Goal: Transaction & Acquisition: Book appointment/travel/reservation

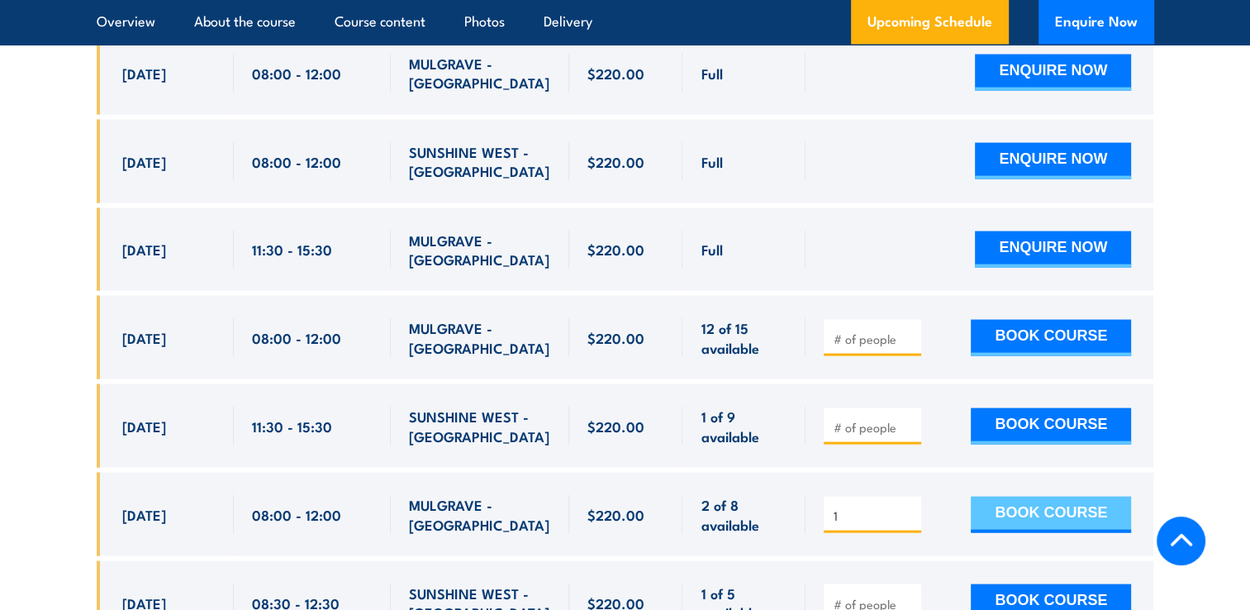
click at [1035, 497] on button "BOOK COURSE" at bounding box center [1051, 515] width 160 height 36
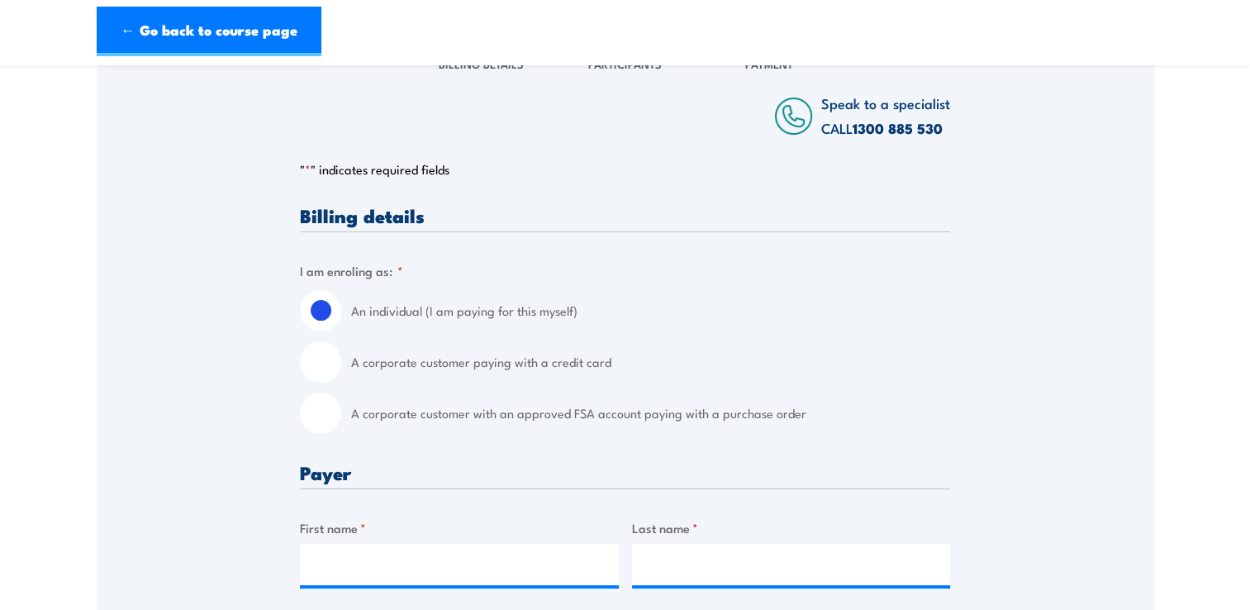
scroll to position [254, 0]
click at [505, 356] on label "A corporate customer paying with a credit card" at bounding box center [650, 360] width 599 height 41
click at [341, 356] on input "A corporate customer paying with a credit card" at bounding box center [320, 360] width 41 height 41
radio input "true"
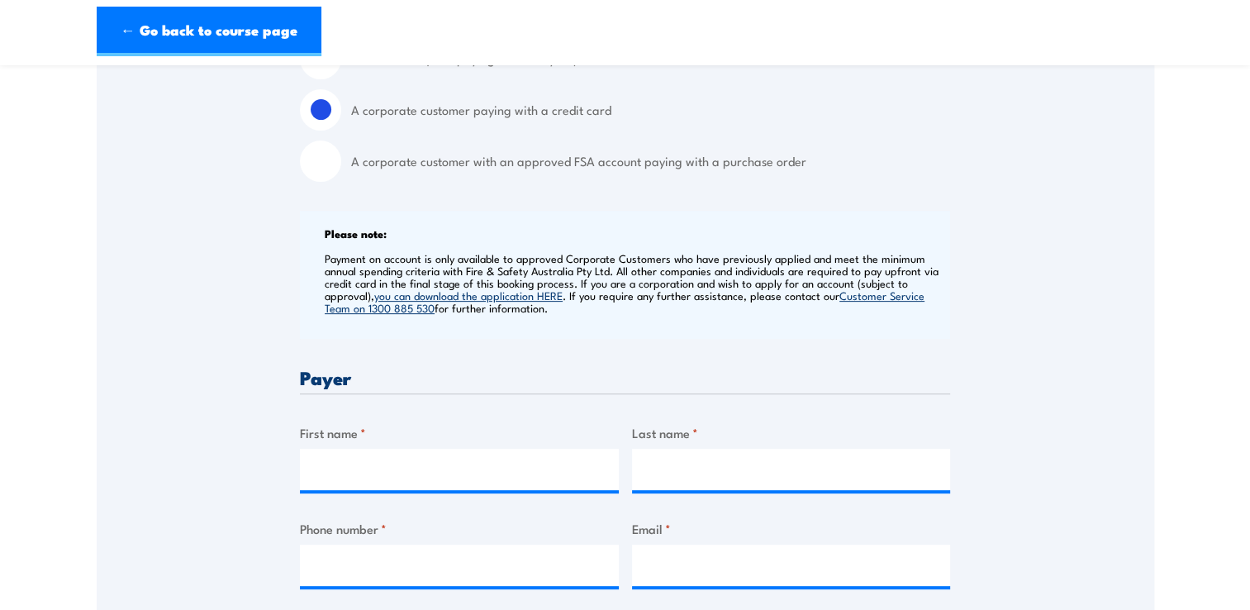
scroll to position [568, 0]
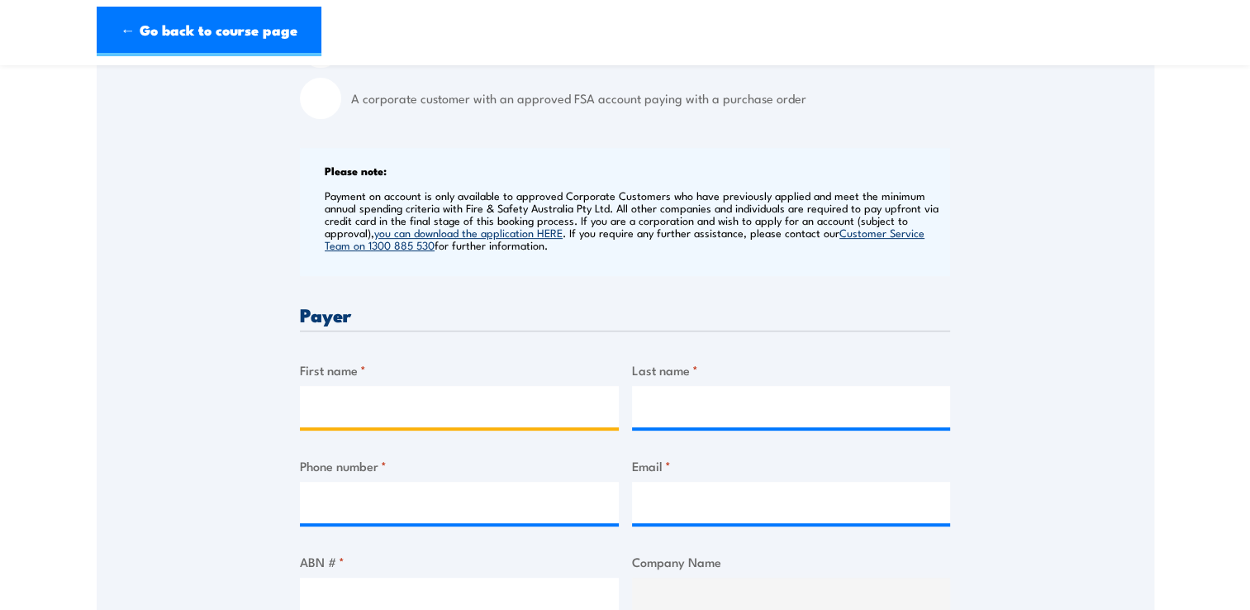
click at [357, 410] on input "First name *" at bounding box center [459, 406] width 319 height 41
type input "Christopher"
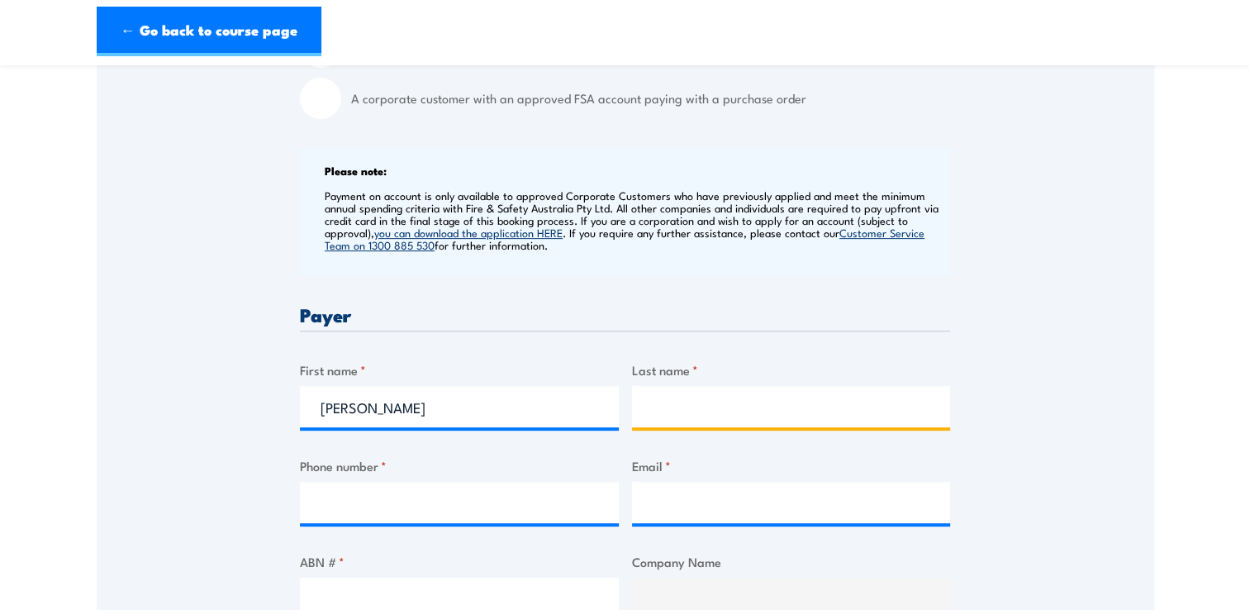
type input "Philp"
type input "0419344149"
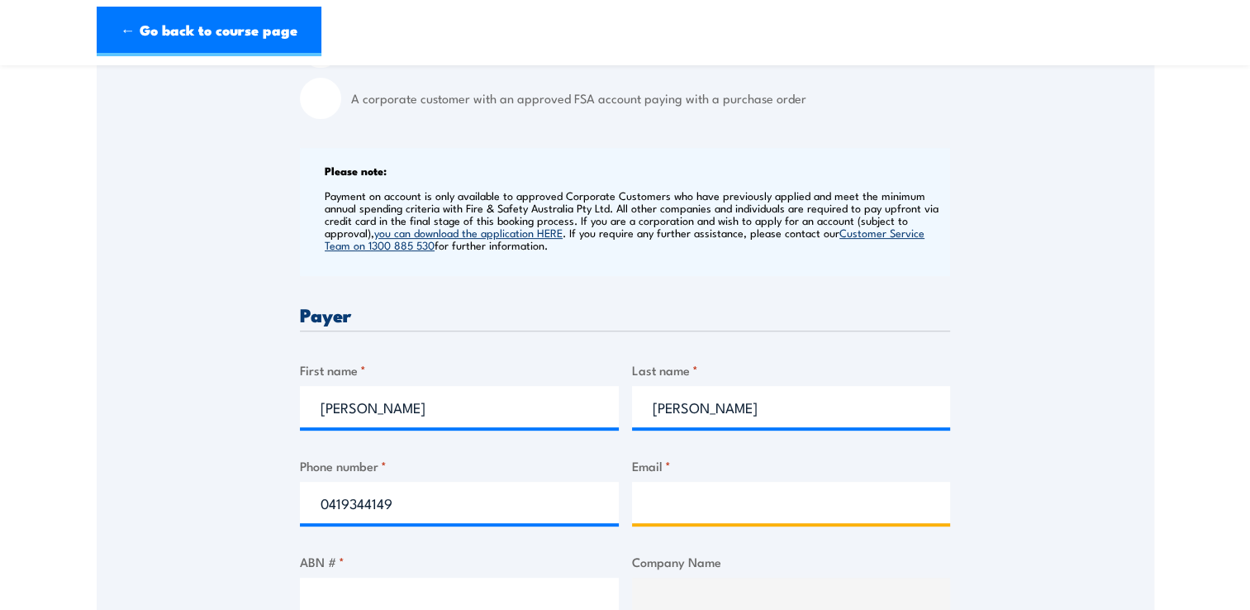
type input "Cphilp@Exedy.com.au"
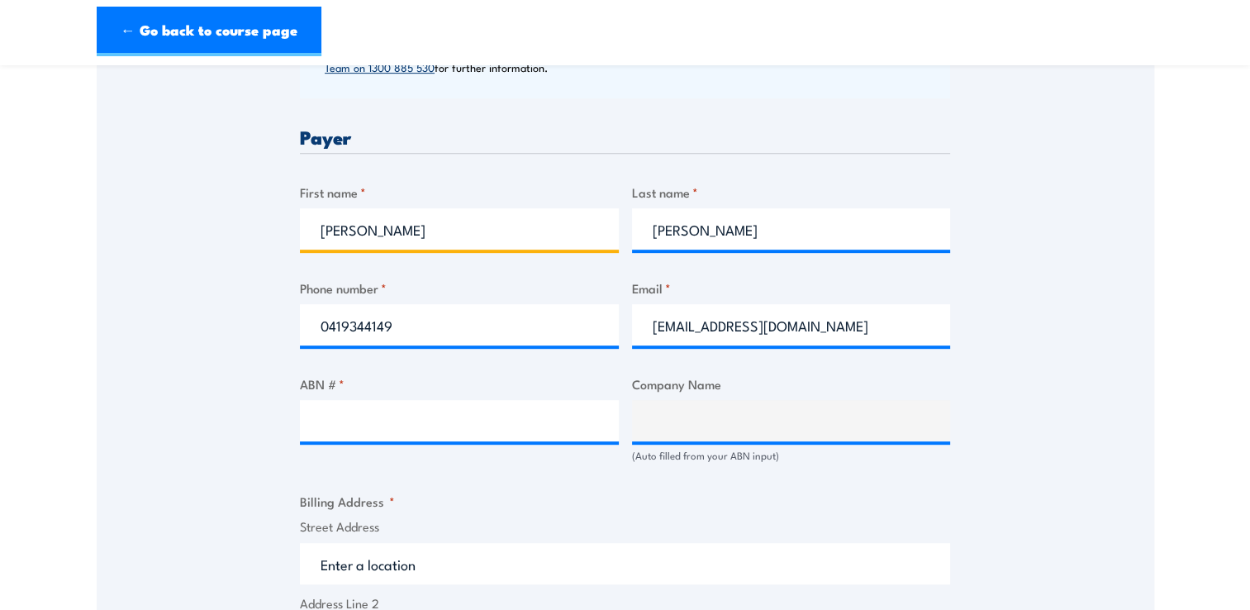
scroll to position [747, 0]
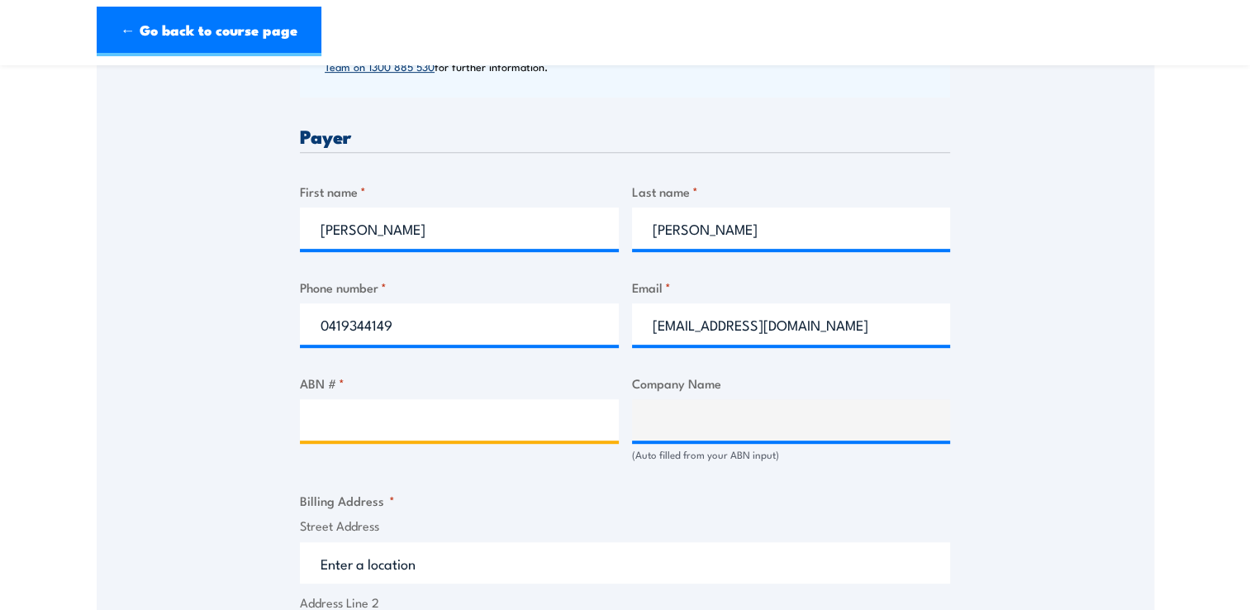
click at [401, 426] on input "ABN # *" at bounding box center [459, 419] width 319 height 41
paste input "9 286 782"
type input "9 286 782"
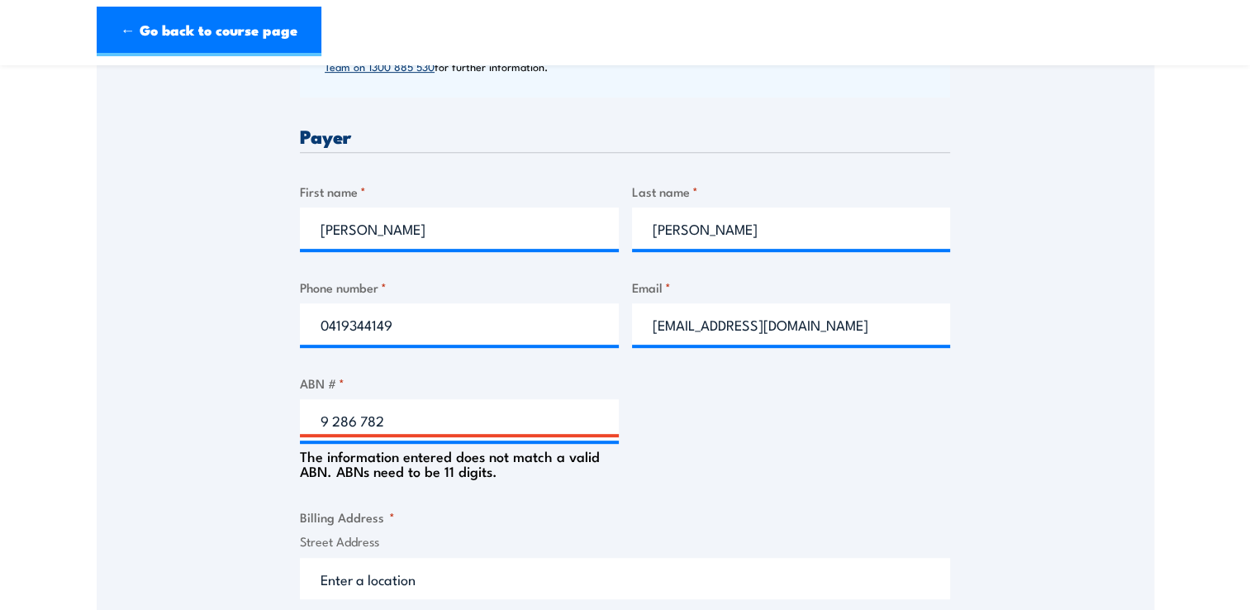
click at [434, 366] on div "Billing details I am enroling as: * An individual (I am paying for this myself)…" at bounding box center [625, 489] width 650 height 1555
click at [422, 412] on input "9 286 782" at bounding box center [459, 419] width 319 height 41
paste input "77 069 286 782"
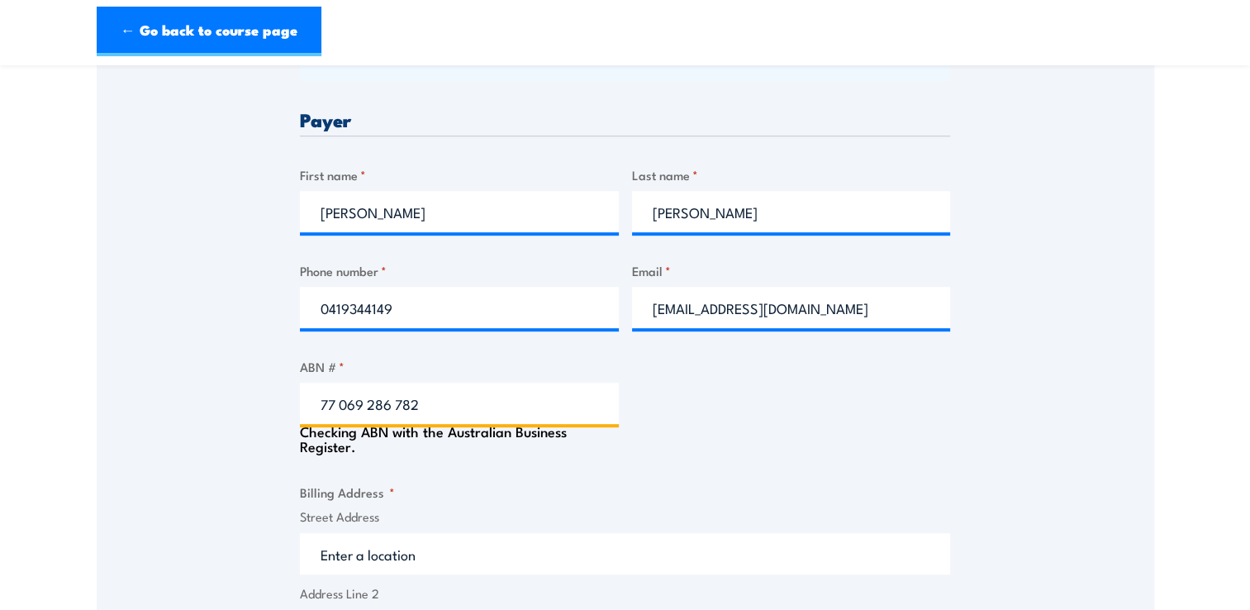
scroll to position [805, 0]
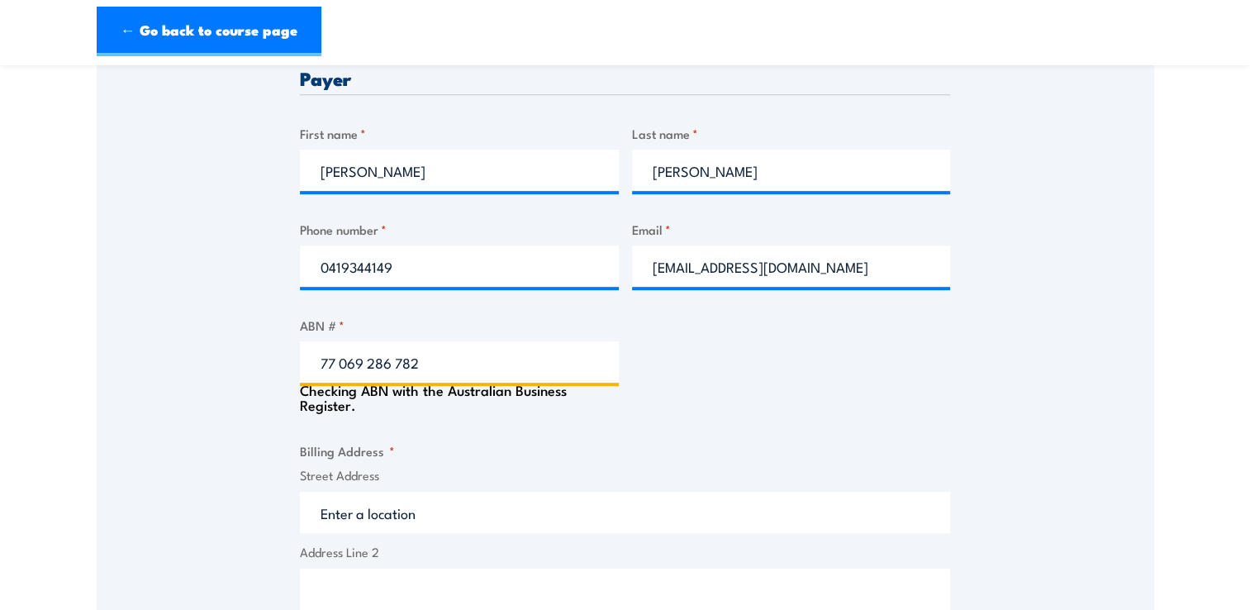
type input "77 069 286 782"
click at [413, 507] on input "Street Address" at bounding box center [625, 512] width 650 height 41
type input "EXEDY AUSTRALIA PTY LTD"
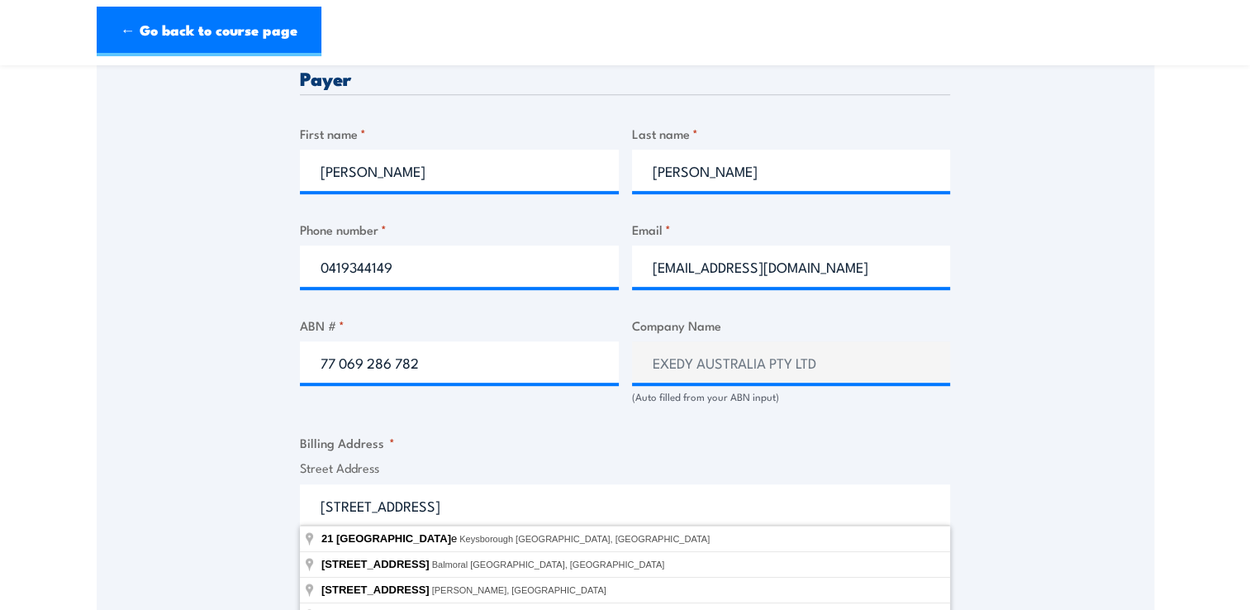
type input "21 Fiveways Boulevarde, Keysborough VIC, Australia"
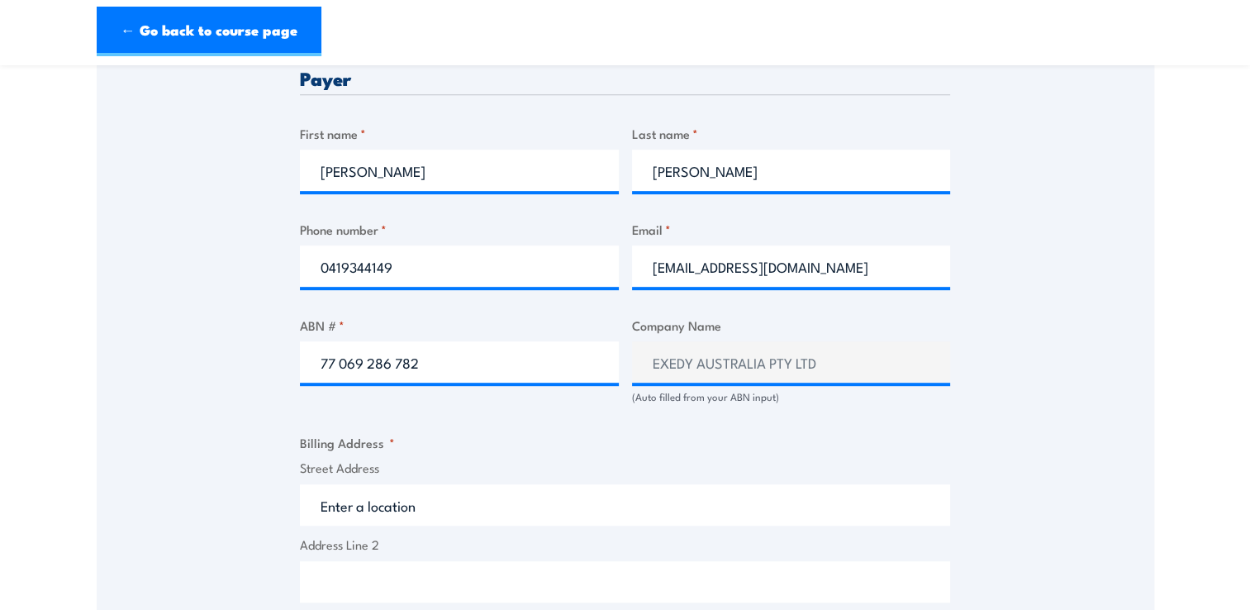
type input "21 Fiveways Boulevarde"
type input "Keysborough"
type input "Victoria"
type input "3173"
select select "Australia"
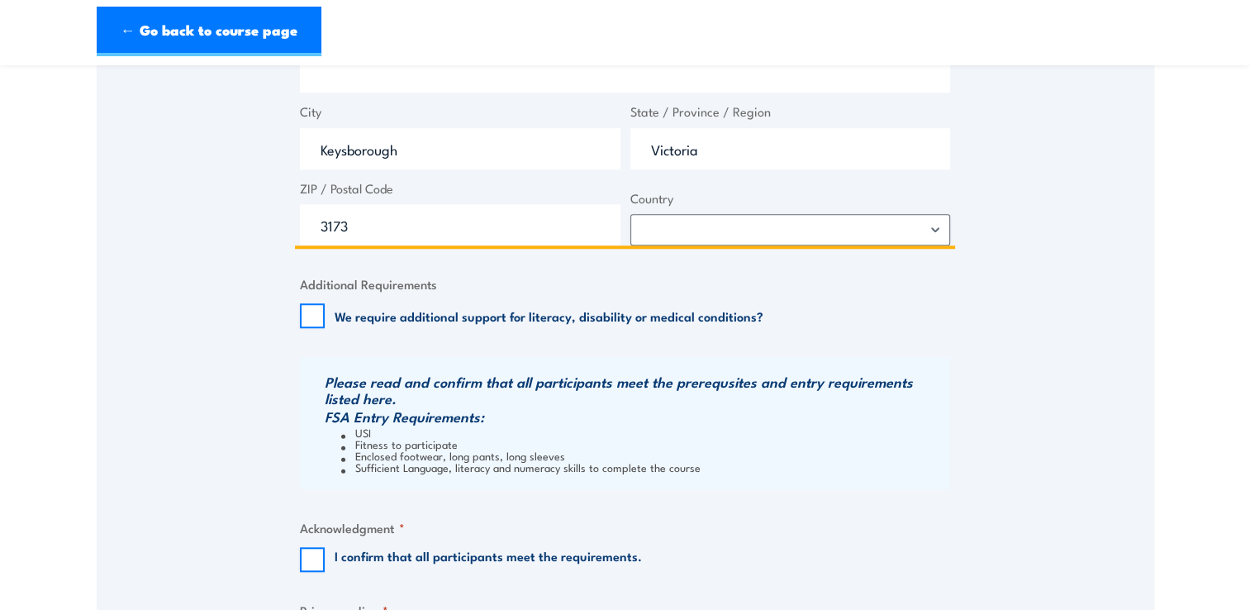
scroll to position [1315, 0]
type input "21 Fiveways Boulevarde"
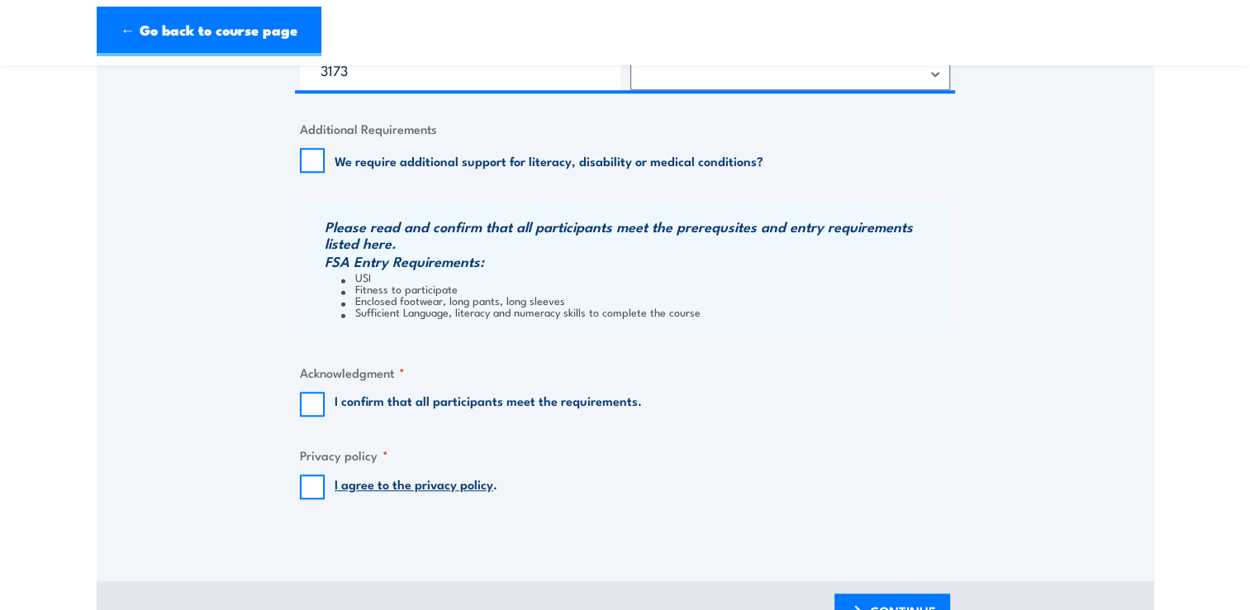
scroll to position [1471, 0]
click at [307, 405] on input "I confirm that all participants meet the requirements." at bounding box center [312, 403] width 25 height 25
checkbox input "true"
click at [320, 482] on input "I agree to the privacy policy ." at bounding box center [312, 485] width 25 height 25
checkbox input "true"
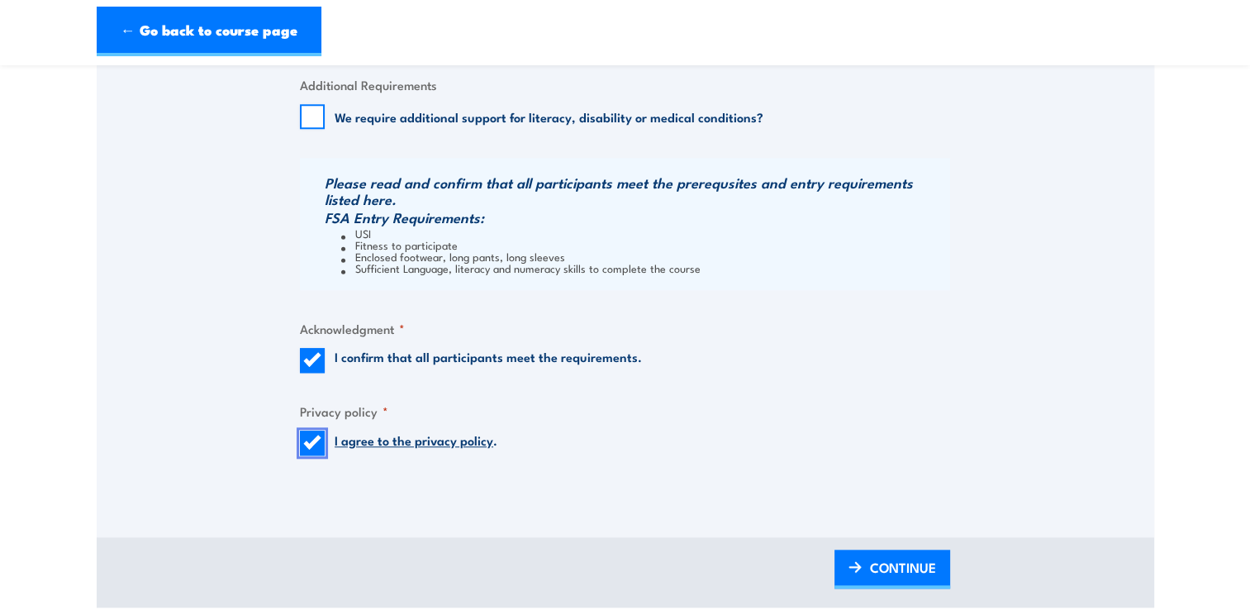
scroll to position [1515, 0]
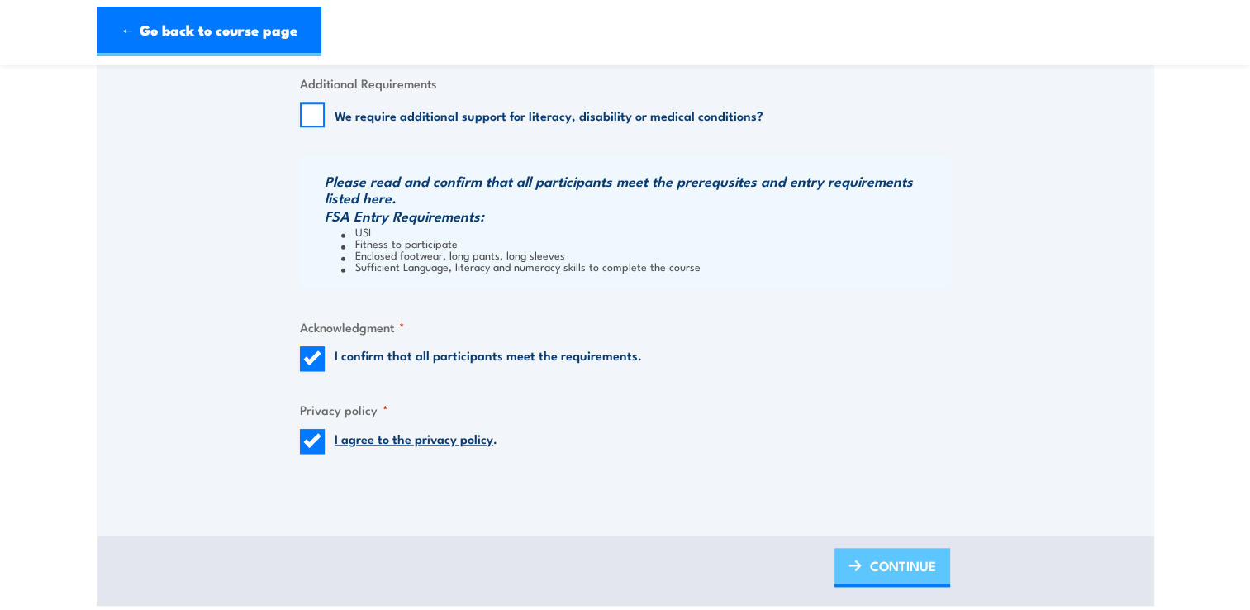
click at [867, 569] on link "CONTINUE" at bounding box center [893, 567] width 116 height 39
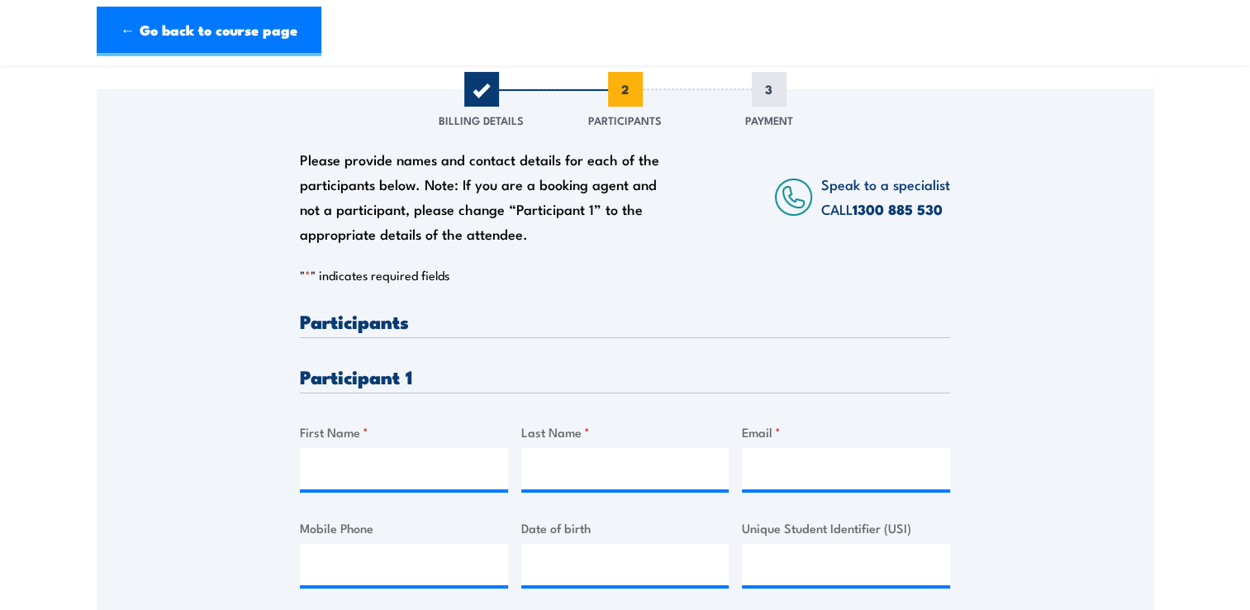
scroll to position [197, 0]
click at [342, 471] on input "First Name *" at bounding box center [404, 469] width 208 height 41
type input "Brendon"
type input "Heaton"
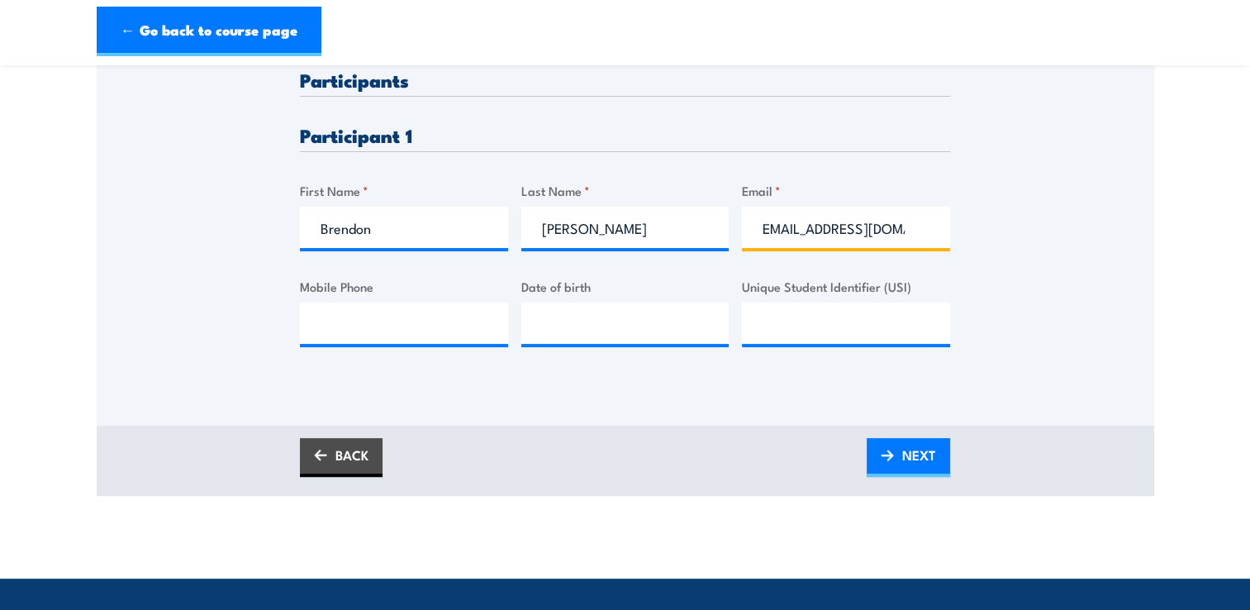
scroll to position [438, 0]
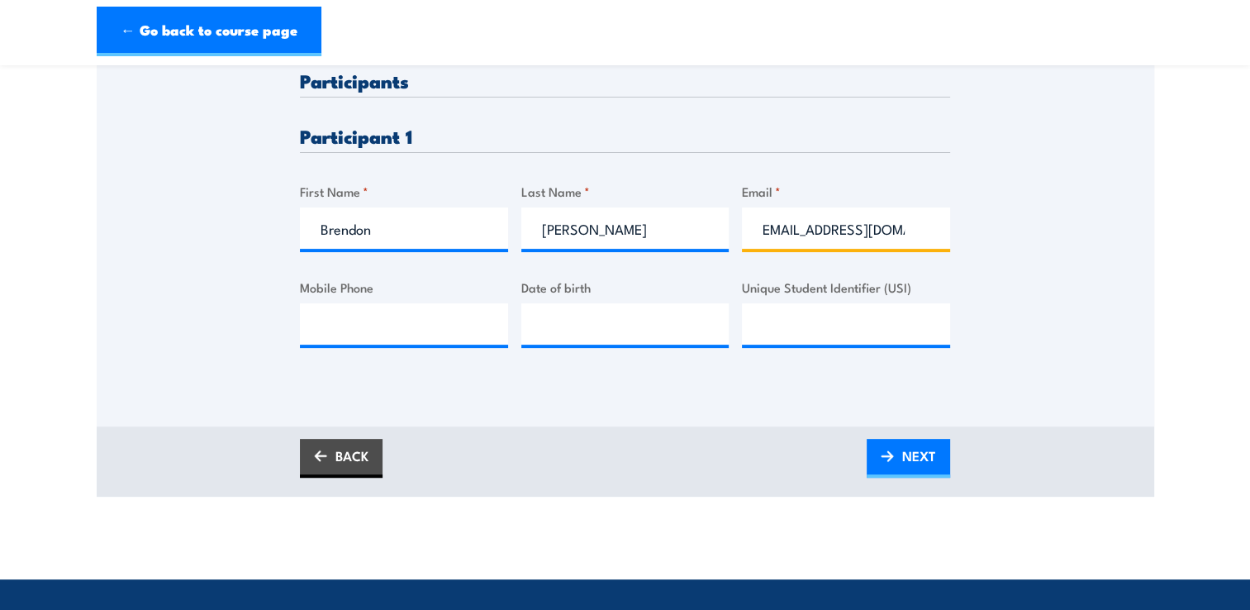
type input "Bheaton@exedy.com.au"
click at [78, 339] on section "Fire Warden Training 3 October 2025 08:00 1 CALL "" at bounding box center [625, 71] width 1250 height 852
click at [930, 471] on span "NEXT" at bounding box center [919, 456] width 34 height 44
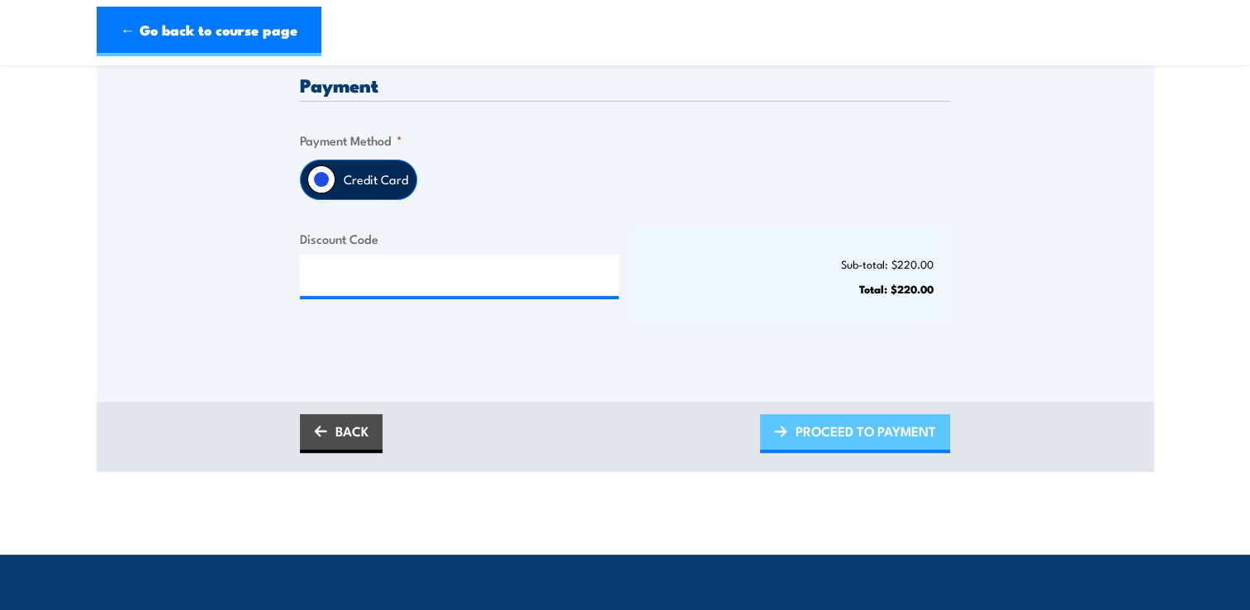
scroll to position [410, 0]
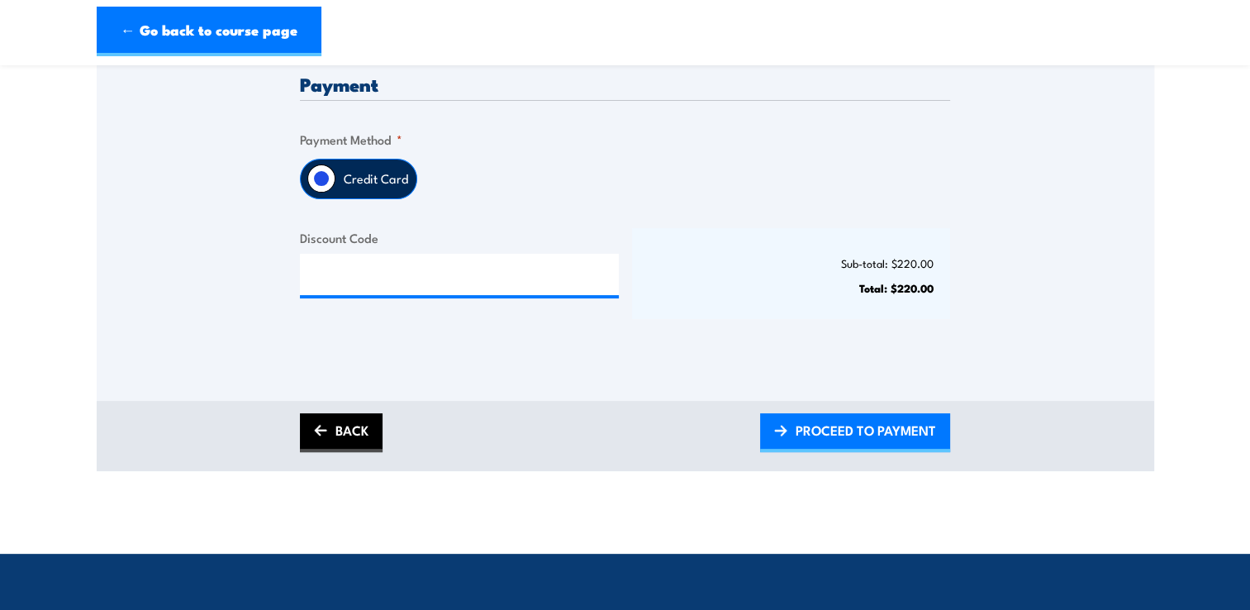
click at [344, 440] on link "BACK" at bounding box center [341, 432] width 83 height 39
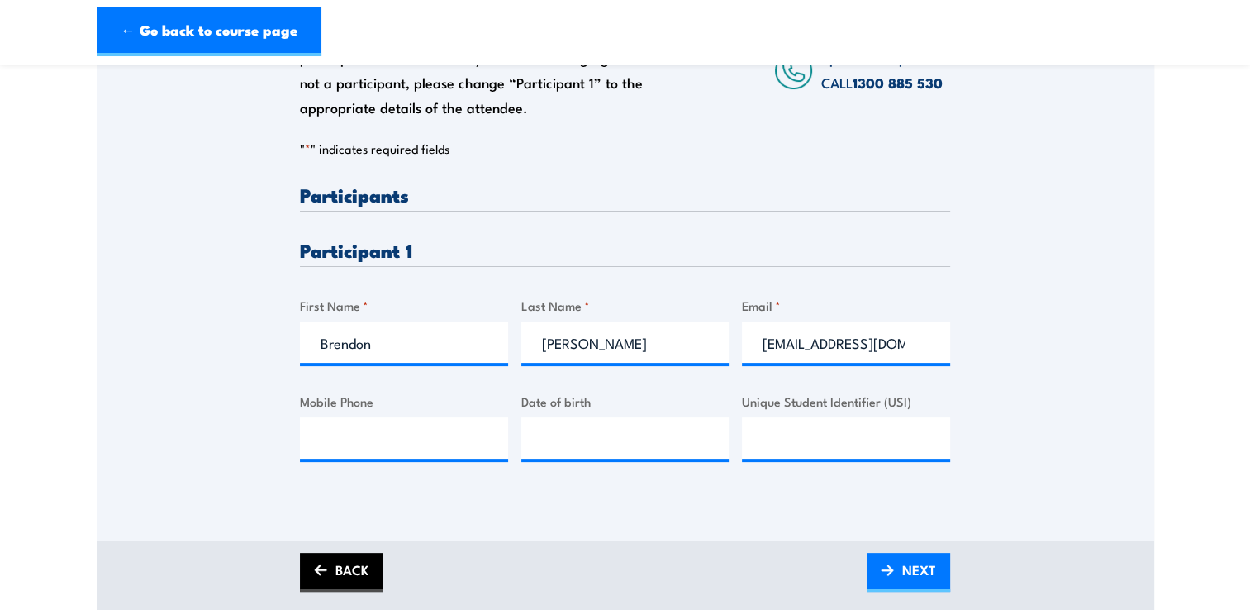
scroll to position [324, 0]
click at [346, 583] on link "BACK" at bounding box center [341, 572] width 83 height 39
click at [350, 571] on link "BACK" at bounding box center [341, 572] width 83 height 39
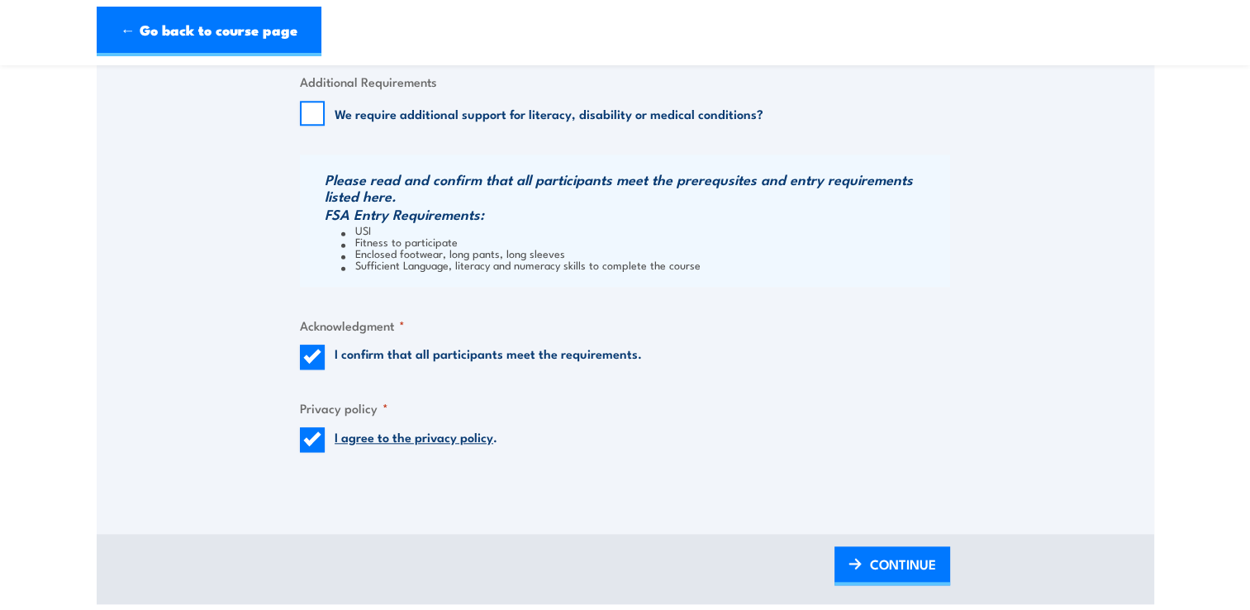
scroll to position [1520, 0]
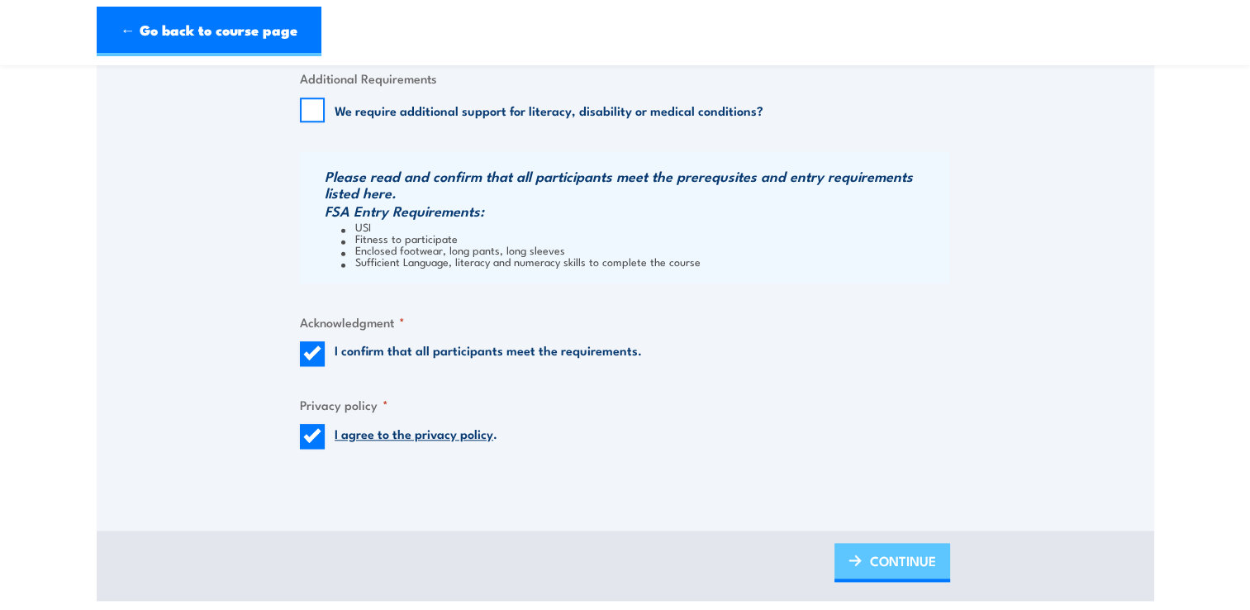
click at [873, 554] on span "CONTINUE" at bounding box center [903, 561] width 66 height 44
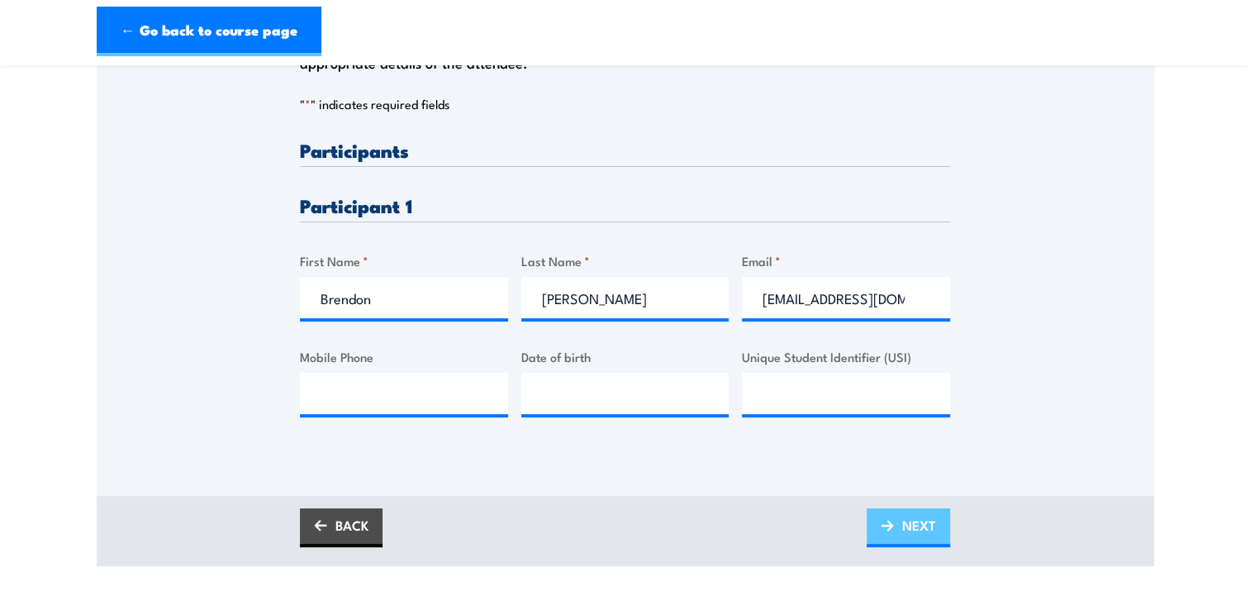
scroll to position [367, 0]
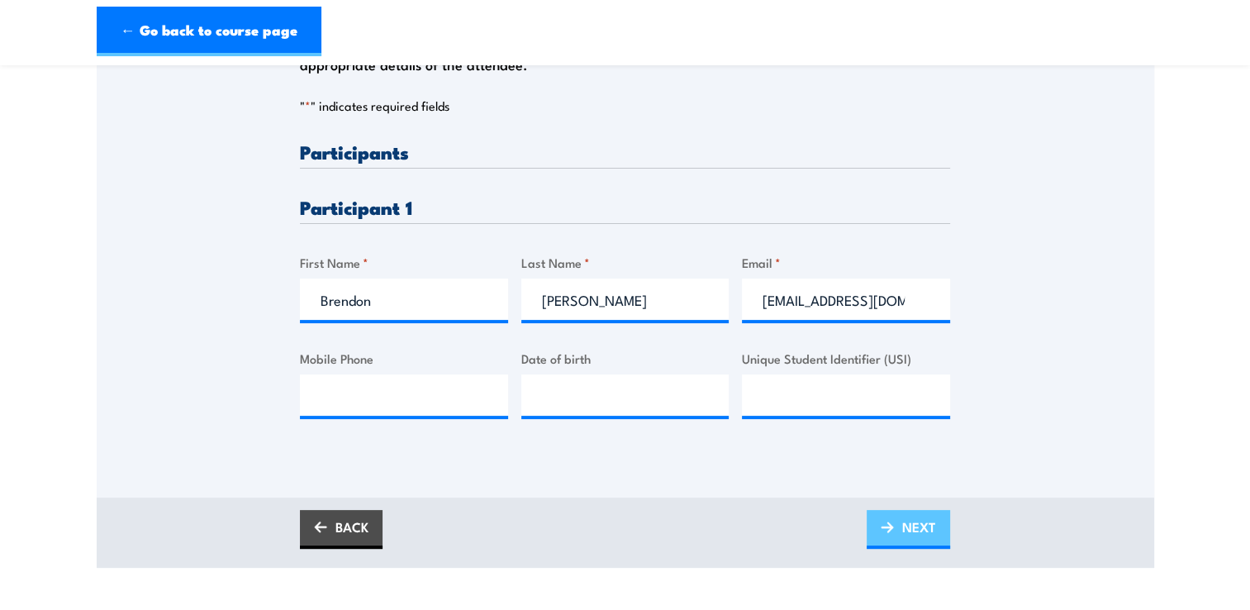
click at [906, 531] on span "NEXT" at bounding box center [919, 527] width 34 height 44
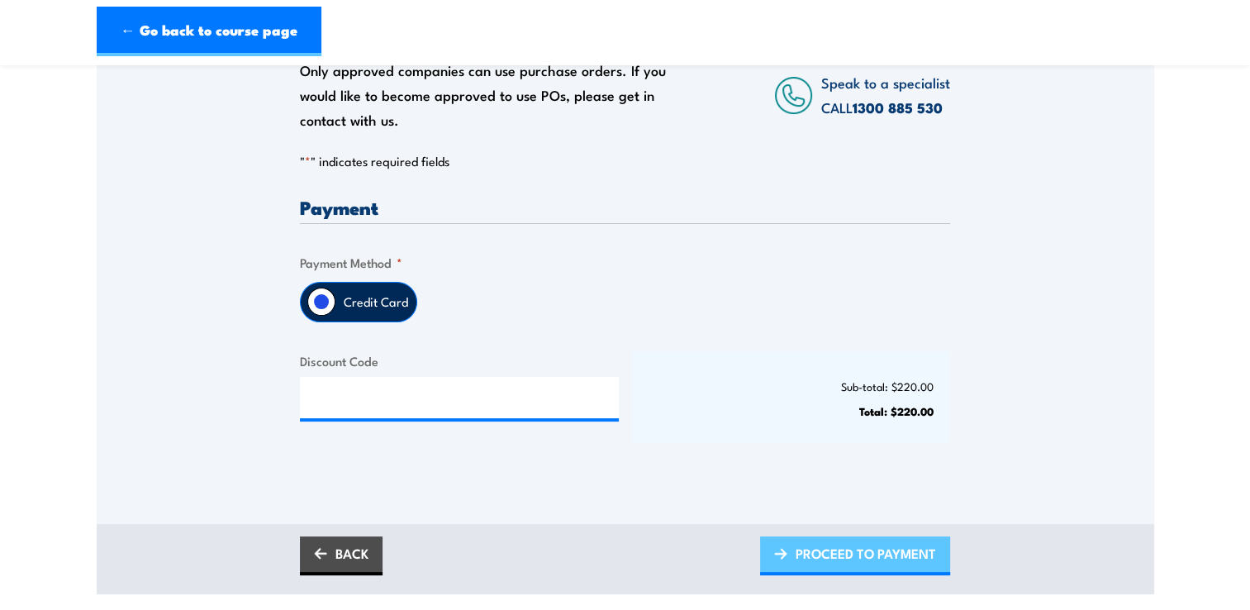
scroll to position [288, 0]
click at [879, 540] on span "PROCEED TO PAYMENT" at bounding box center [866, 552] width 140 height 44
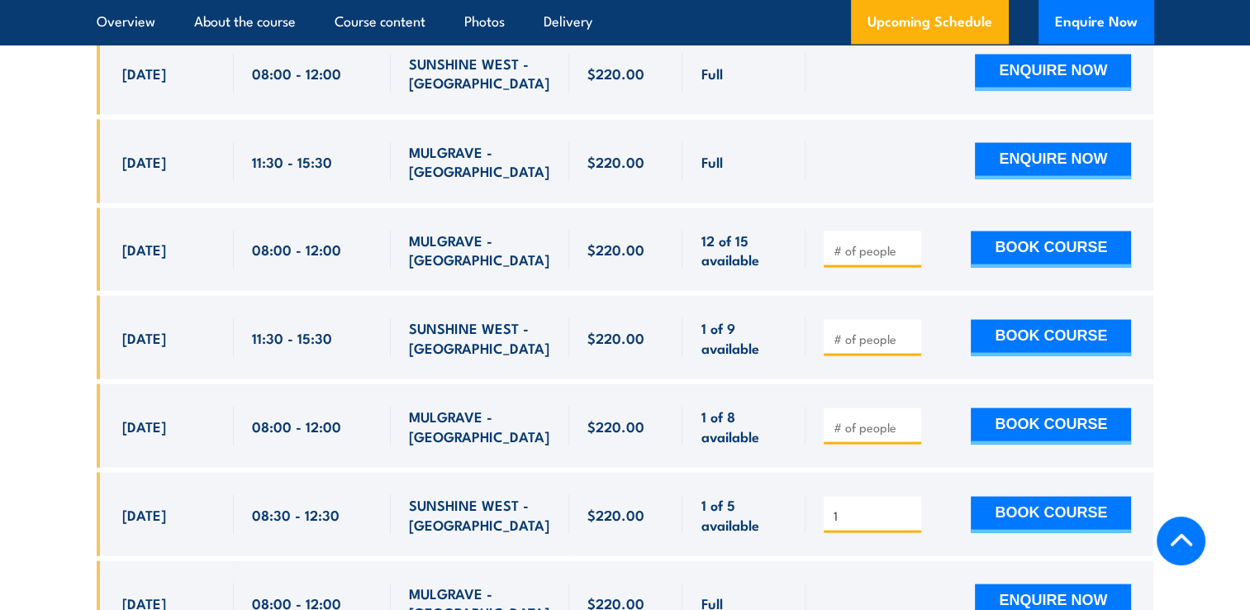
click at [884, 419] on input "number" at bounding box center [874, 427] width 83 height 17
type input "1"
click at [1015, 408] on button "BOOK COURSE" at bounding box center [1051, 426] width 160 height 36
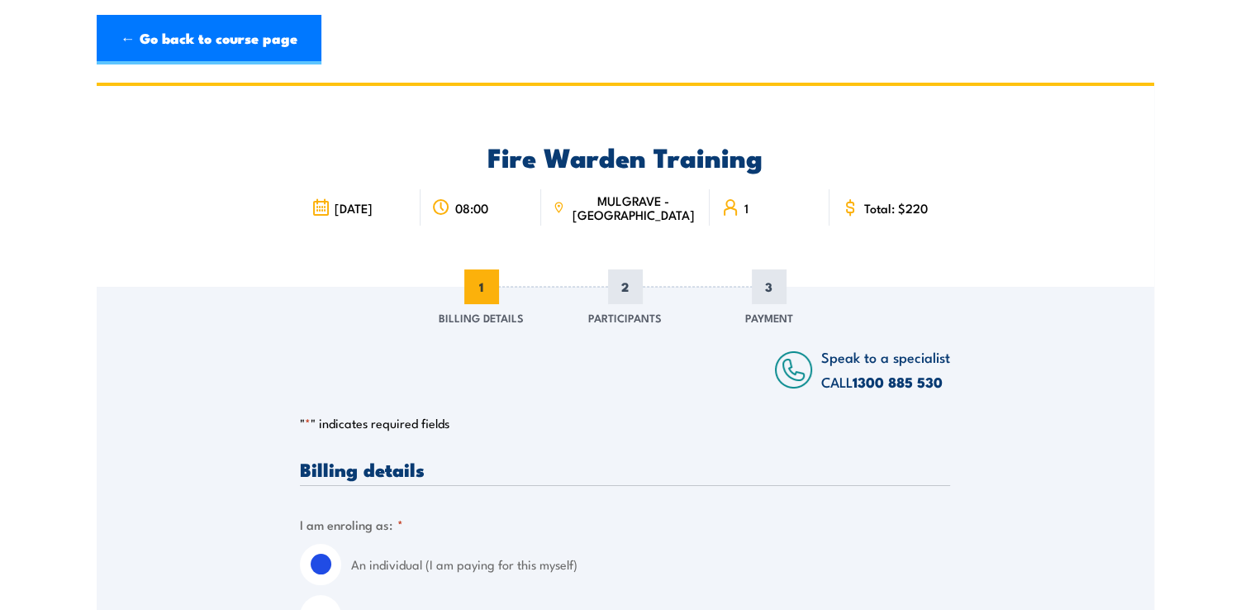
scroll to position [254, 0]
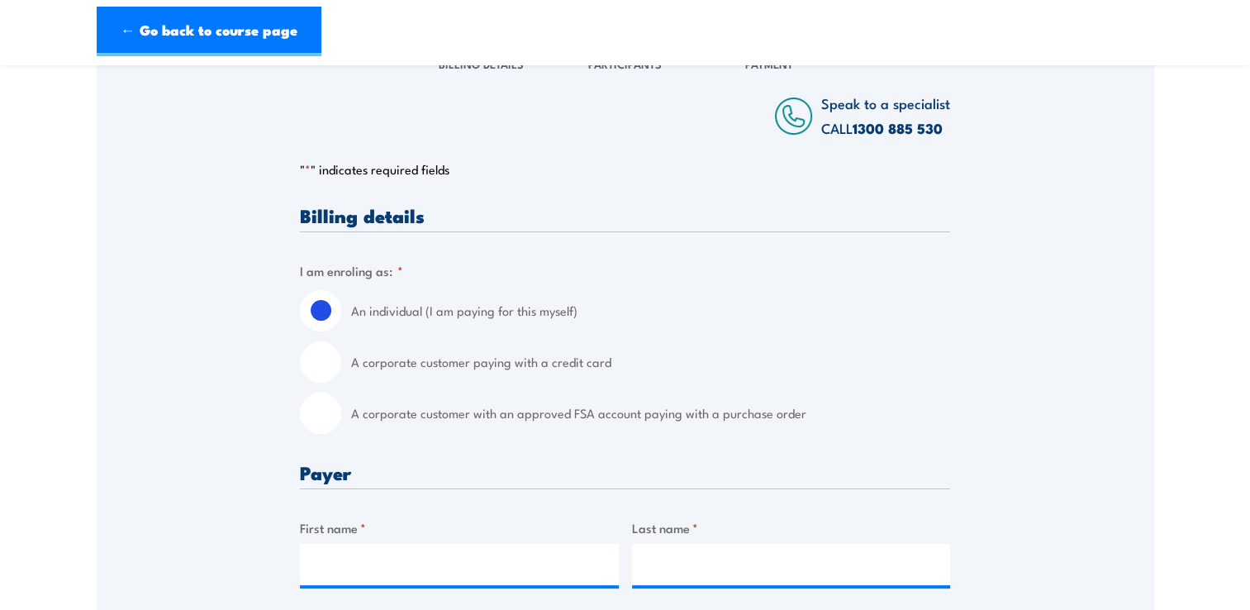
click at [539, 364] on label "A corporate customer paying with a credit card" at bounding box center [650, 361] width 599 height 41
click at [341, 364] on input "A corporate customer paying with a credit card" at bounding box center [320, 361] width 41 height 41
radio input "true"
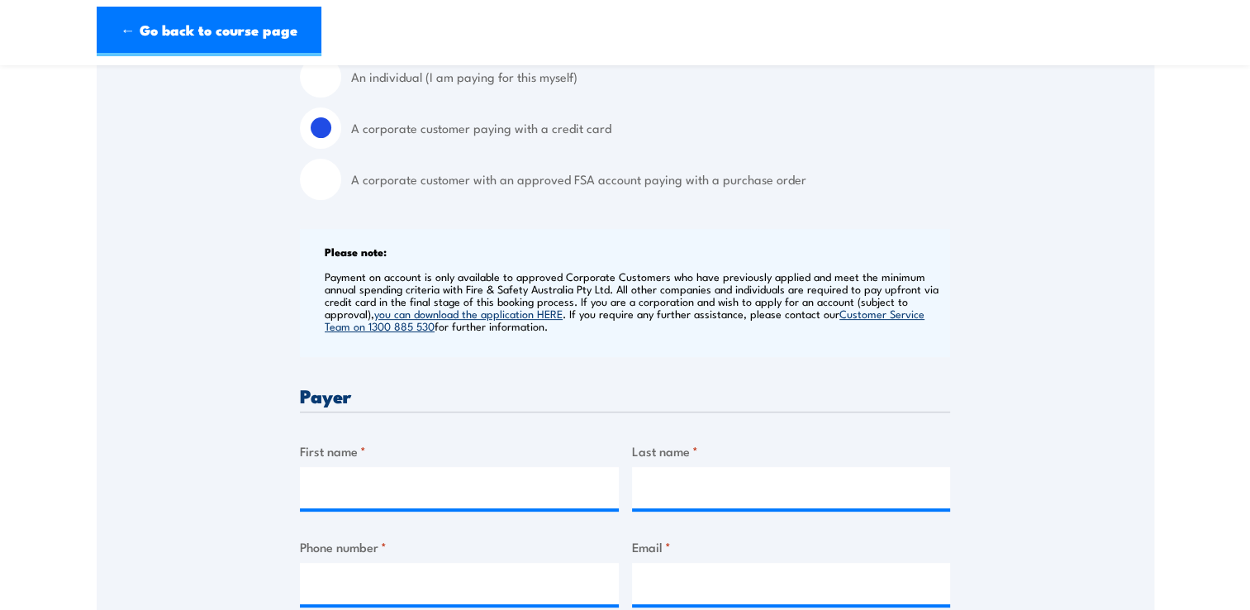
scroll to position [488, 0]
click at [414, 480] on input "First name *" at bounding box center [459, 486] width 319 height 41
type input "Christopher"
type input "Philp"
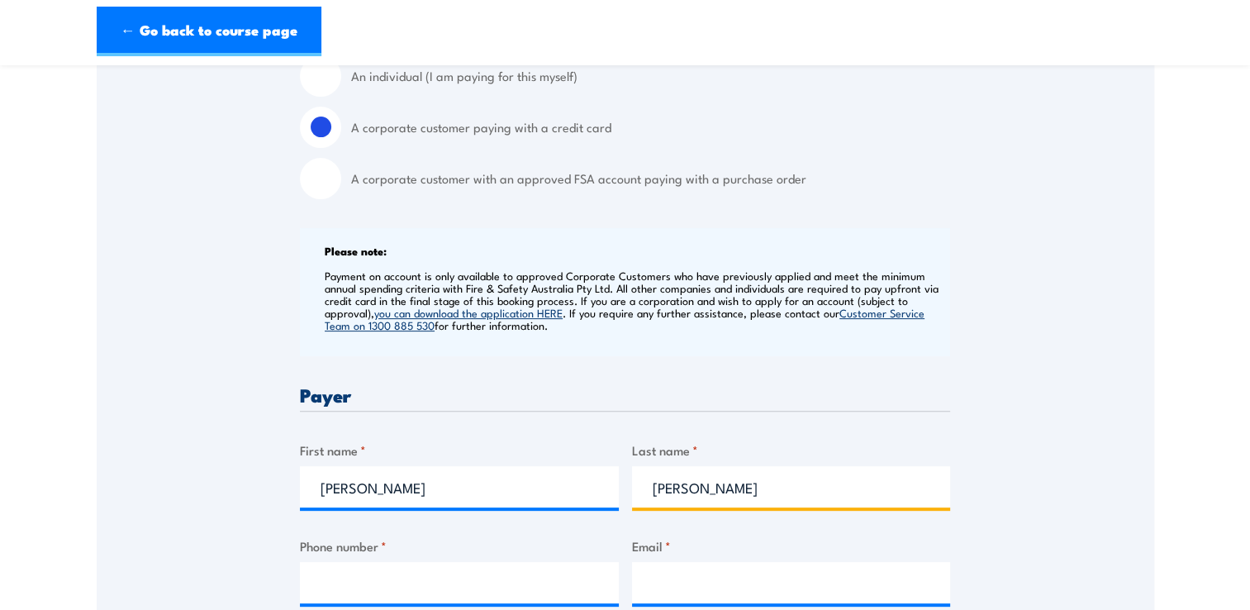
type input "0419344149"
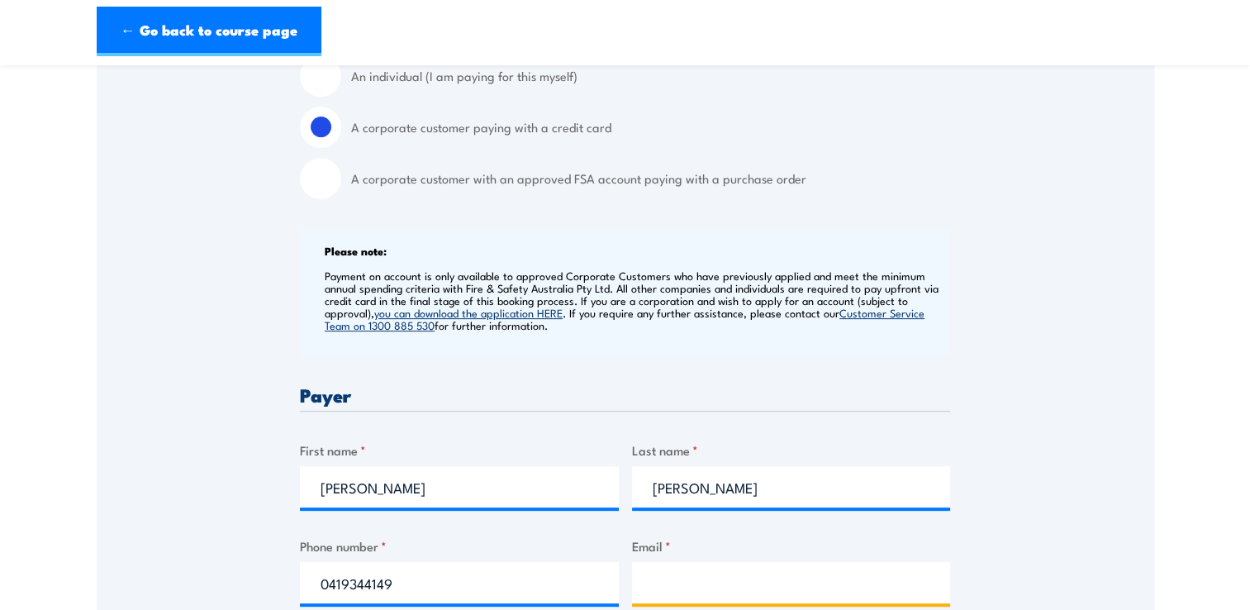
type input "Cphilp@Exedy.com.au"
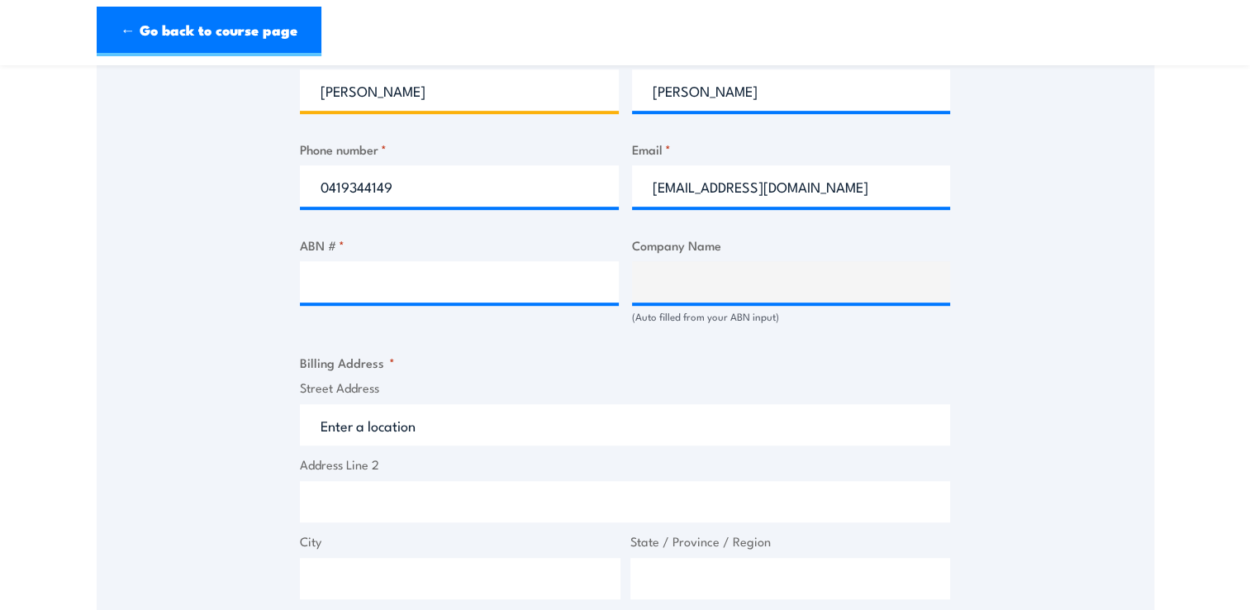
scroll to position [935, 0]
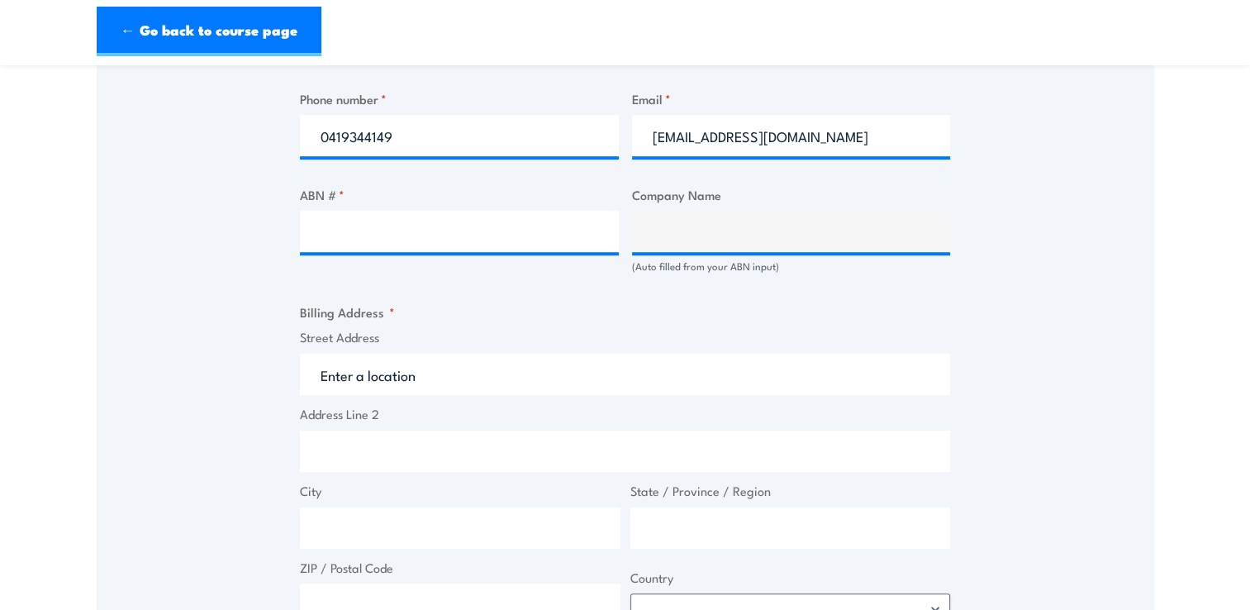
click at [426, 374] on input "Street Address" at bounding box center [625, 374] width 650 height 41
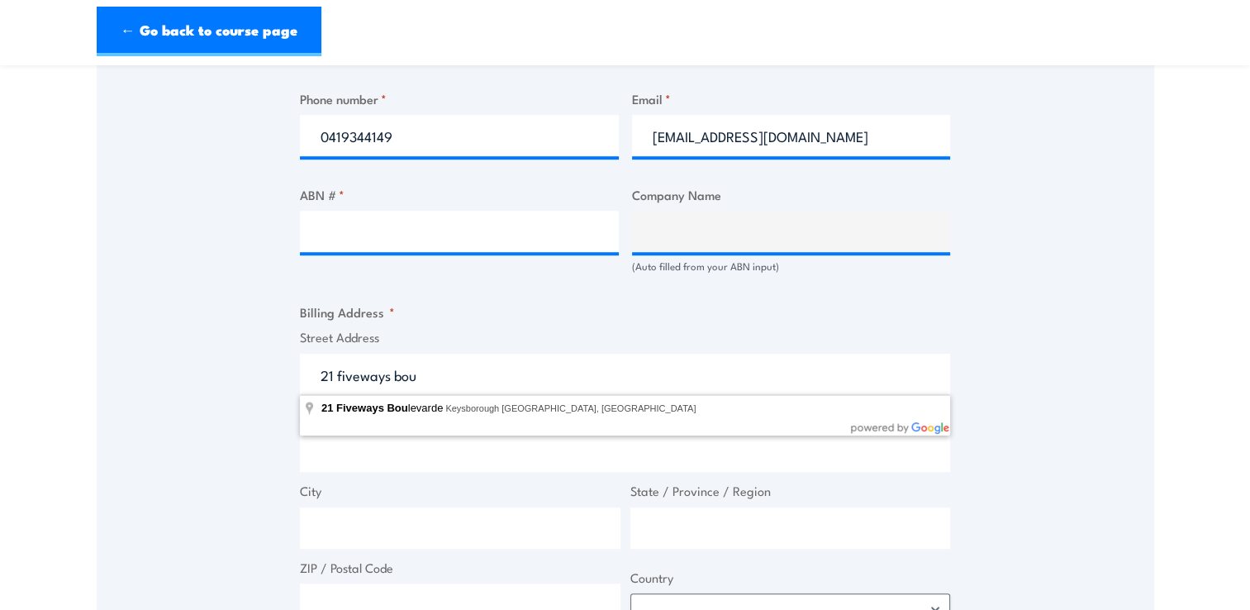
type input "21 Fiveways Boulevarde, Keysborough VIC, Australia"
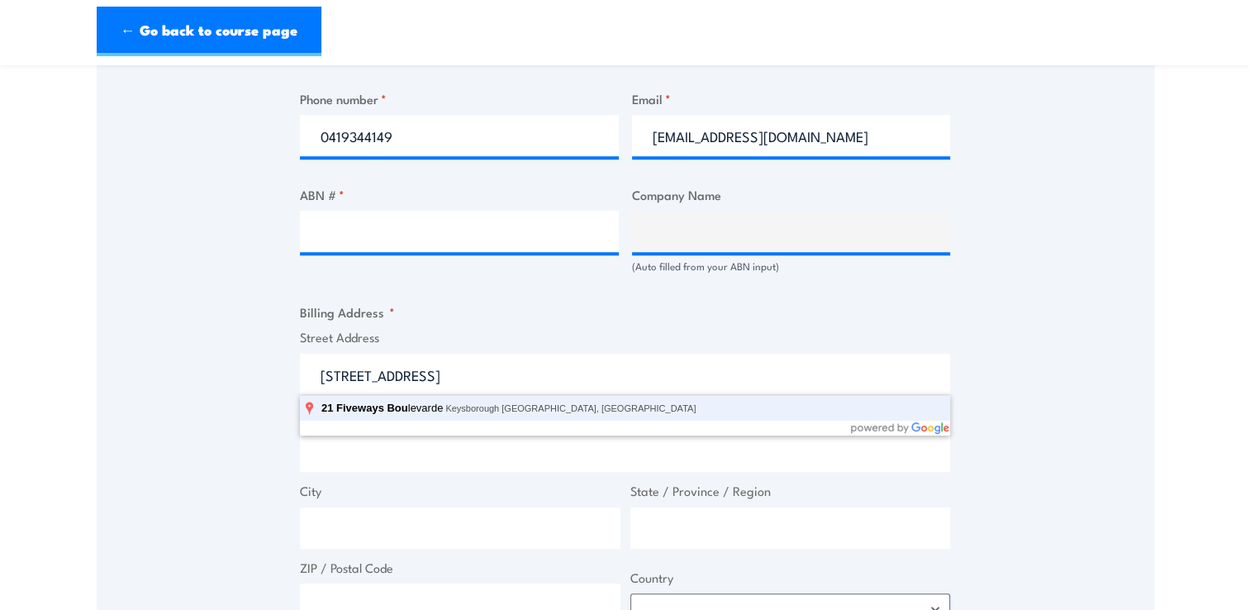
type input "21 Fiveways Boulevarde"
type input "Keysborough"
type input "Victoria"
type input "3173"
select select "Australia"
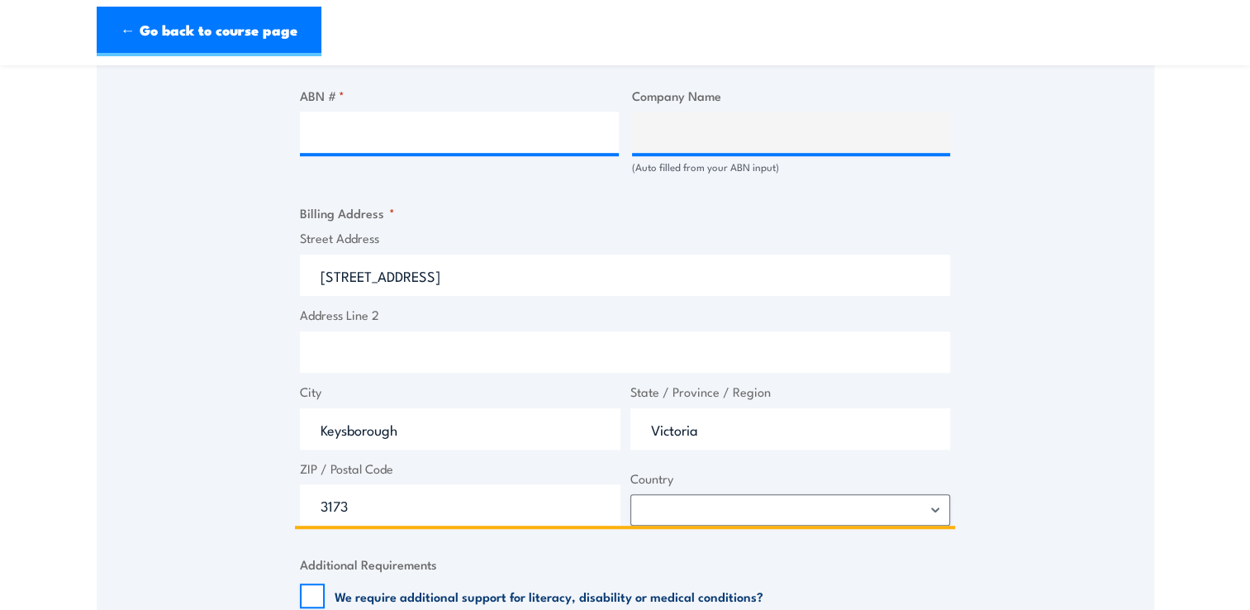
scroll to position [1035, 0]
type input "21 Fiveways Boulevarde"
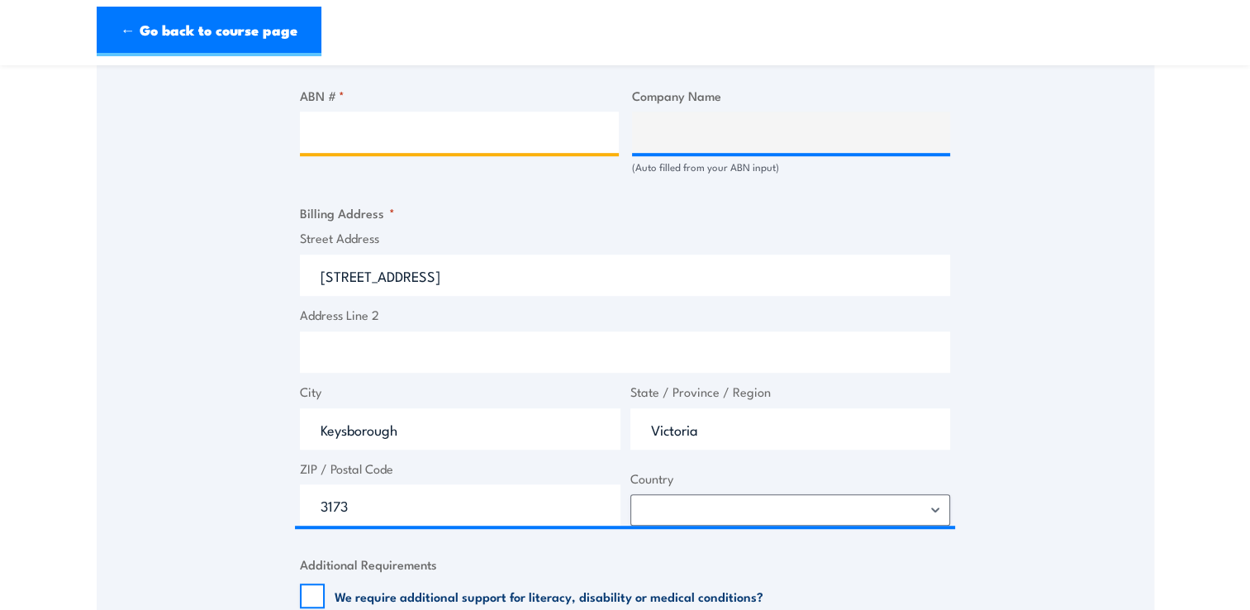
click at [369, 141] on input "ABN # *" at bounding box center [459, 132] width 319 height 41
paste input "77 069 286 782"
type input "77 069 286 782"
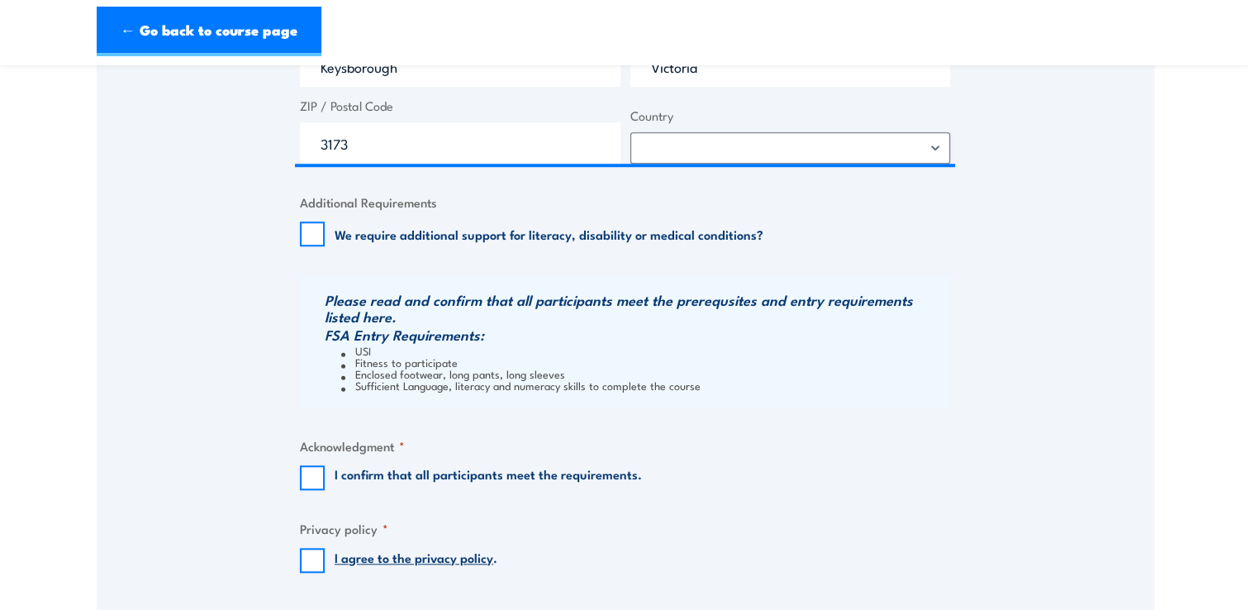
type input "EXEDY AUSTRALIA PTY LTD"
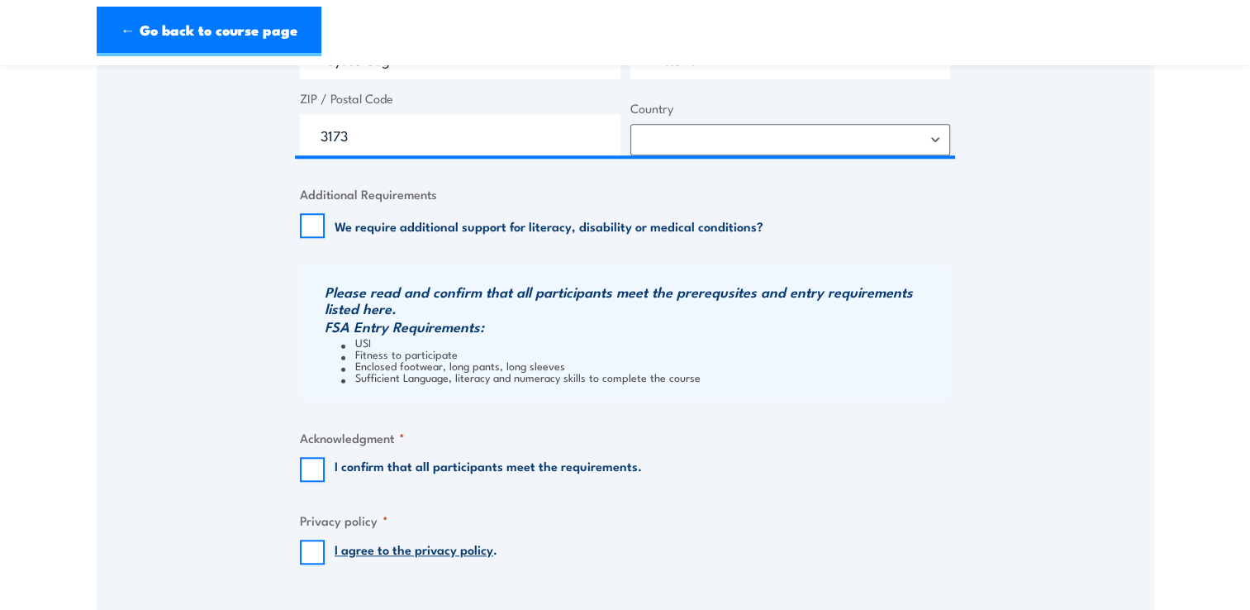
scroll to position [1397, 0]
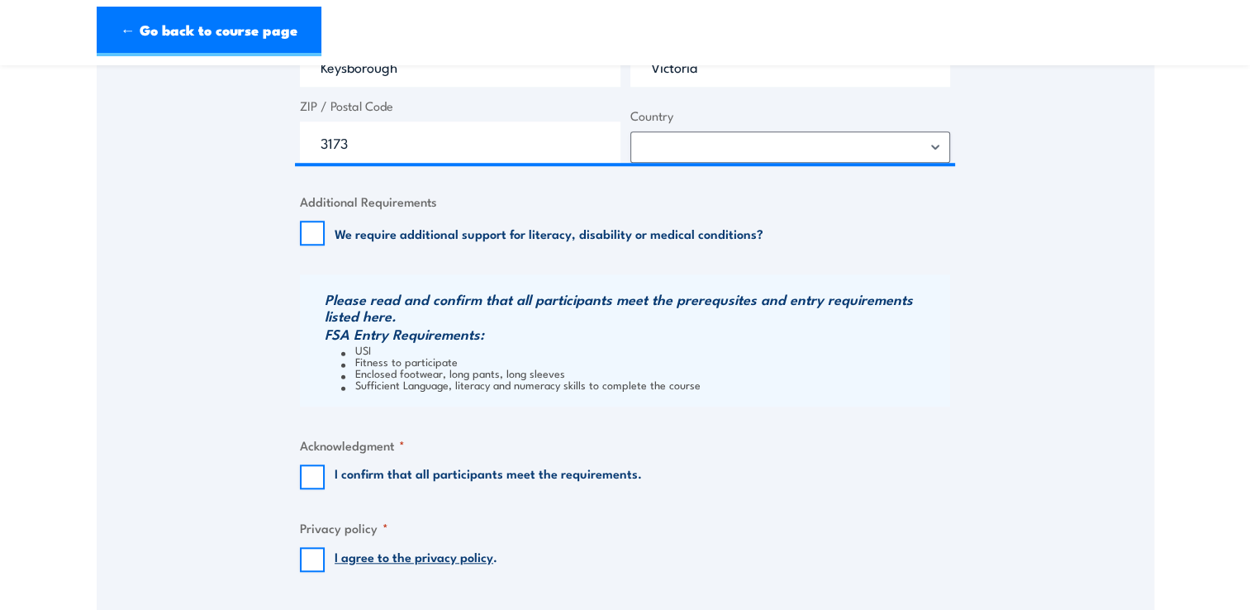
type input "77 069 286 782"
click at [316, 473] on input "I confirm that all participants meet the requirements." at bounding box center [312, 476] width 25 height 25
checkbox input "true"
click at [321, 560] on input "I agree to the privacy policy ." at bounding box center [312, 560] width 25 height 25
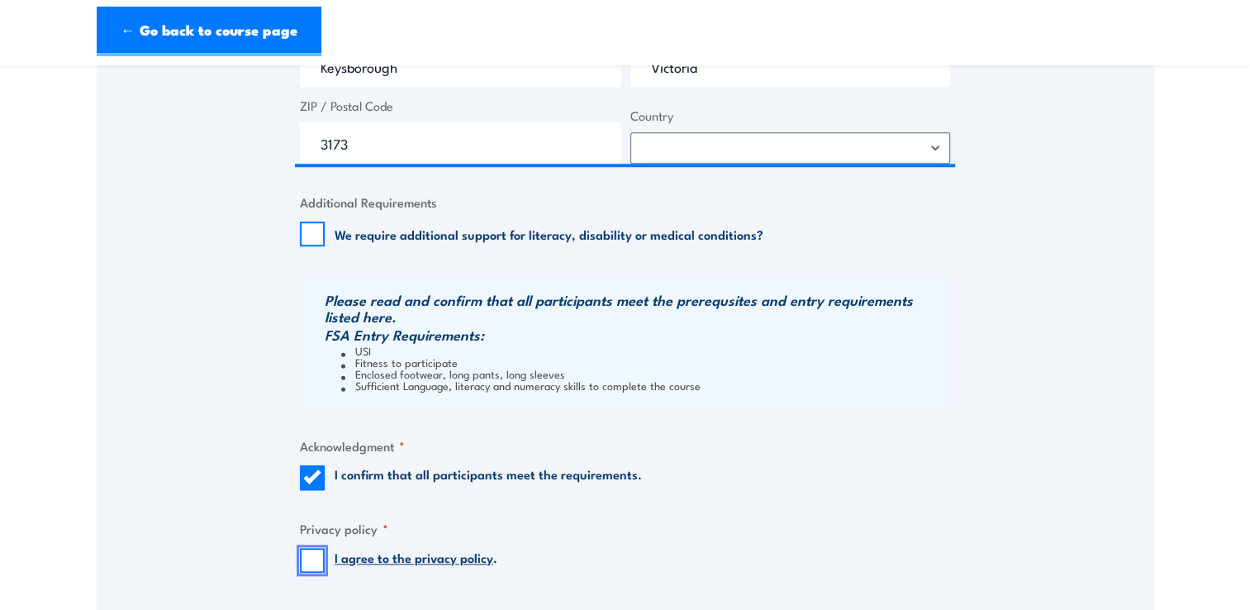
checkbox input "true"
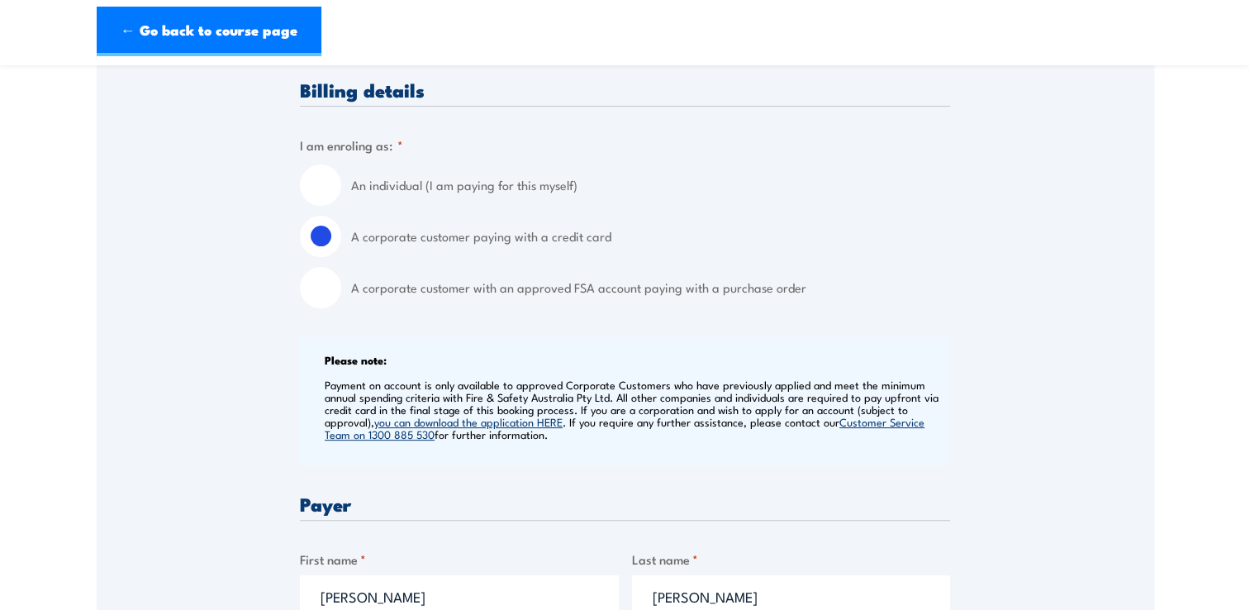
scroll to position [0, 0]
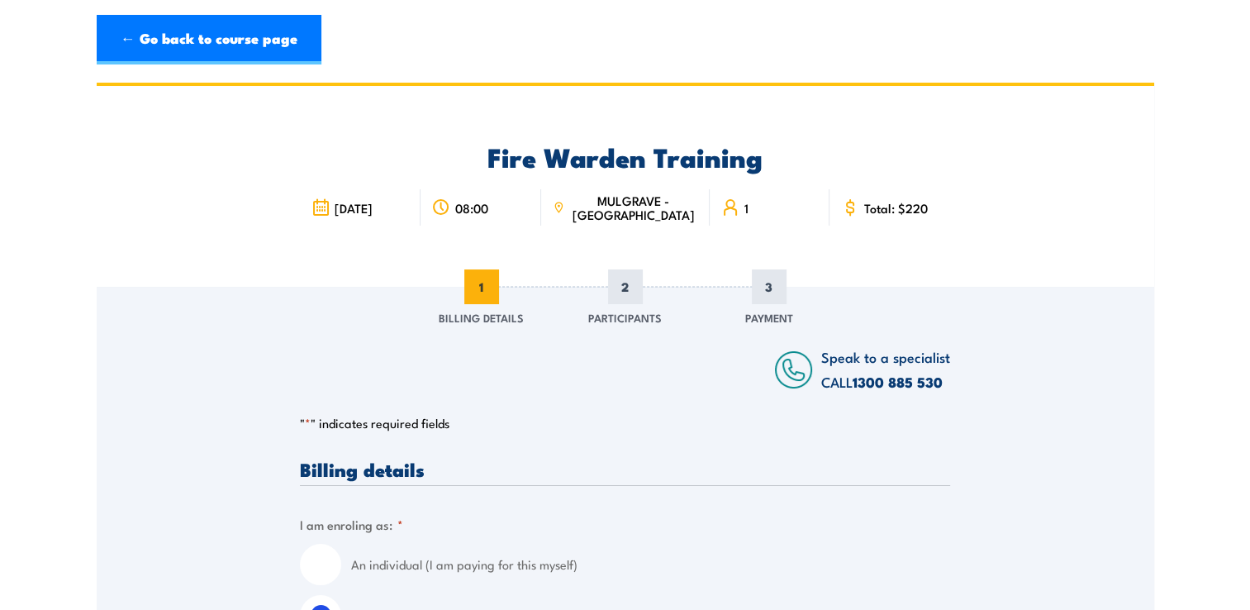
click at [1134, 144] on div "Fire Warden Training 3 October 2025 08:00 MULGRAVE - VIC 1" at bounding box center [626, 186] width 1058 height 201
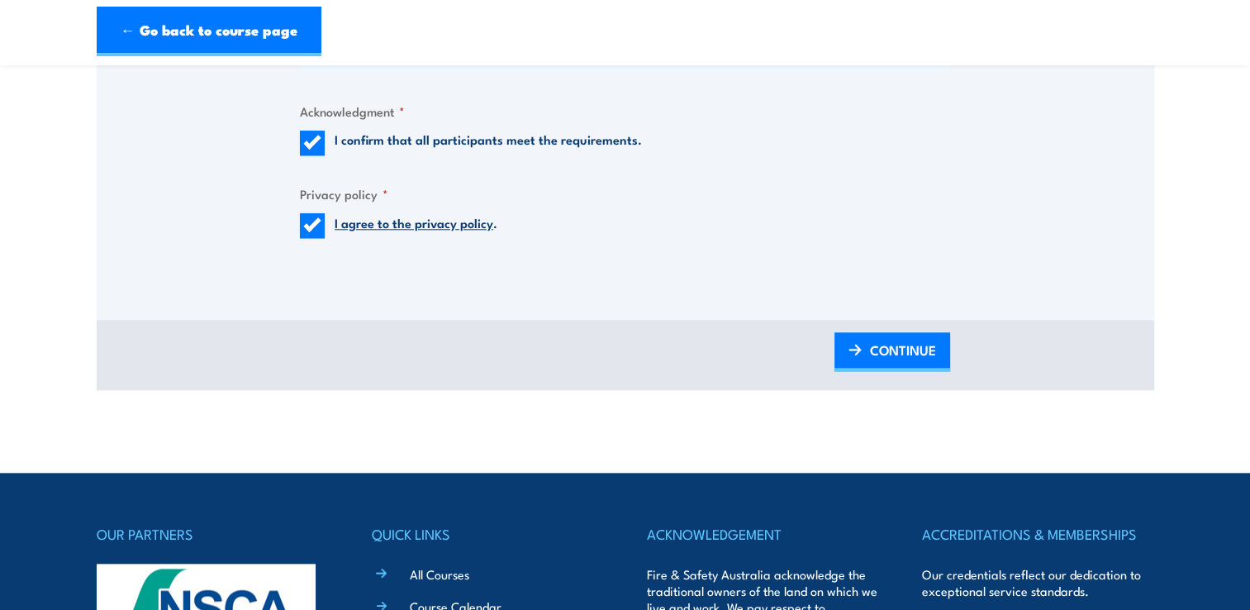
scroll to position [1732, 0]
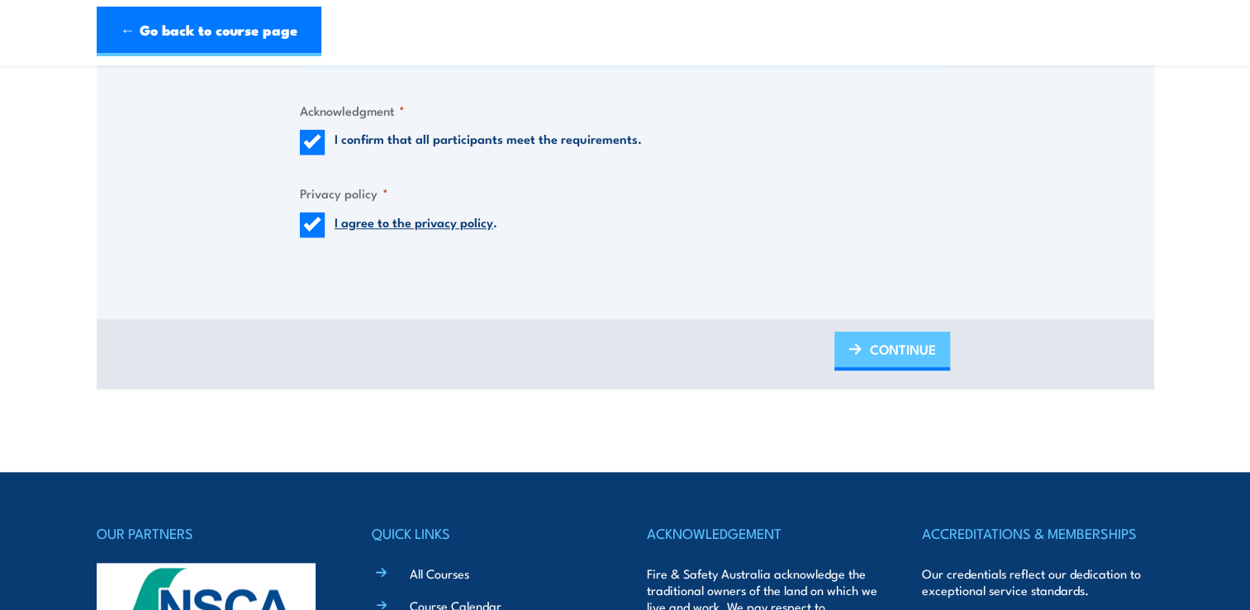
click at [883, 362] on span "CONTINUE" at bounding box center [903, 349] width 66 height 44
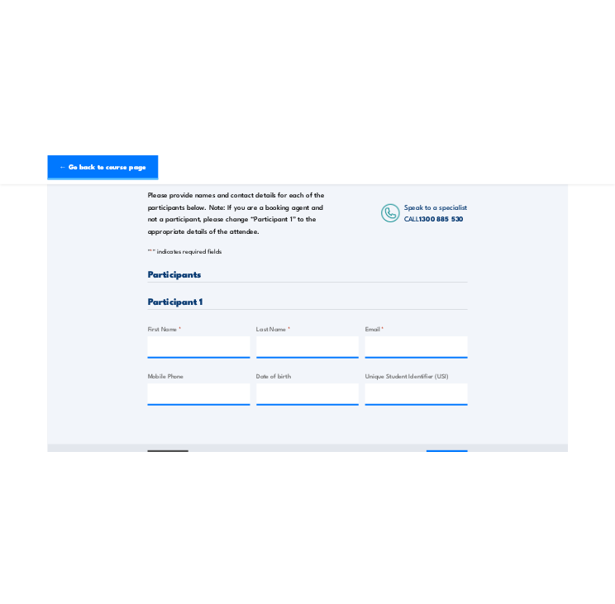
scroll to position [274, 0]
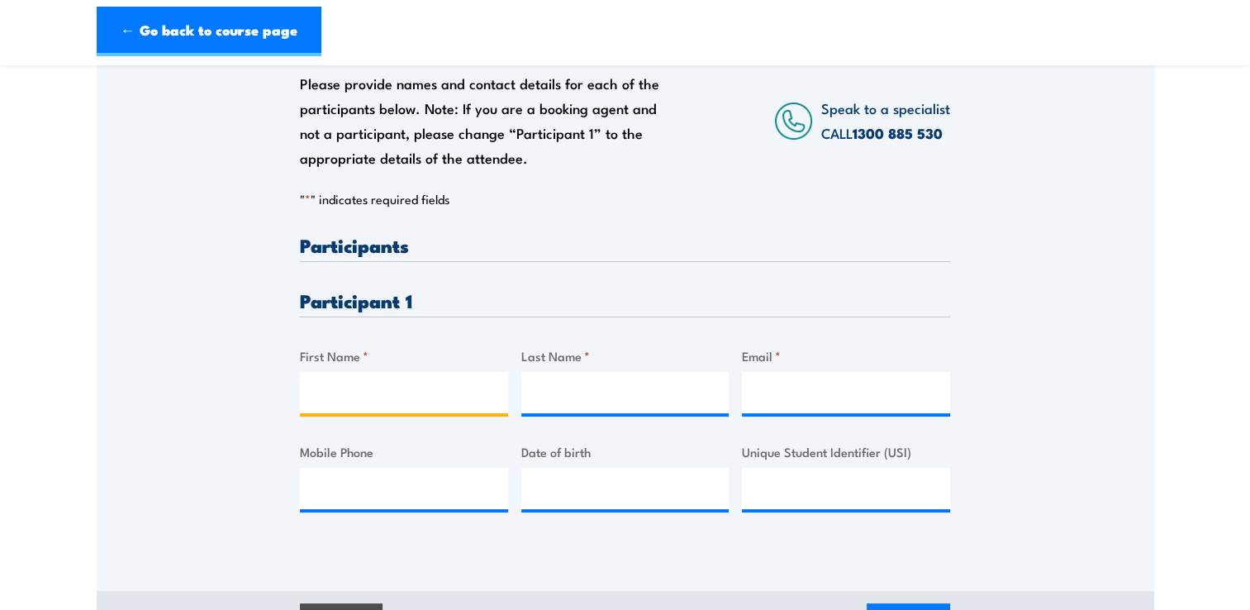
click at [337, 398] on input "First Name *" at bounding box center [404, 392] width 208 height 41
type input "Brendon"
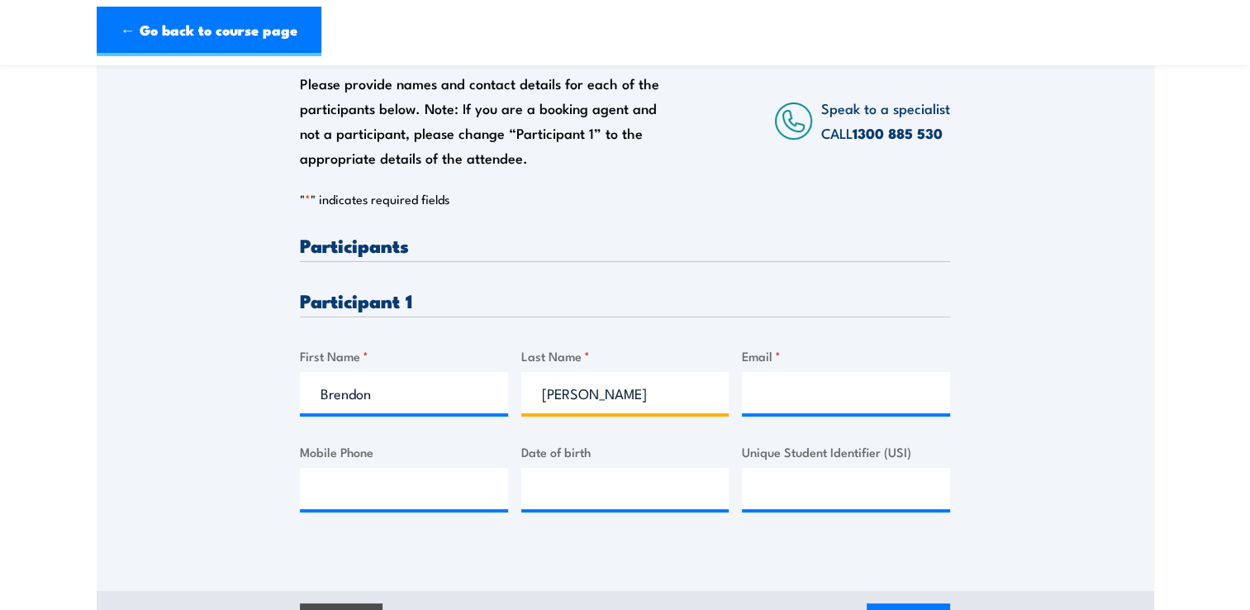
type input "Heaton"
type input "[EMAIL_ADDRESS][DOMAIN_NAME]"
click at [113, 345] on div "Please provide names and contact details for each of the participants below. No…" at bounding box center [626, 278] width 1058 height 531
click at [1230, 131] on section "Fire Warden Training 3 October 2025 08:00 1 CALL "" at bounding box center [625, 235] width 1250 height 852
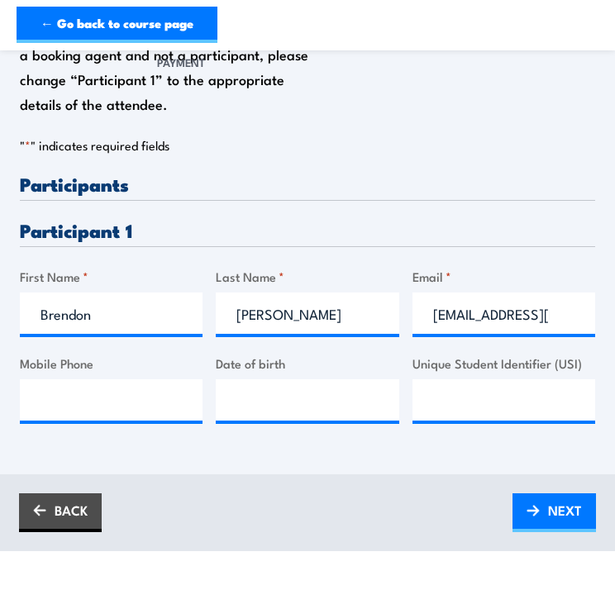
click at [545, 507] on link "NEXT" at bounding box center [553, 512] width 83 height 39
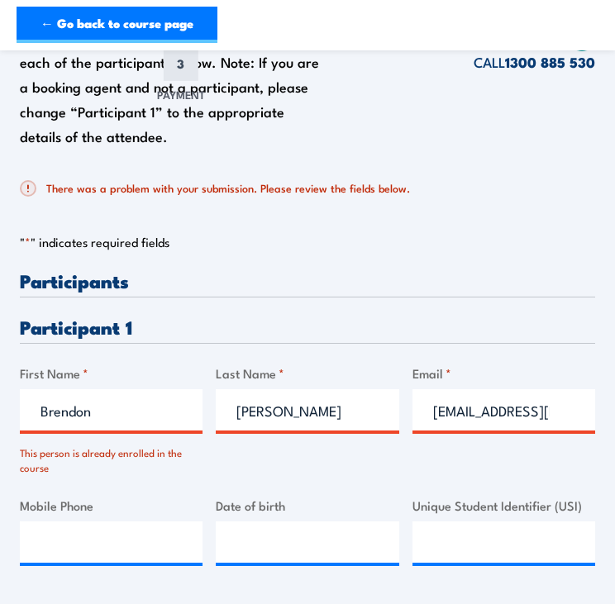
scroll to position [241, 0]
click at [300, 409] on input "Heaton" at bounding box center [307, 409] width 183 height 41
click at [583, 408] on input "Bheaton@exedy.com.au" at bounding box center [503, 409] width 183 height 41
click at [555, 411] on input "Bheaton@exedy.com.au" at bounding box center [503, 409] width 183 height 41
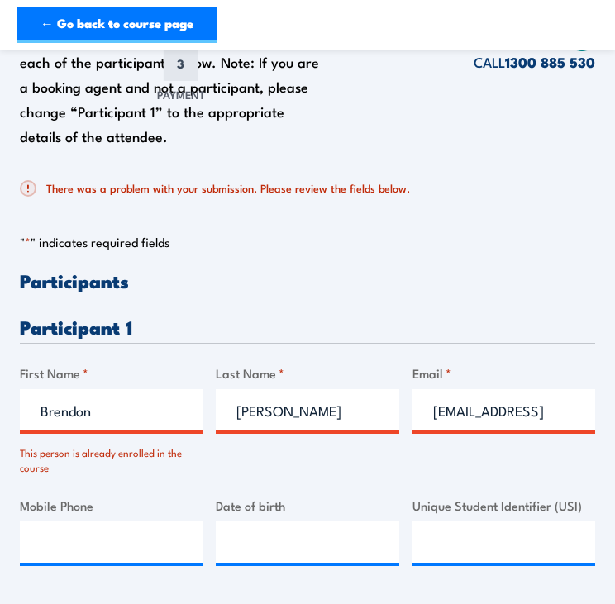
type input "Bheaton@exedy.com.au"
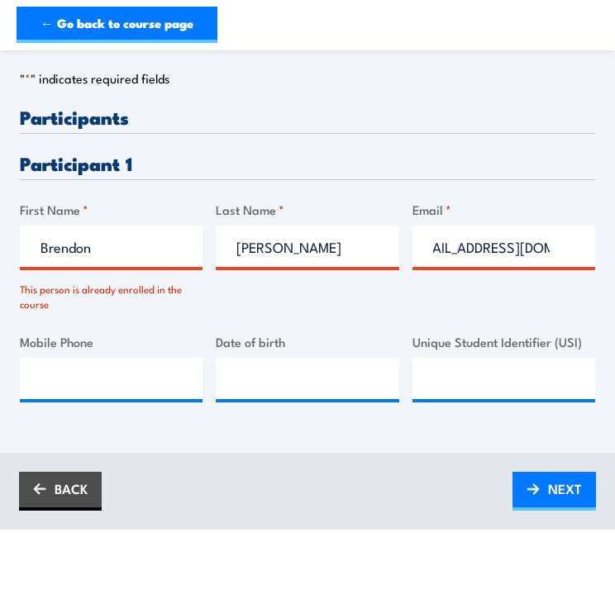
scroll to position [408, 0]
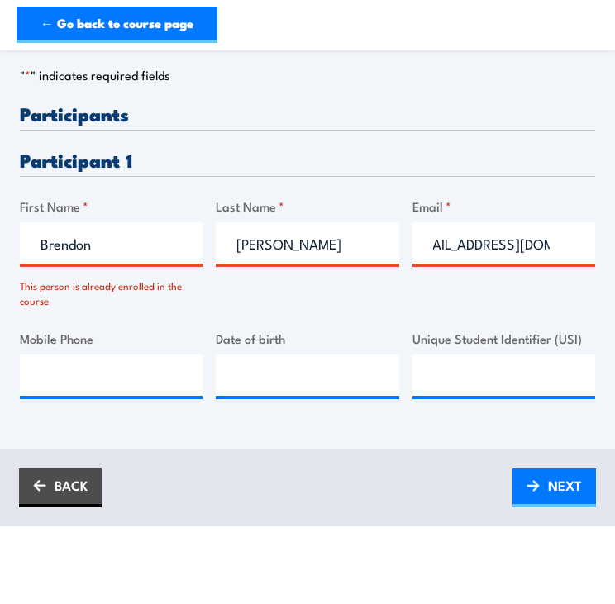
click at [568, 492] on span "NEXT" at bounding box center [565, 485] width 34 height 31
click at [568, 492] on span "PLEASE WAIT..." at bounding box center [536, 485] width 92 height 31
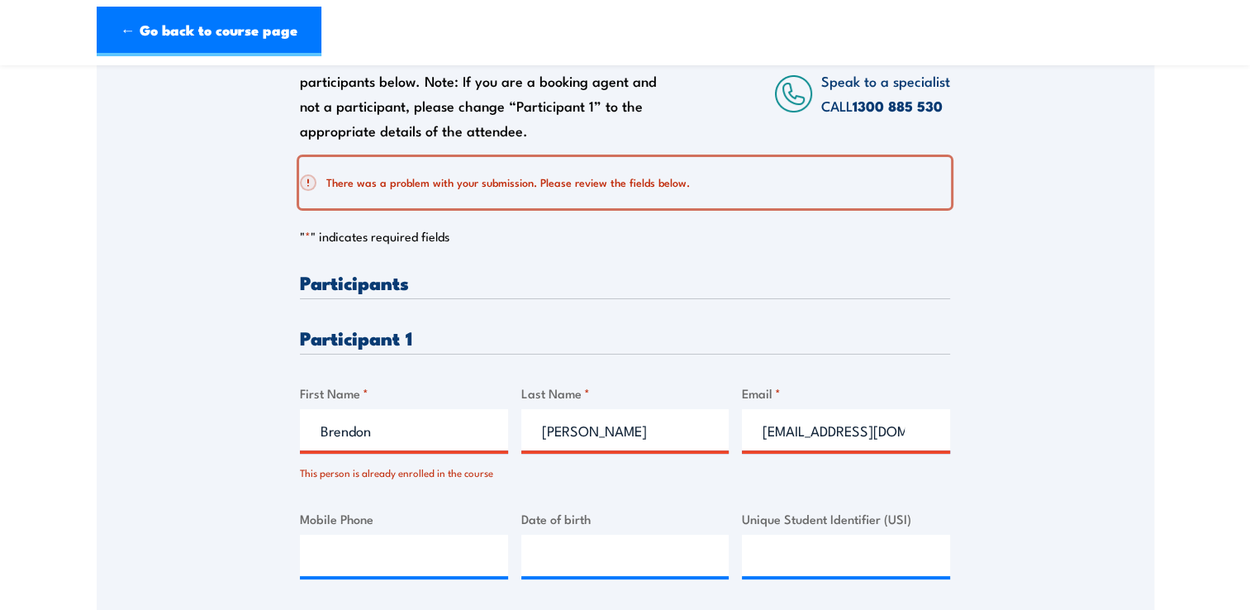
scroll to position [290, 0]
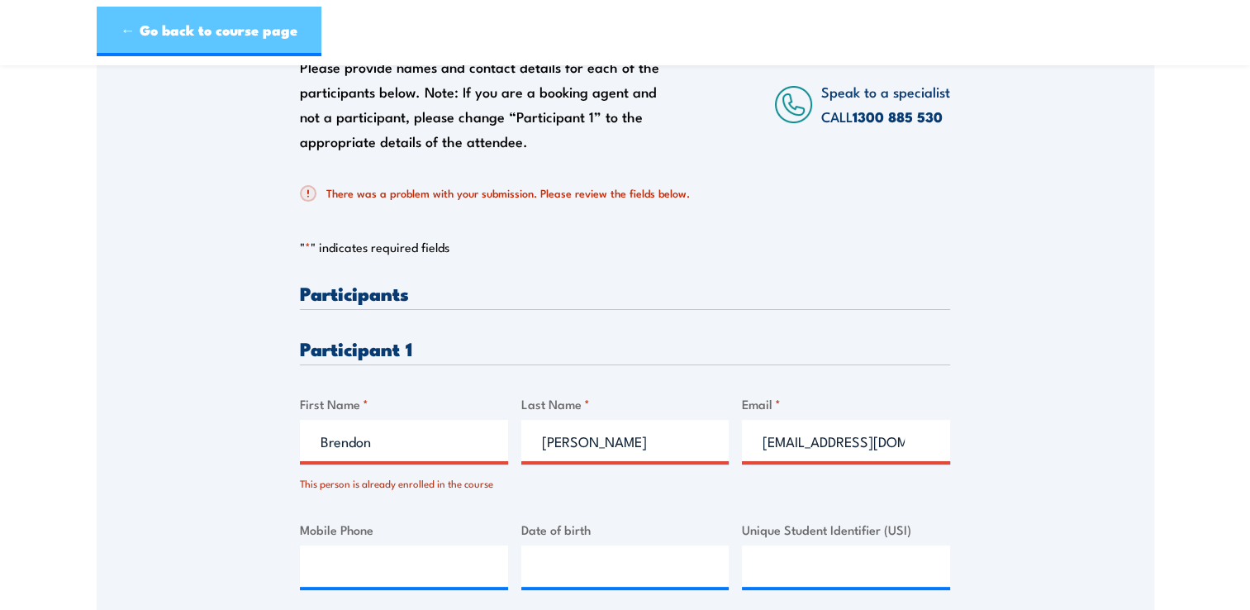
click at [208, 31] on link "← Go back to course page" at bounding box center [209, 32] width 225 height 50
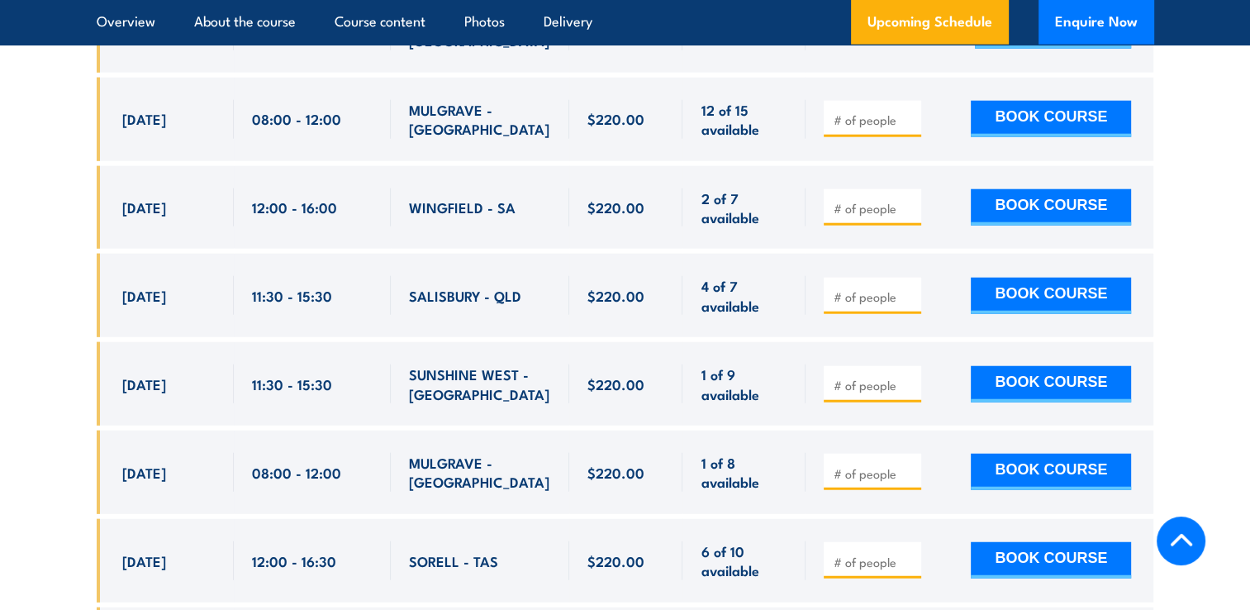
scroll to position [4126, 0]
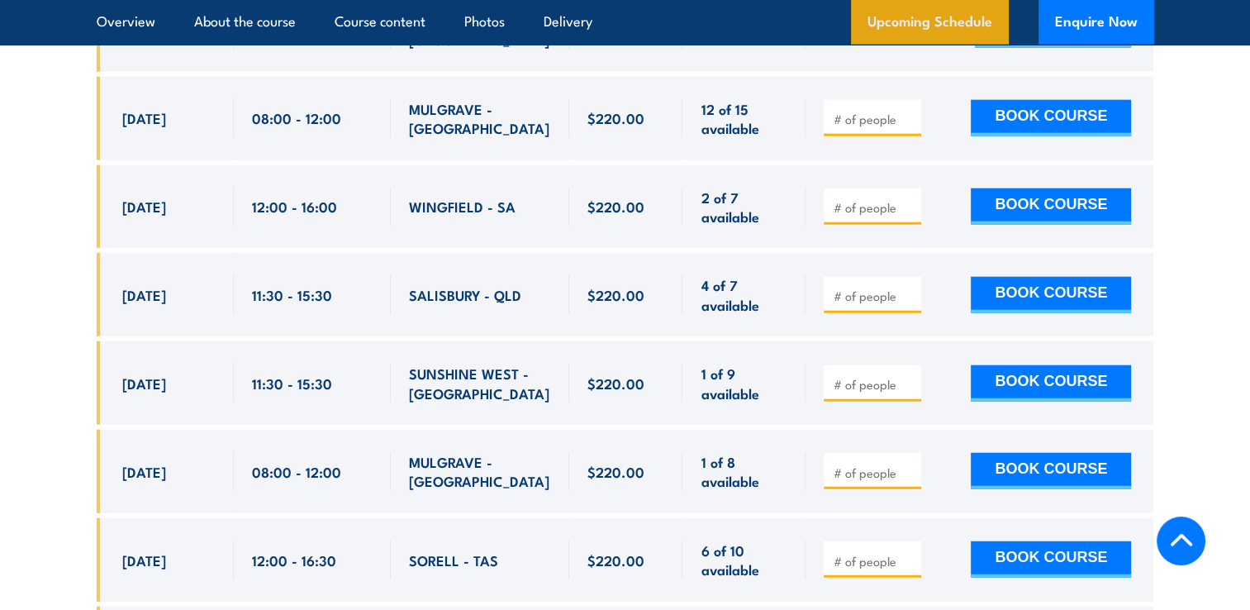
click at [986, 19] on link "Upcoming Schedule" at bounding box center [930, 22] width 158 height 45
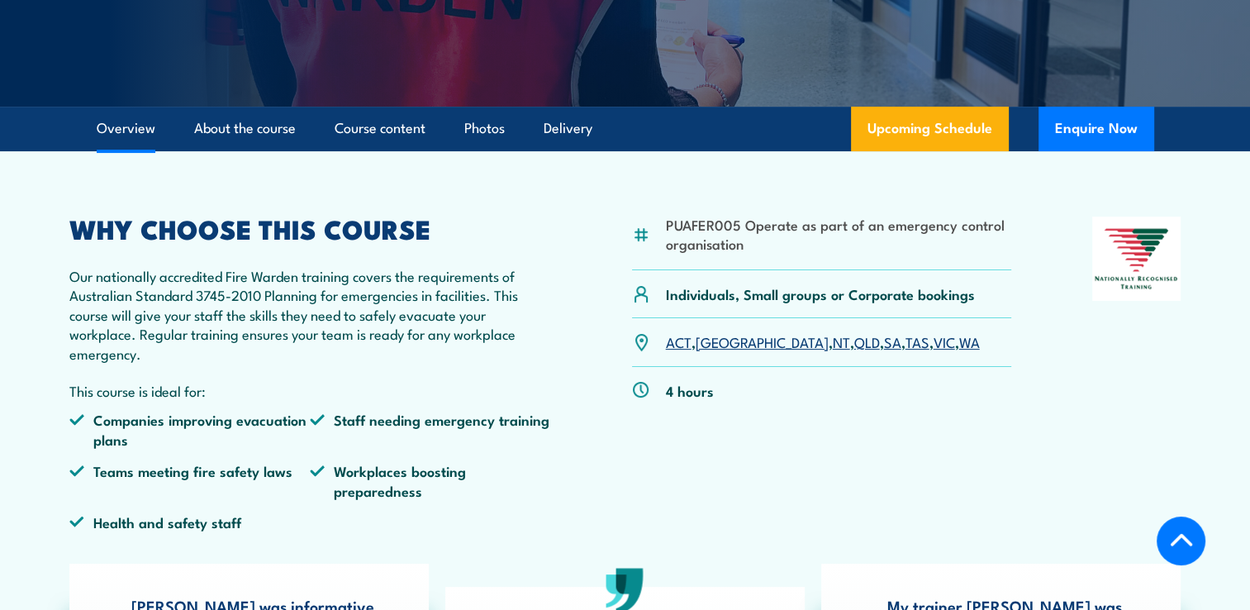
scroll to position [364, 0]
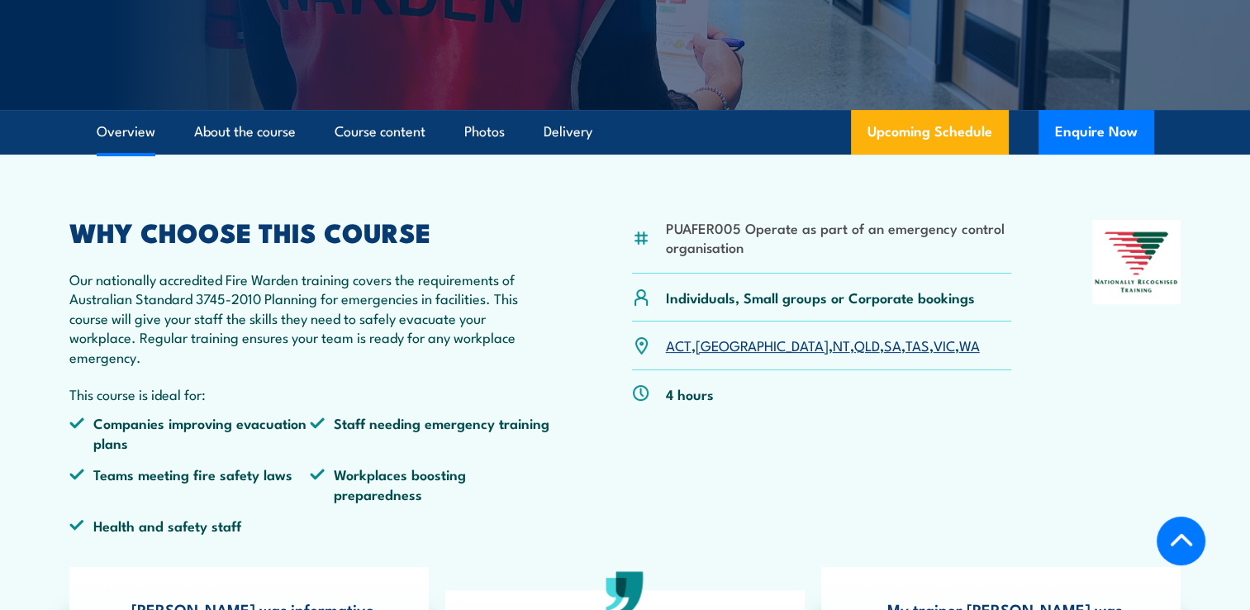
click at [934, 349] on link "VIC" at bounding box center [944, 345] width 21 height 20
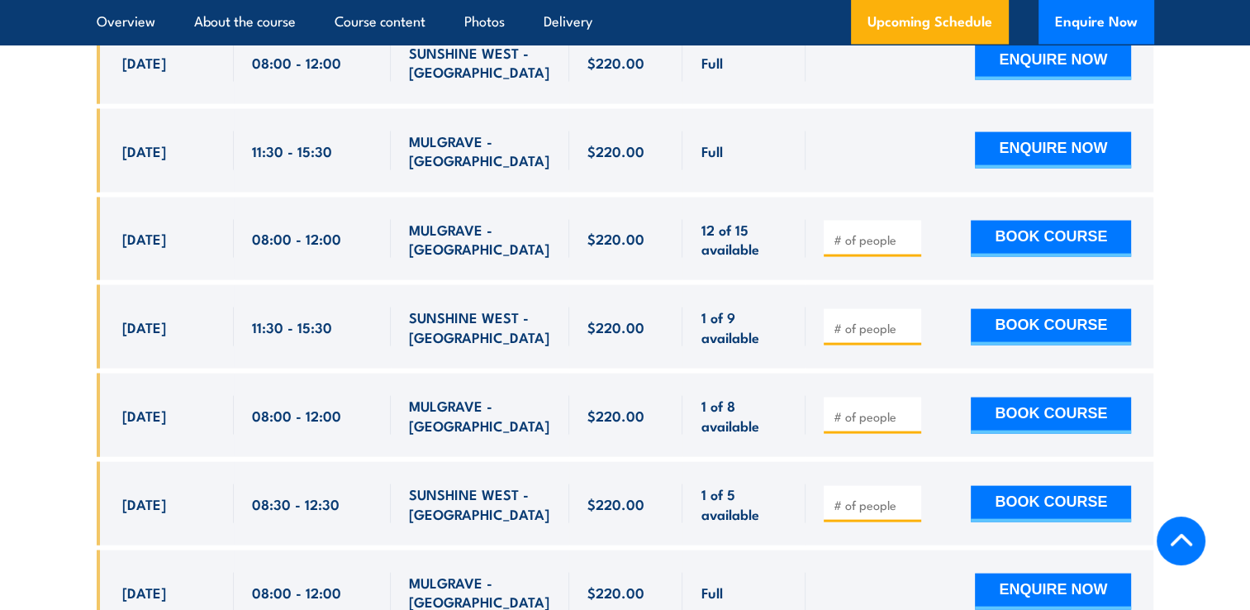
scroll to position [3328, 0]
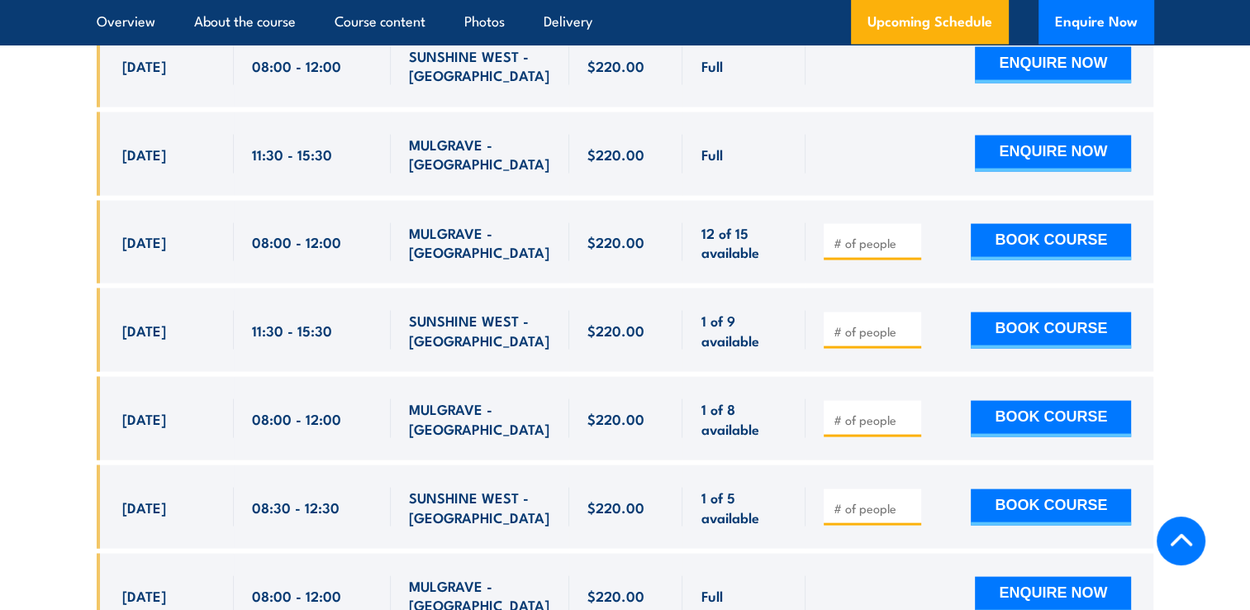
click at [893, 411] on input "number" at bounding box center [874, 419] width 83 height 17
click at [984, 401] on button "BOOK COURSE" at bounding box center [1051, 419] width 160 height 36
click at [879, 411] on input "number" at bounding box center [874, 419] width 83 height 17
type input "1"
click at [1020, 401] on button "BOOK COURSE" at bounding box center [1051, 419] width 160 height 36
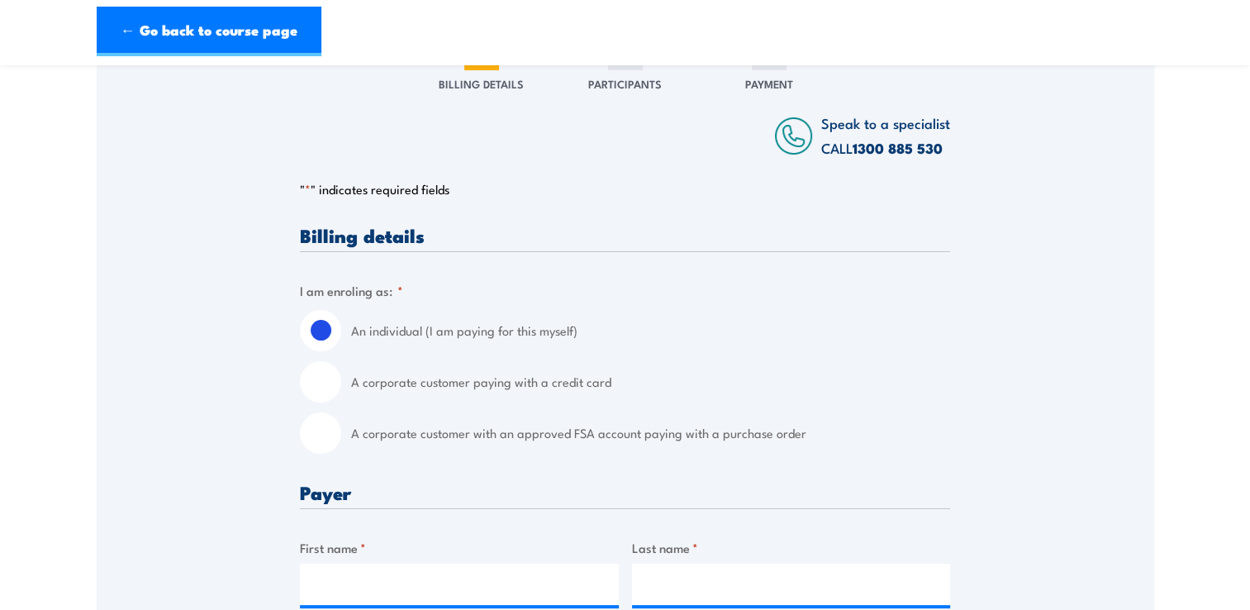
scroll to position [235, 0]
click at [537, 379] on label "A corporate customer paying with a credit card" at bounding box center [650, 380] width 599 height 41
click at [341, 379] on input "A corporate customer paying with a credit card" at bounding box center [320, 380] width 41 height 41
radio input "true"
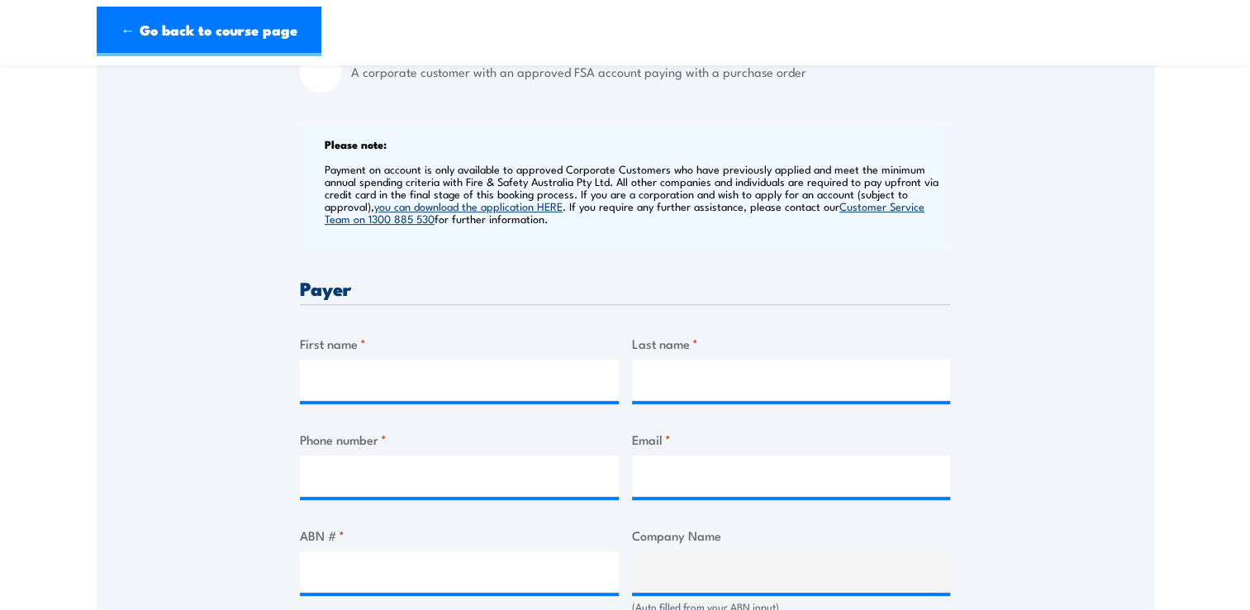
scroll to position [595, 0]
click at [475, 369] on input "First name *" at bounding box center [459, 379] width 319 height 41
type input "Christopher"
type input "Philp"
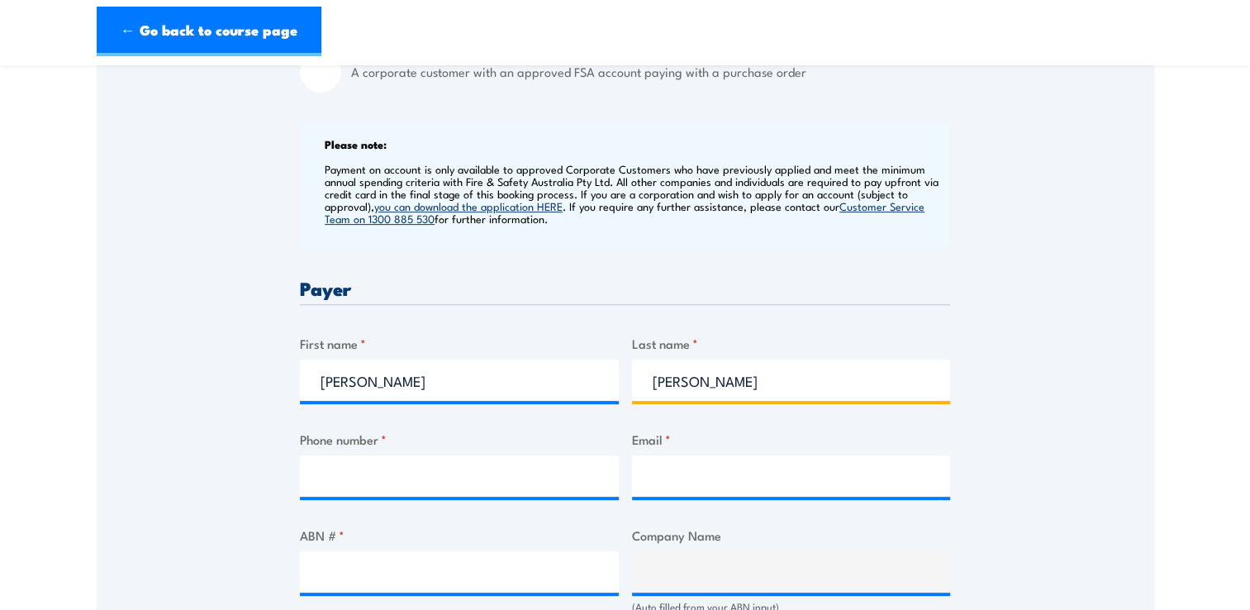
type input "0419344149"
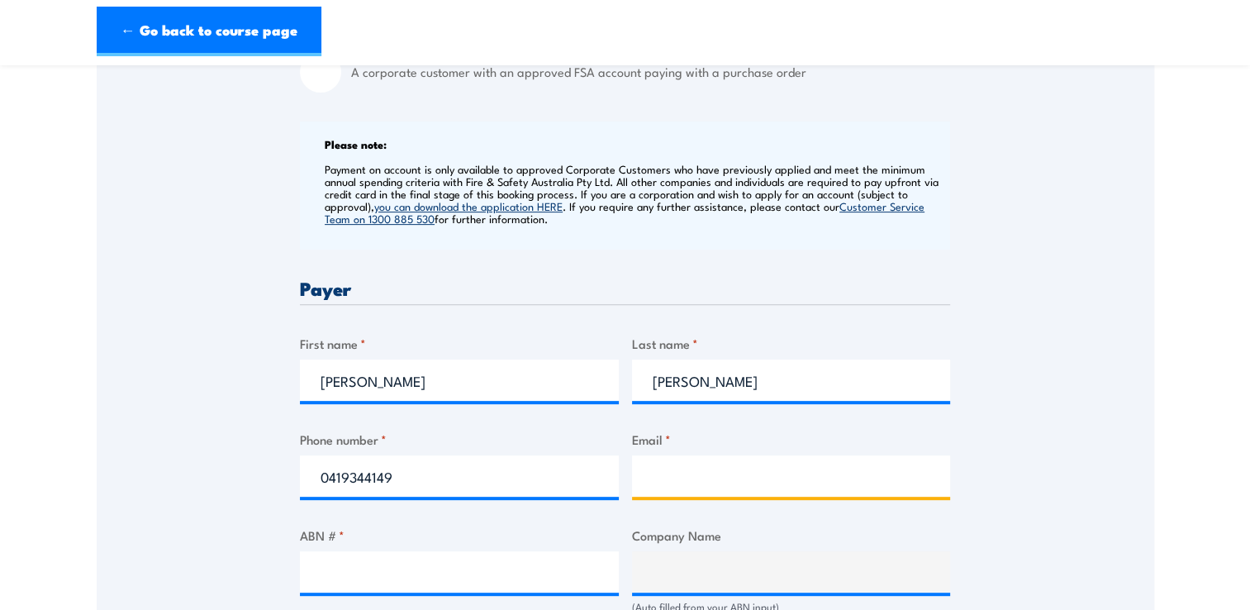
type input "Cphilp@Exedy.com.au"
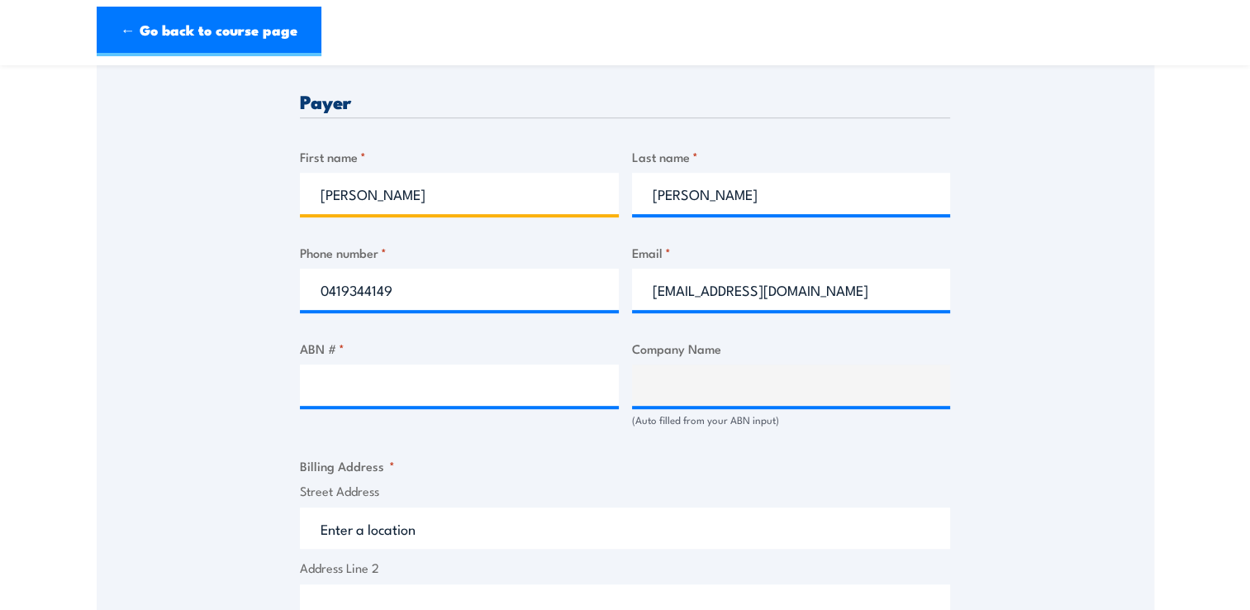
scroll to position [782, 0]
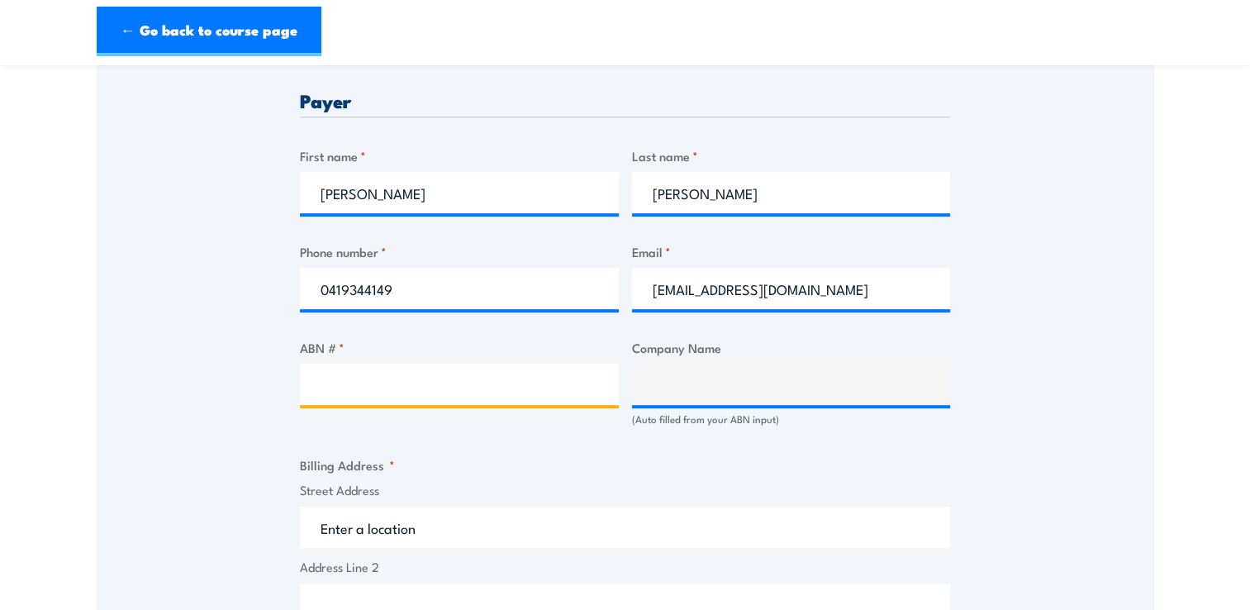
click at [540, 385] on input "ABN # *" at bounding box center [459, 384] width 319 height 41
paste input "77 069 286 782"
type input "77 069 286 782"
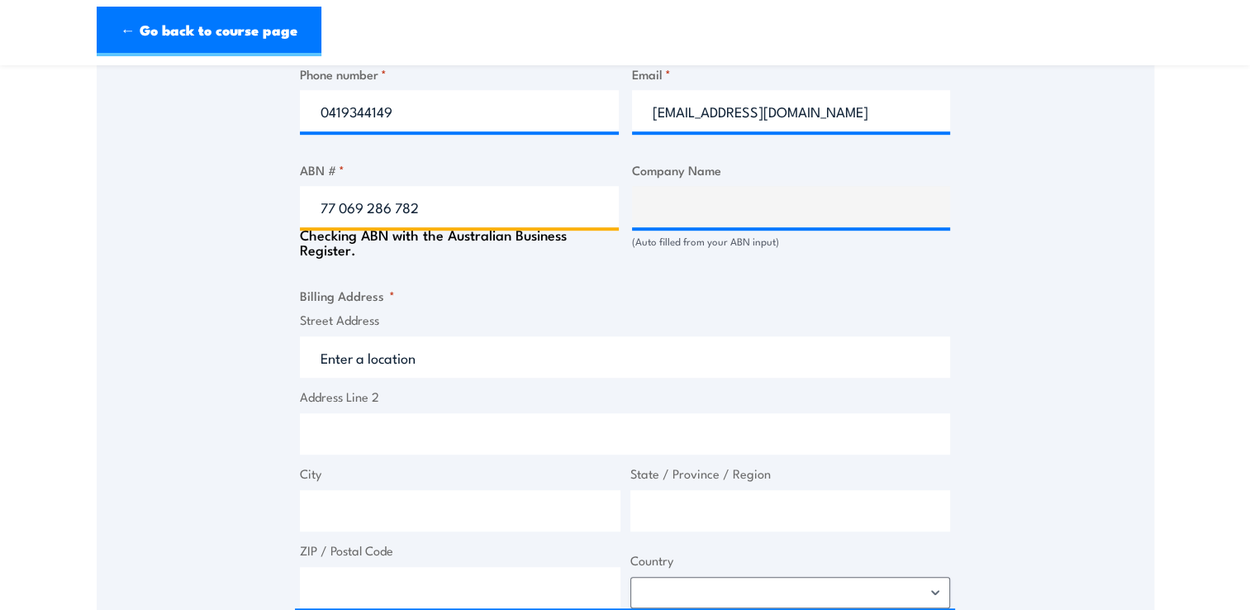
scroll to position [962, 0]
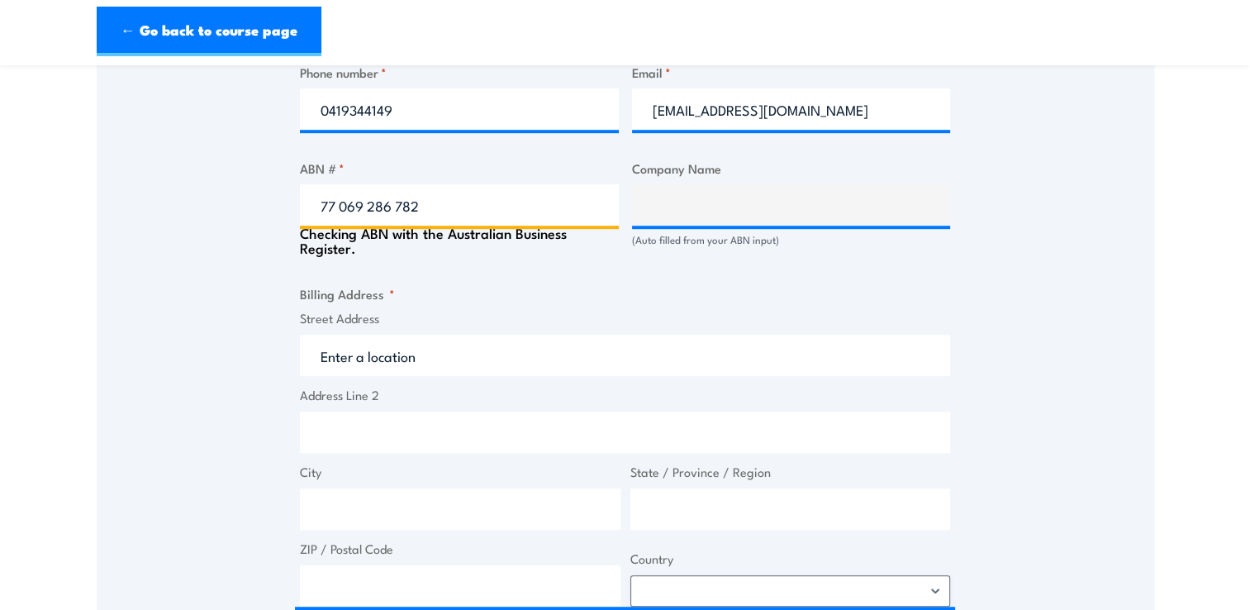
type input "EXEDY AUSTRALIA PTY LTD"
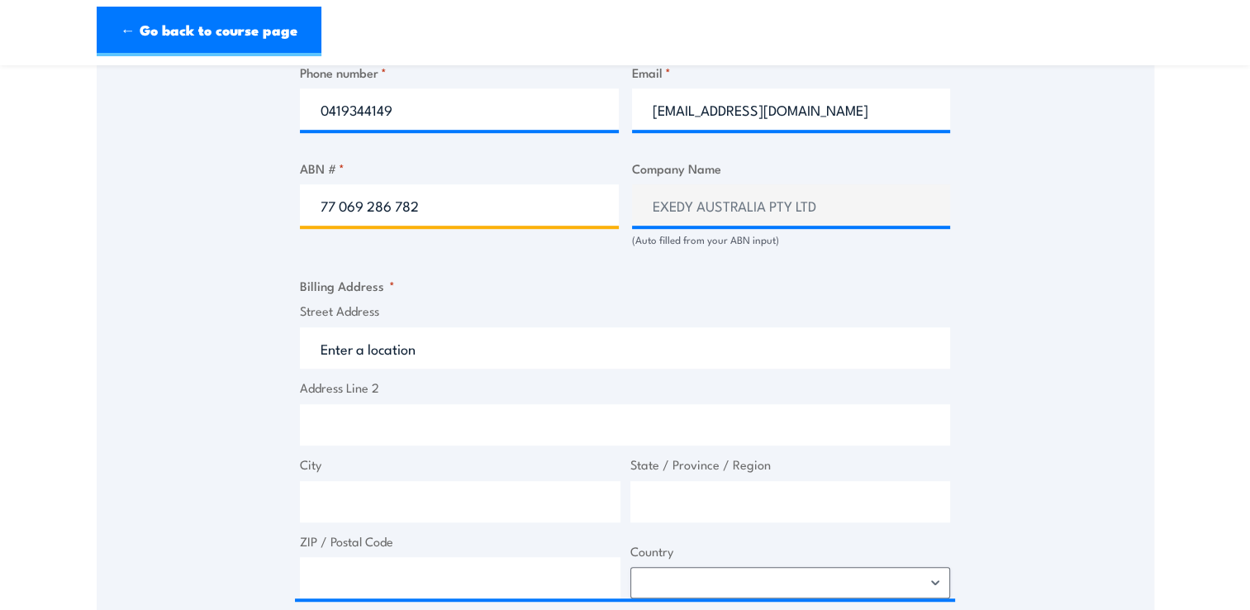
type input "77 069 286 782"
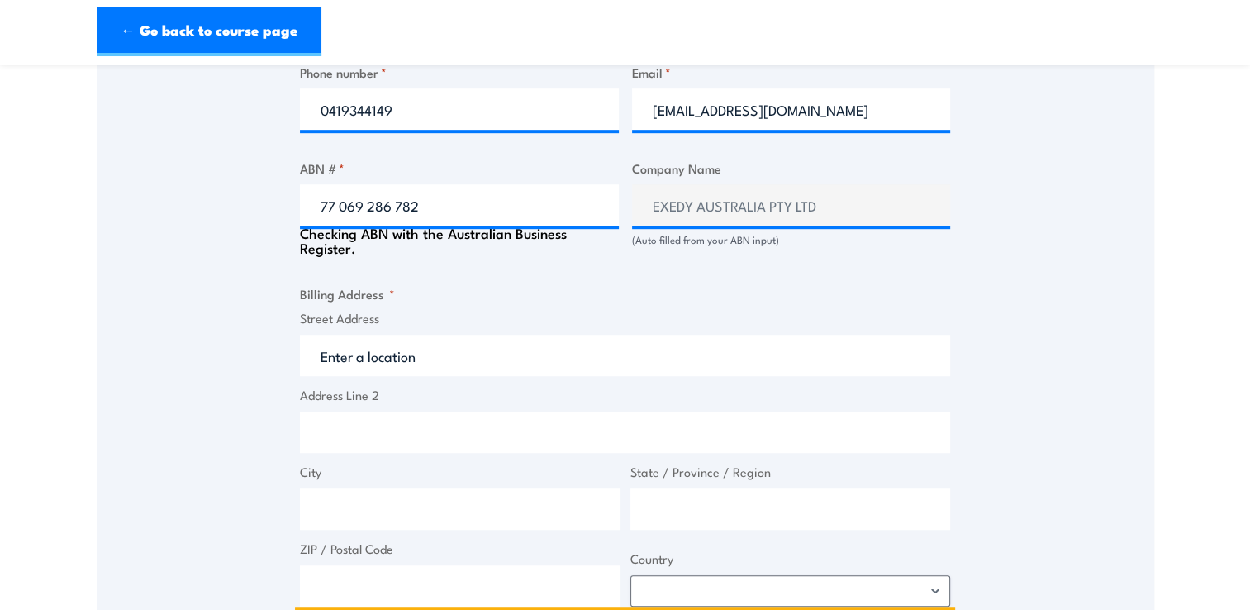
click at [539, 362] on input "Street Address" at bounding box center [625, 355] width 650 height 41
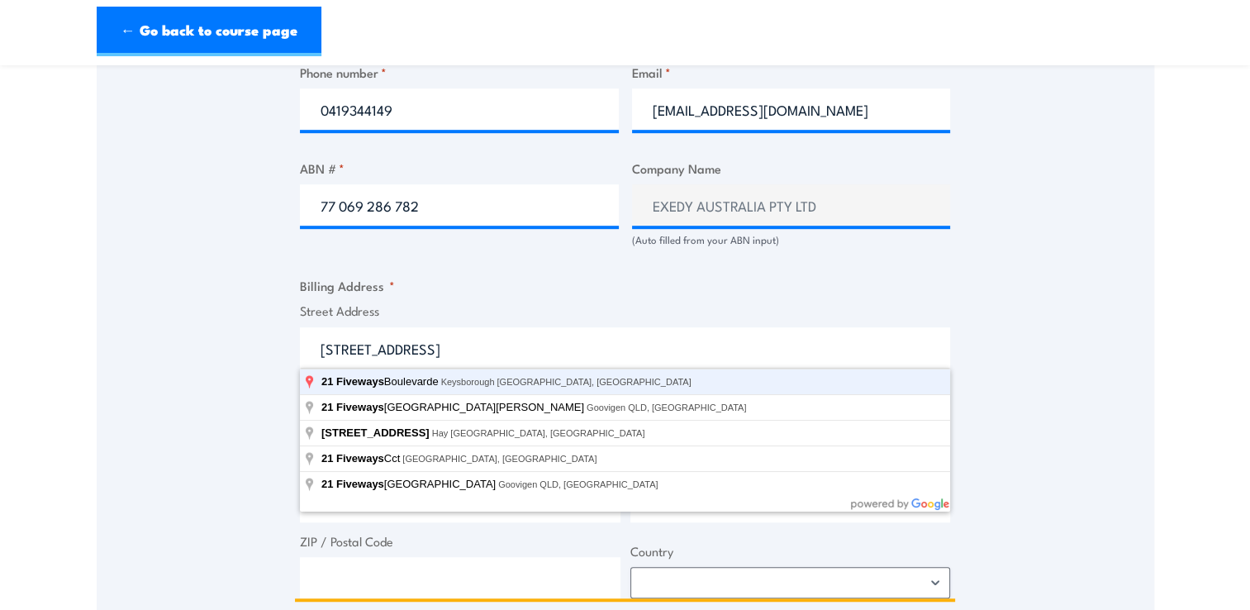
type input "21 Fiveways Boulevarde, Keysborough VIC, Australia"
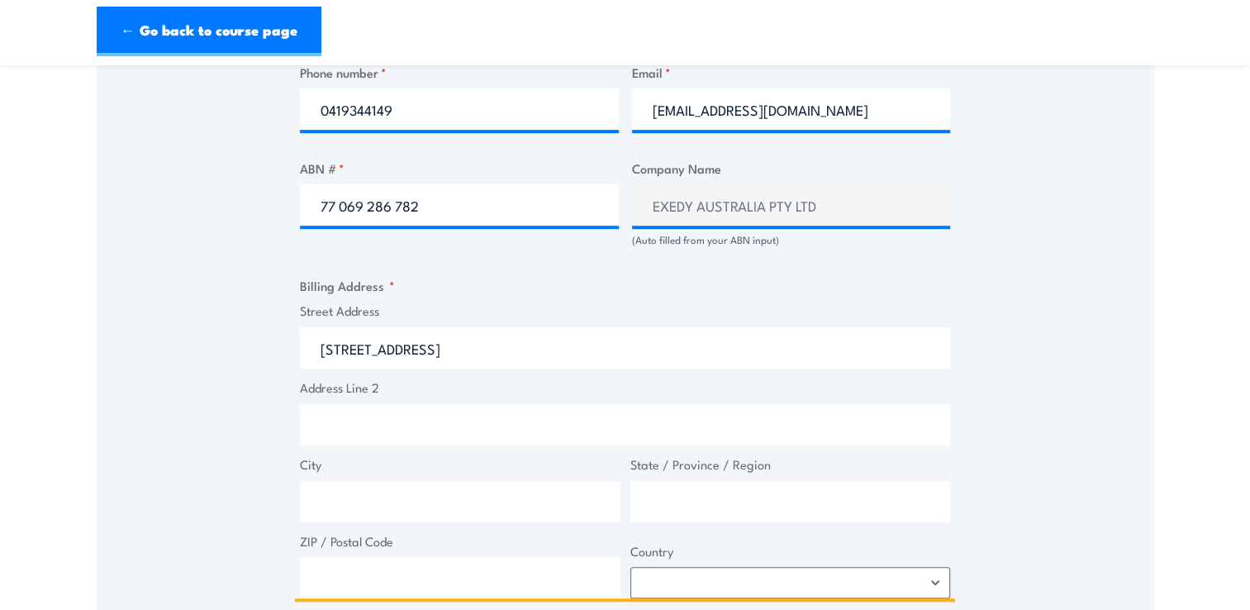
type input "21 Fiveways Boulevarde"
type input "Keysborough"
type input "Victoria"
type input "3173"
select select "Australia"
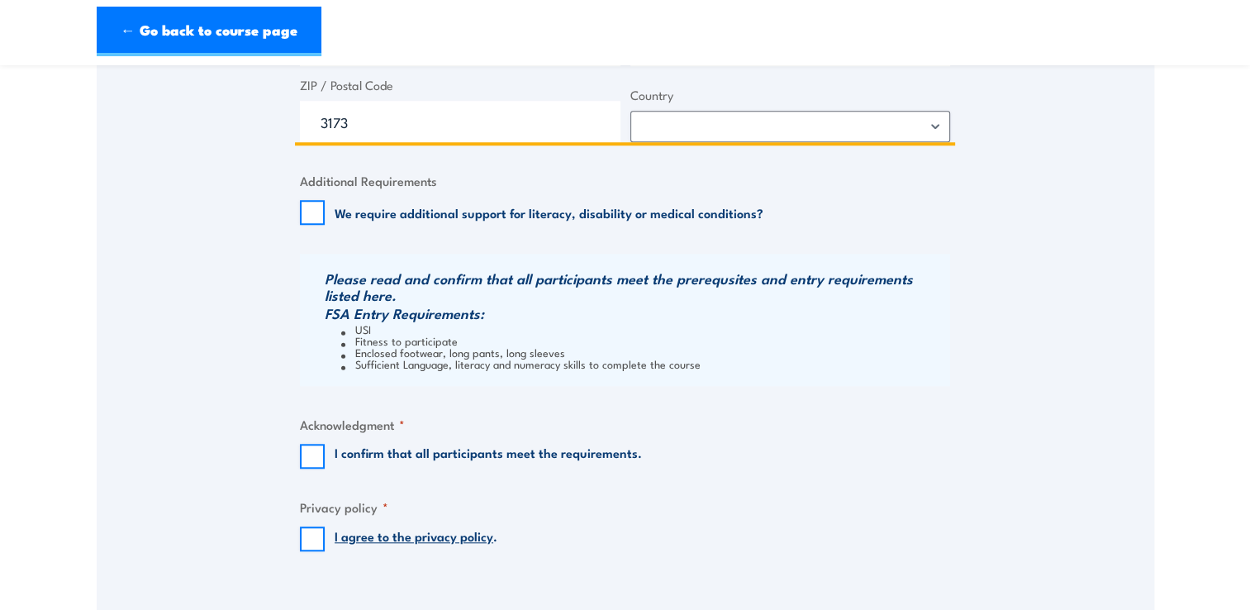
scroll to position [1417, 0]
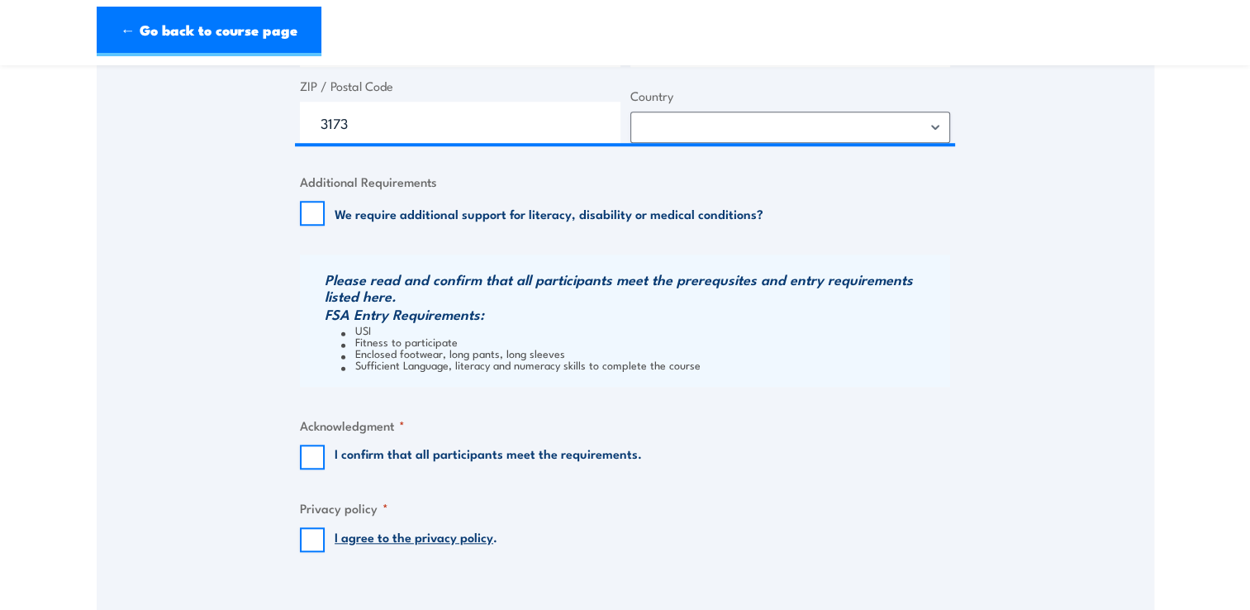
click at [360, 452] on label "I confirm that all participants meet the requirements." at bounding box center [488, 457] width 307 height 25
click at [325, 452] on input "I confirm that all participants meet the requirements." at bounding box center [312, 457] width 25 height 25
checkbox input "true"
click at [321, 538] on input "I agree to the privacy policy ." at bounding box center [312, 539] width 25 height 25
checkbox input "true"
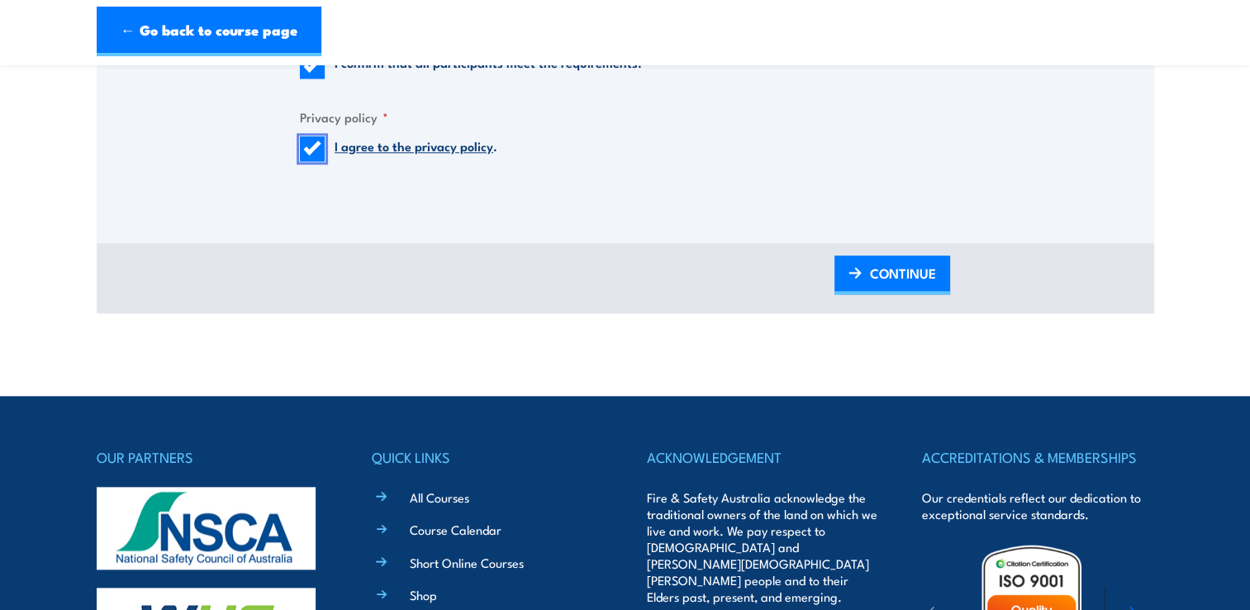
scroll to position [1807, 0]
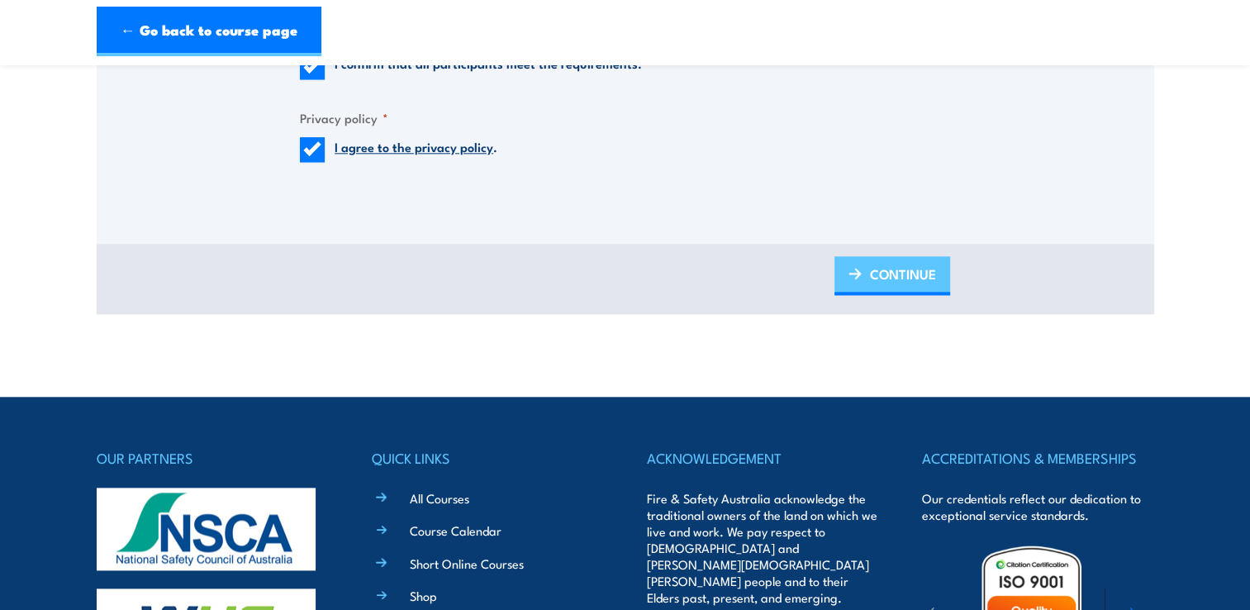
click at [881, 266] on span "CONTINUE" at bounding box center [903, 274] width 66 height 44
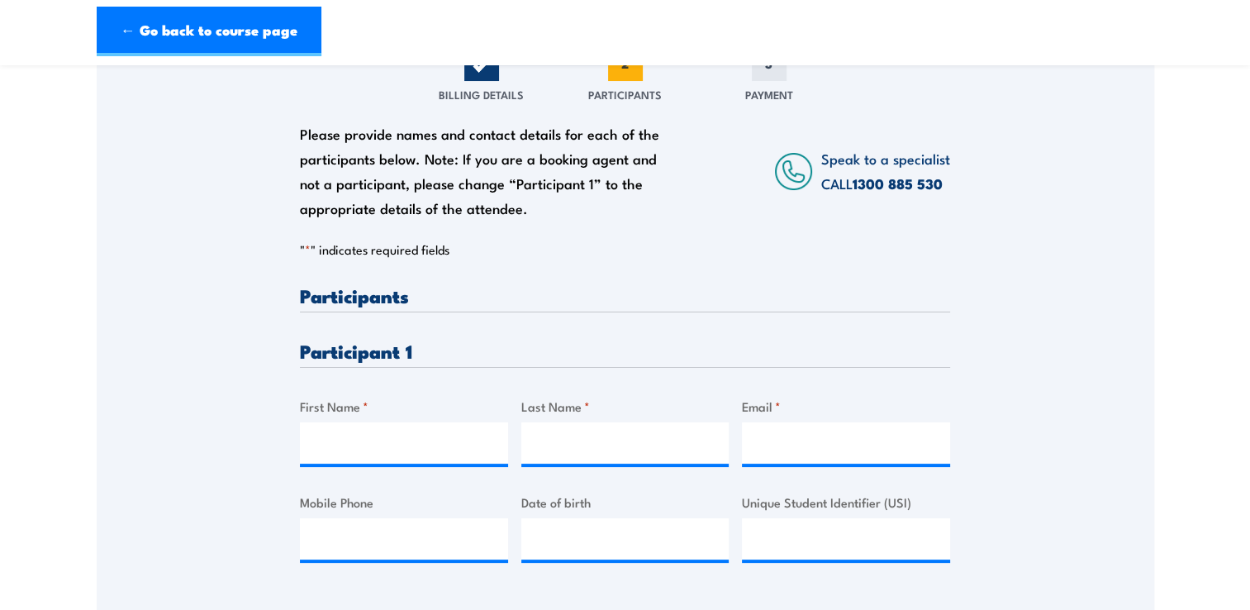
scroll to position [224, 0]
click at [462, 350] on h3 "Participant 1" at bounding box center [625, 349] width 650 height 19
click at [433, 297] on h3 "Participants" at bounding box center [625, 294] width 650 height 19
click at [431, 441] on input "First Name *" at bounding box center [404, 441] width 208 height 41
type input "Brendon"
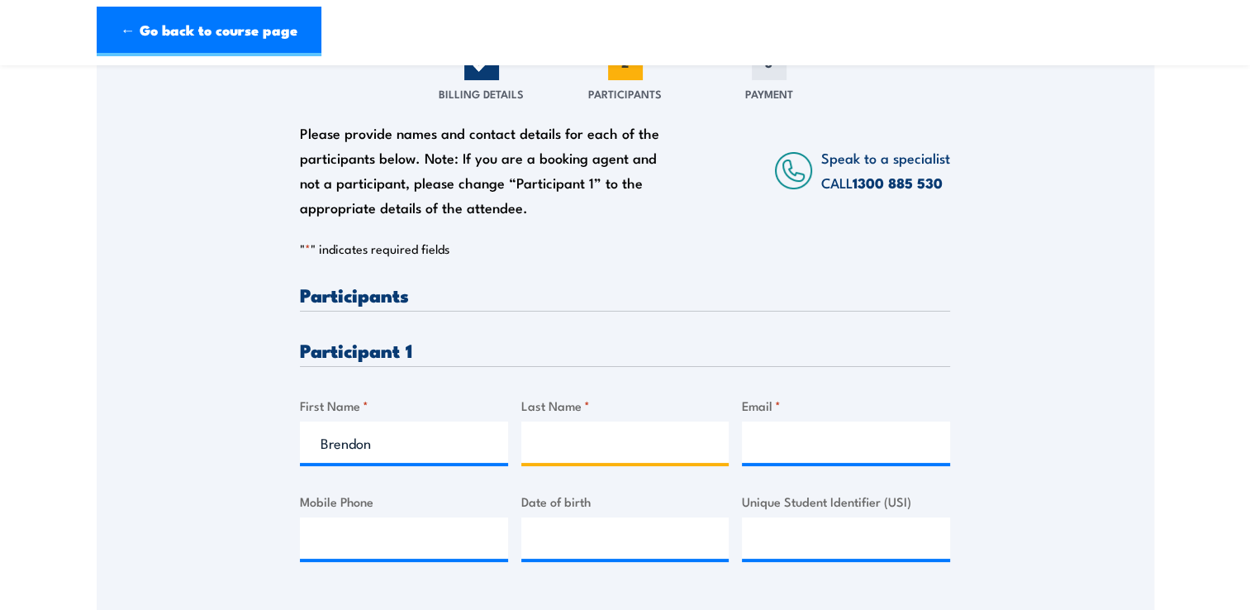
type input "Heaton"
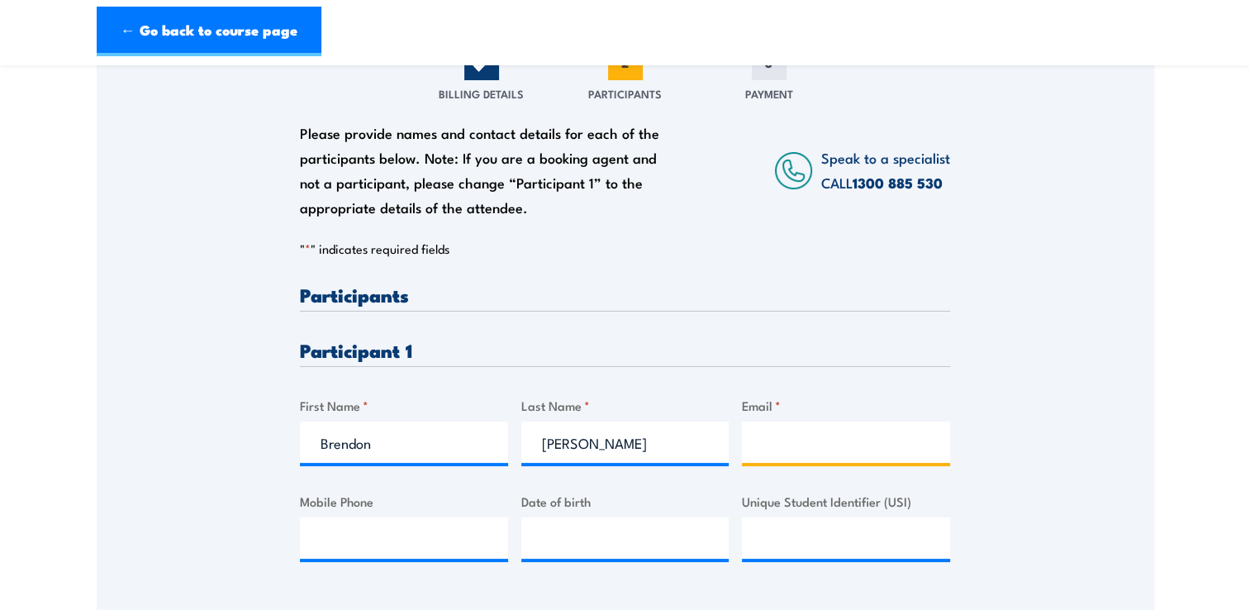
type input "Bheaton@exedy.com.au"
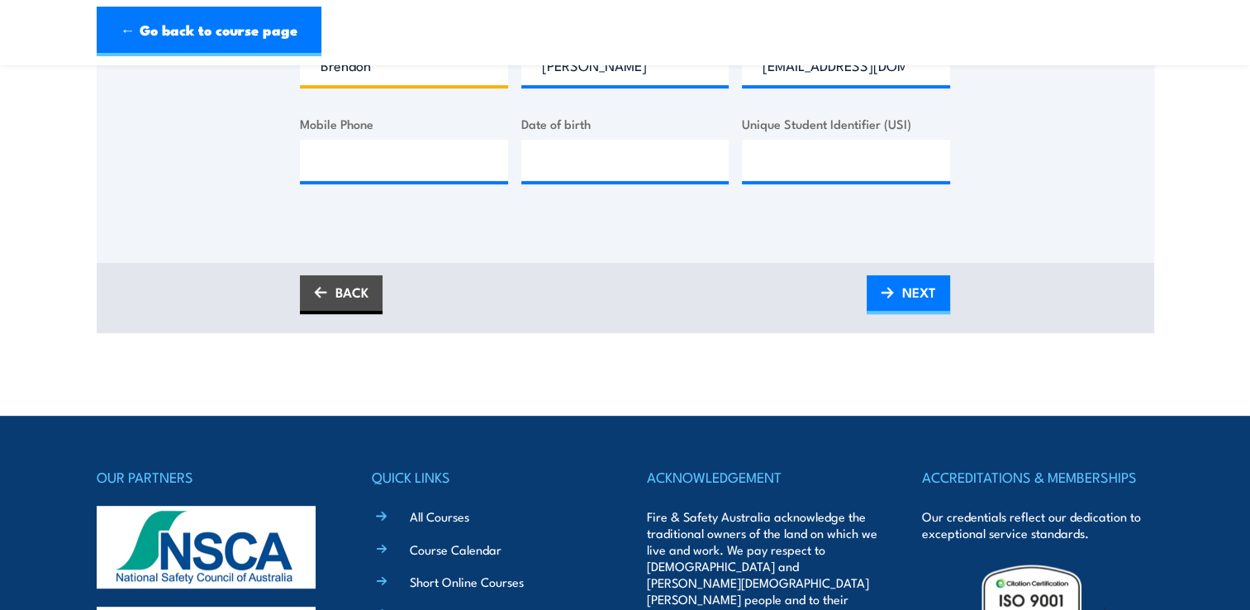
scroll to position [608, 0]
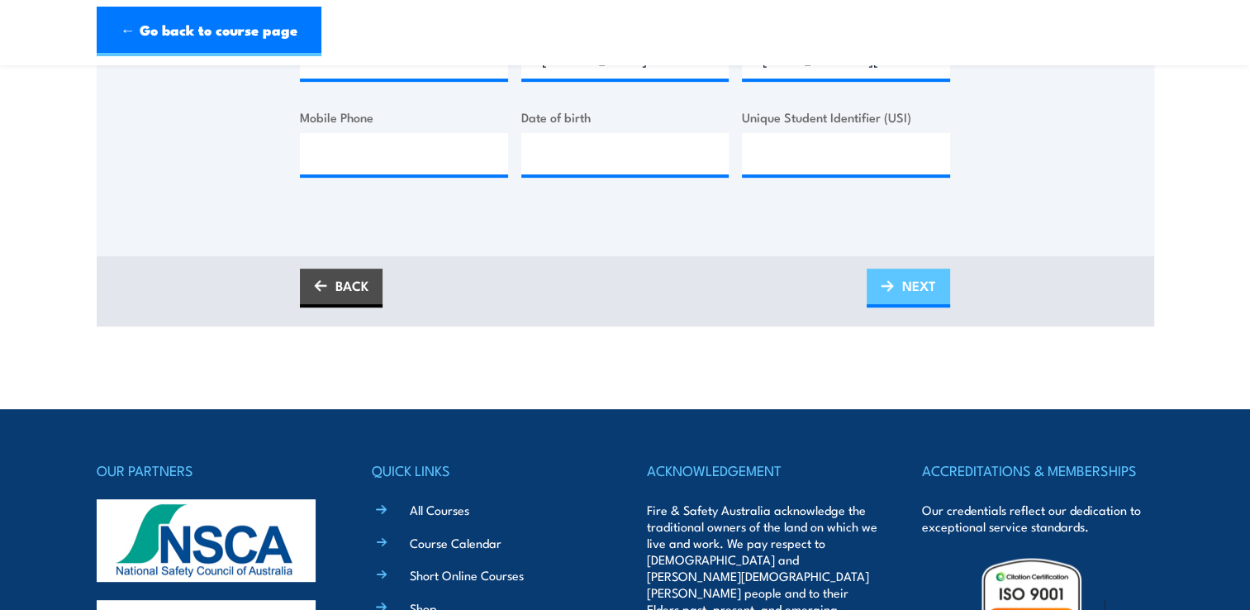
click at [919, 269] on span "NEXT" at bounding box center [919, 286] width 34 height 44
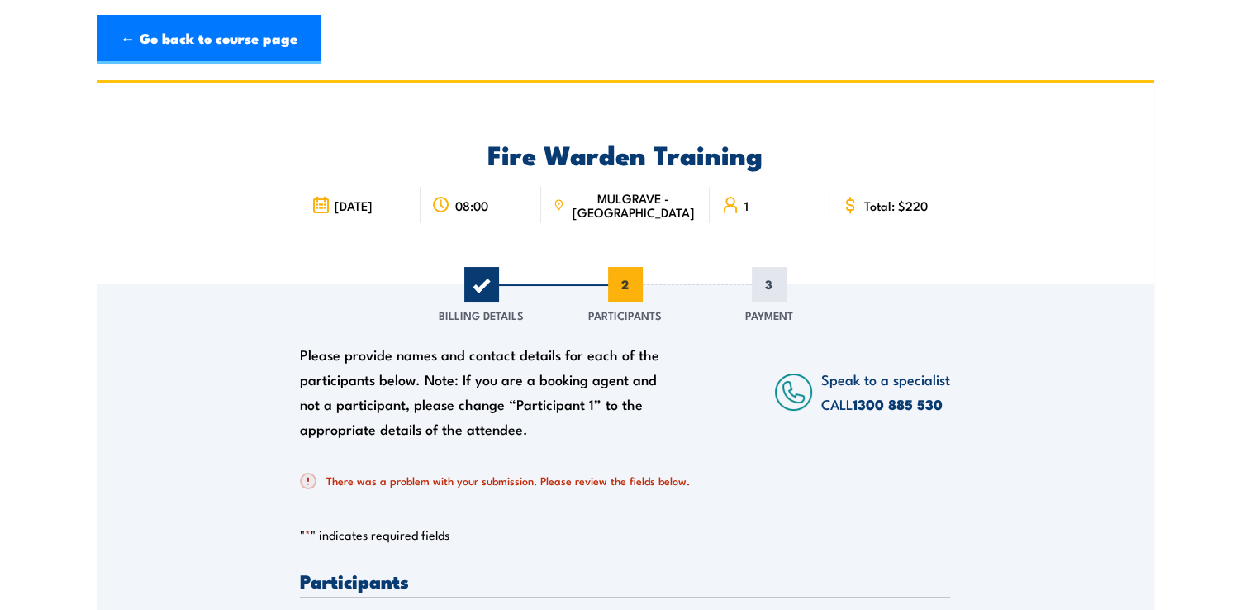
scroll to position [0, 0]
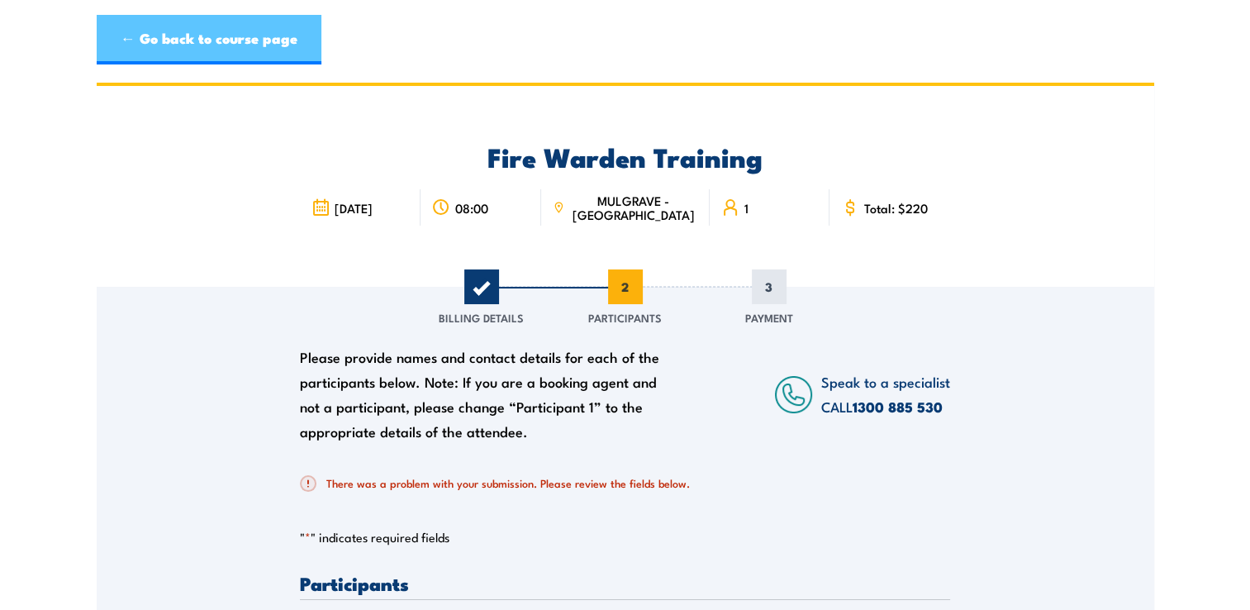
click at [212, 41] on link "← Go back to course page" at bounding box center [209, 40] width 225 height 50
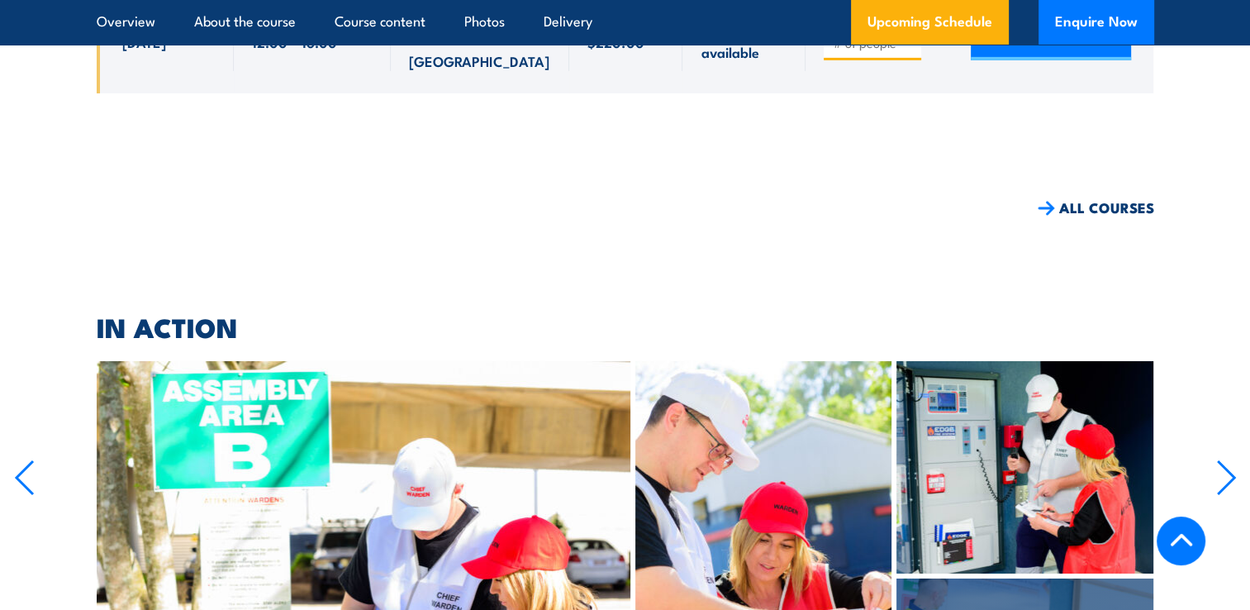
scroll to position [12042, 0]
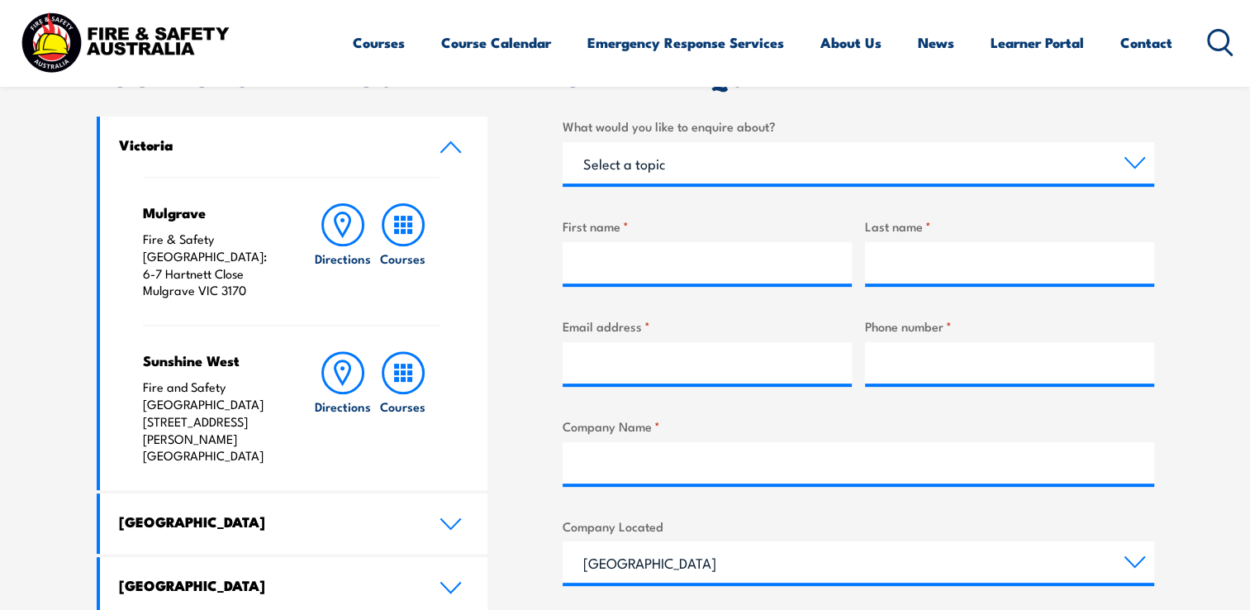
scroll to position [491, 0]
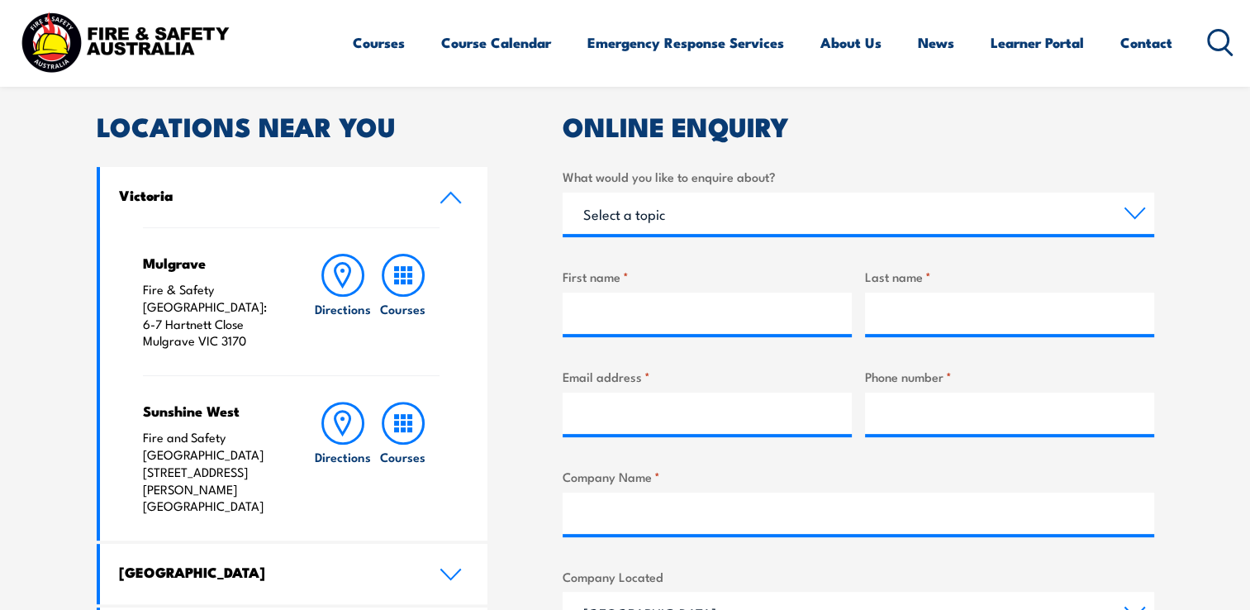
click at [1135, 114] on h2 "ONLINE ENQUIRY" at bounding box center [859, 125] width 592 height 23
click at [1077, 150] on div "ONLINE ENQUIRY What would you like to enquire about? Select a topic Training Em…" at bounding box center [859, 550] width 592 height 872
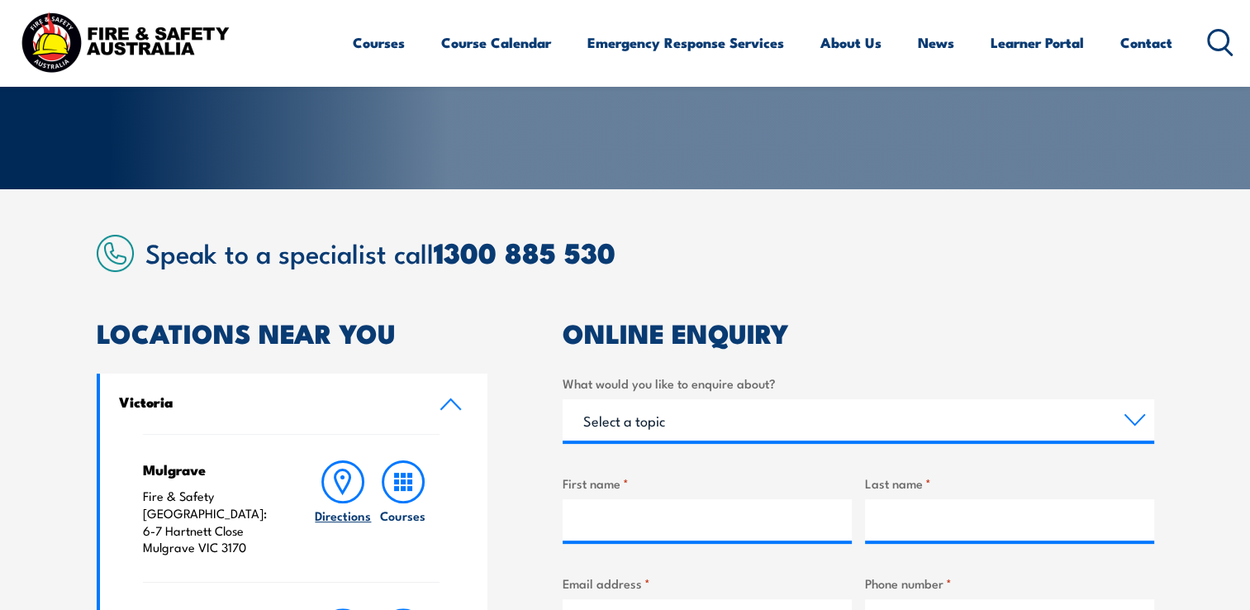
scroll to position [231, 0]
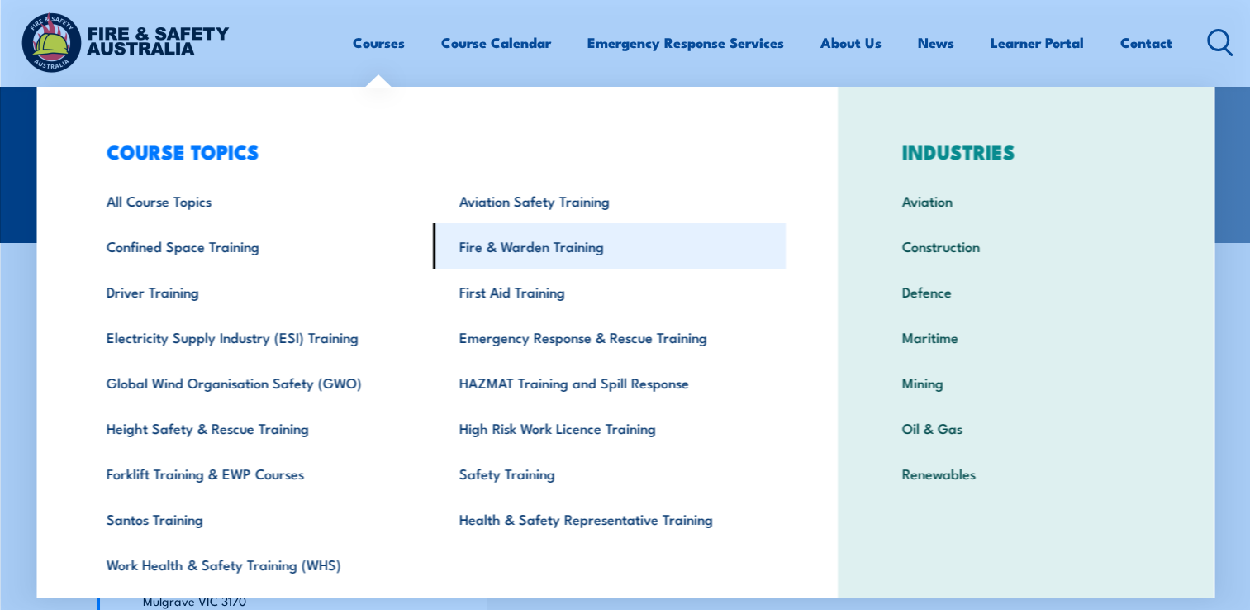
click at [513, 245] on link "Fire & Warden Training" at bounding box center [609, 245] width 353 height 45
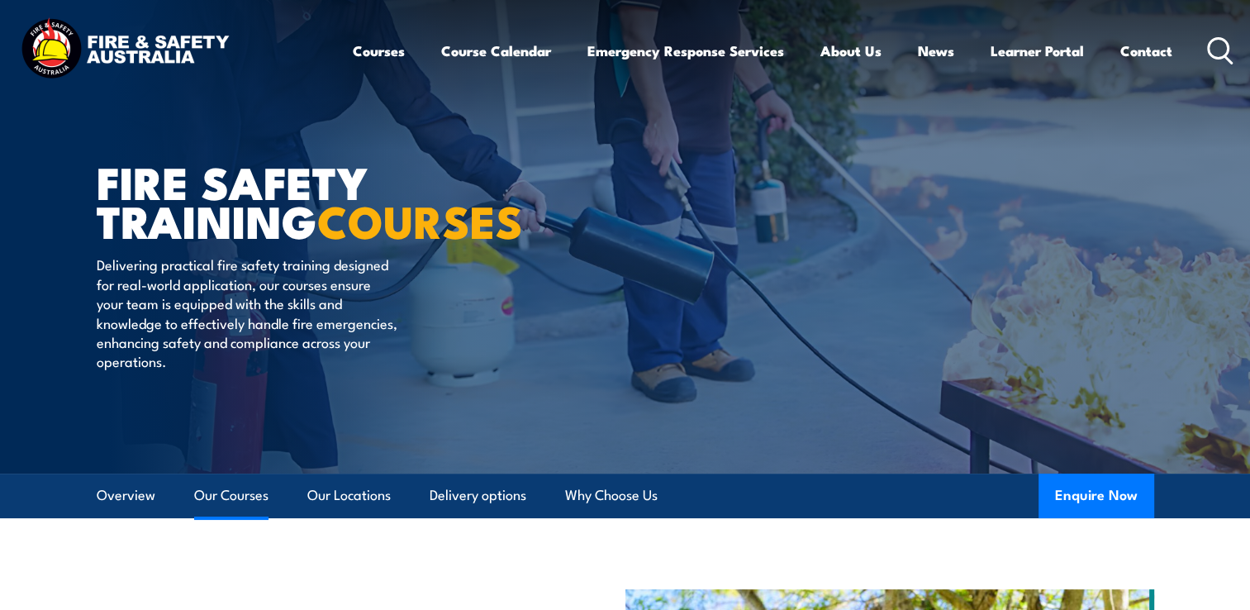
click at [216, 504] on link "Our Courses" at bounding box center [231, 495] width 74 height 44
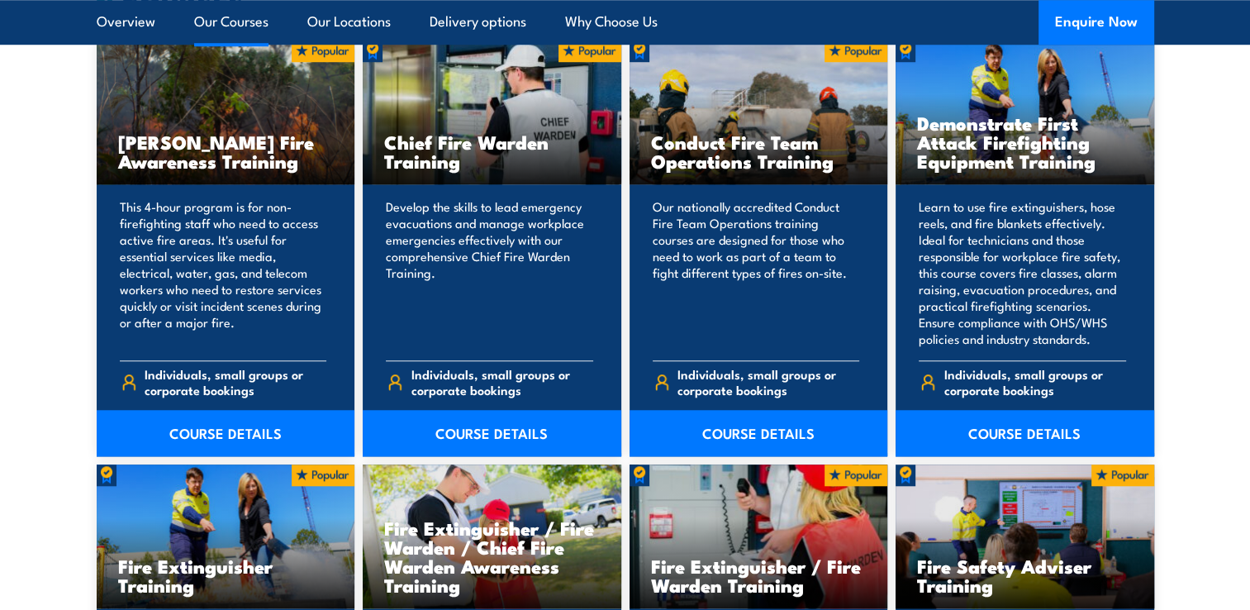
scroll to position [1332, 0]
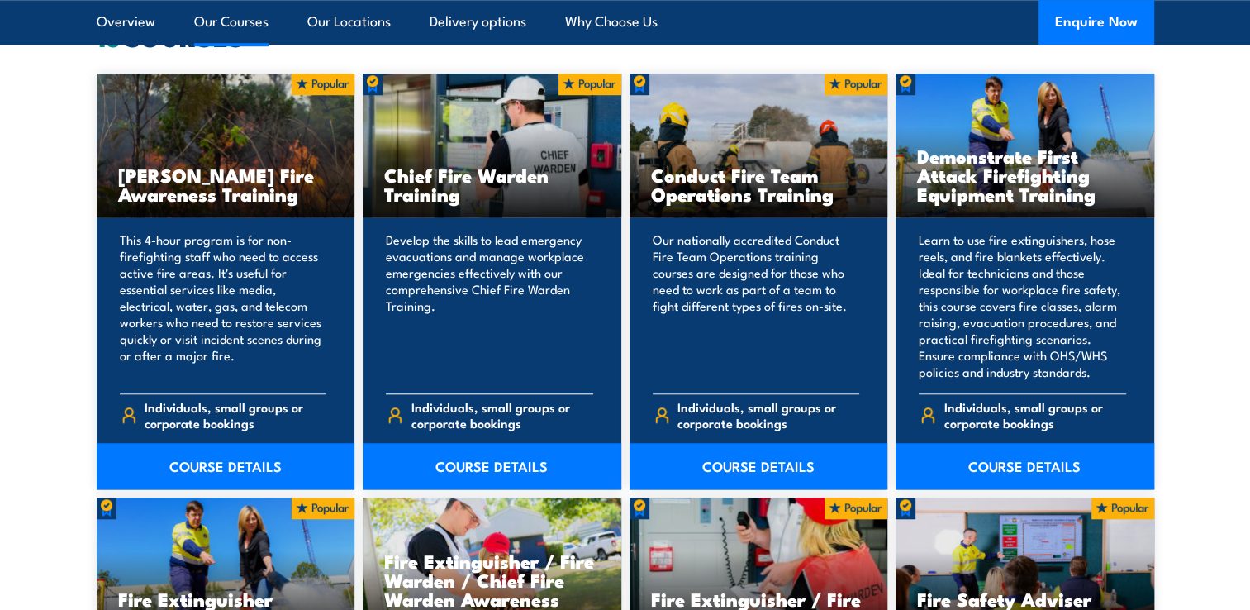
click at [486, 155] on div "Chief Fire Warden Training" at bounding box center [492, 146] width 259 height 145
click at [473, 183] on h3 "Chief Fire Warden Training" at bounding box center [492, 184] width 216 height 38
click at [478, 457] on link "COURSE DETAILS" at bounding box center [492, 466] width 259 height 46
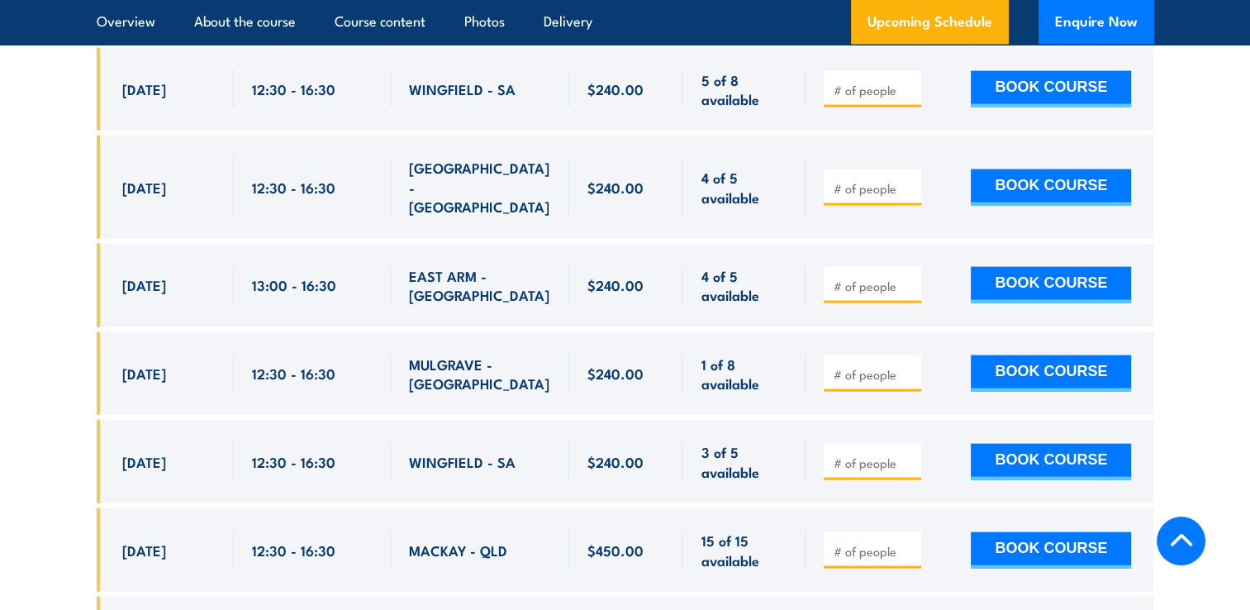
scroll to position [3470, 0]
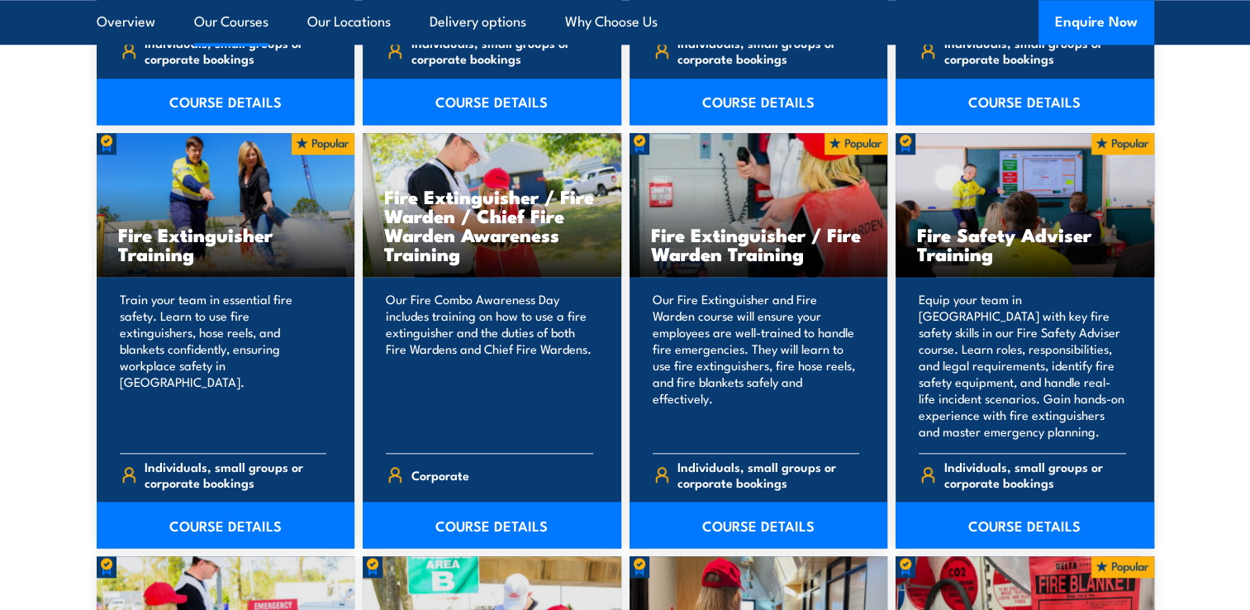
scroll to position [1696, 0]
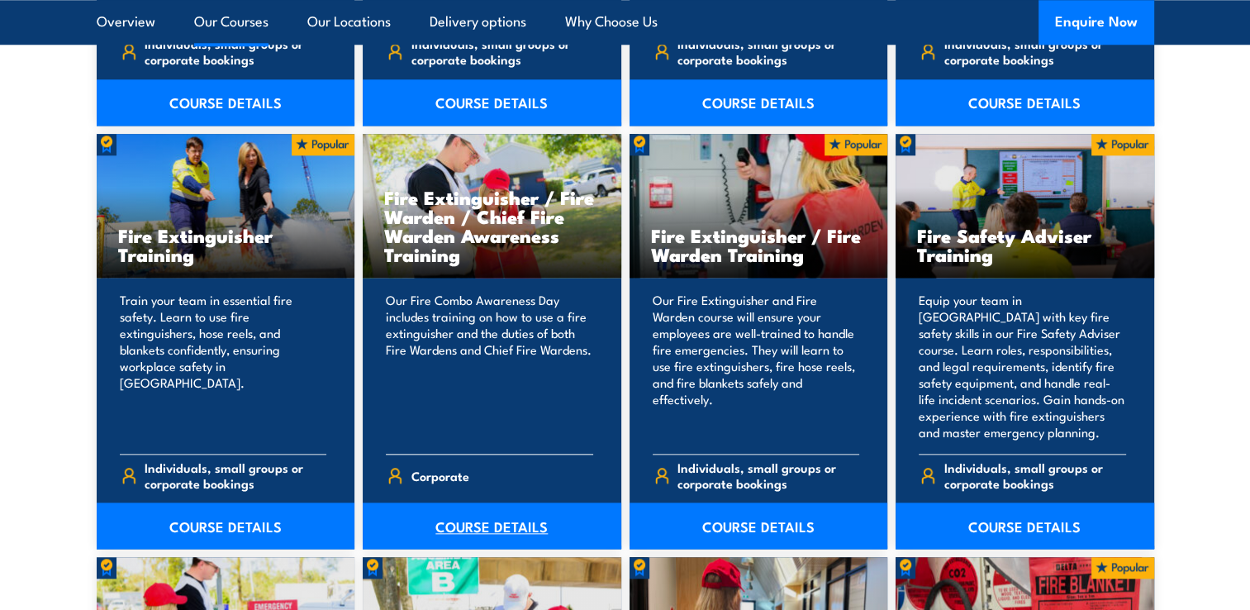
click at [458, 522] on link "COURSE DETAILS" at bounding box center [492, 525] width 259 height 46
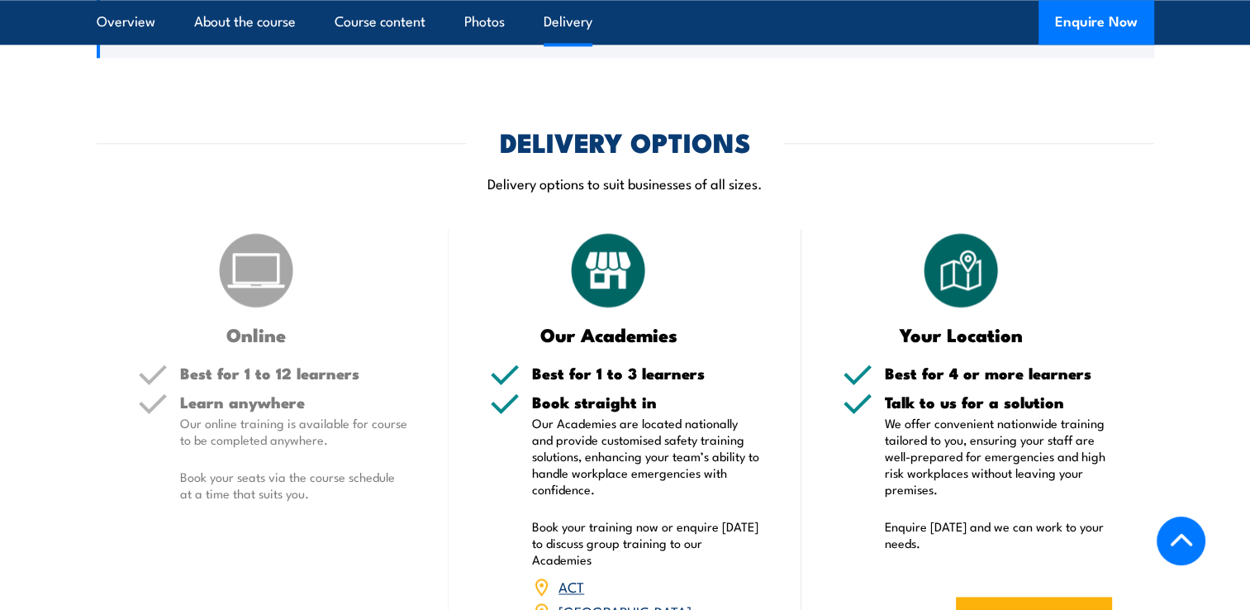
scroll to position [2049, 0]
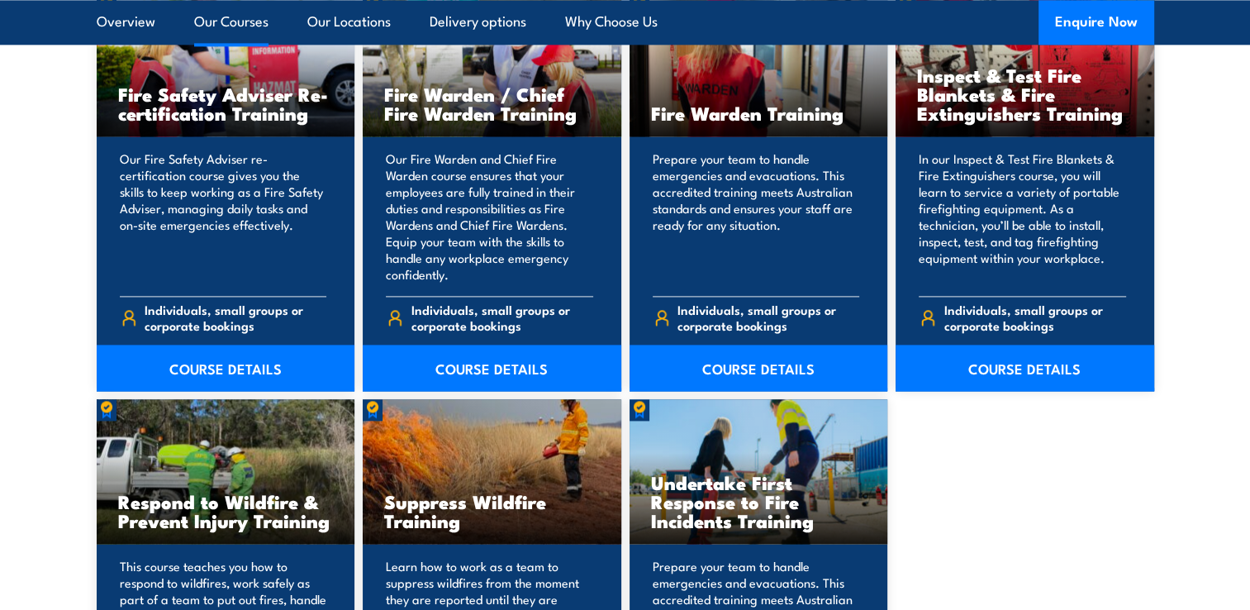
scroll to position [2260, 0]
click at [226, 26] on link "Our Courses" at bounding box center [231, 22] width 74 height 44
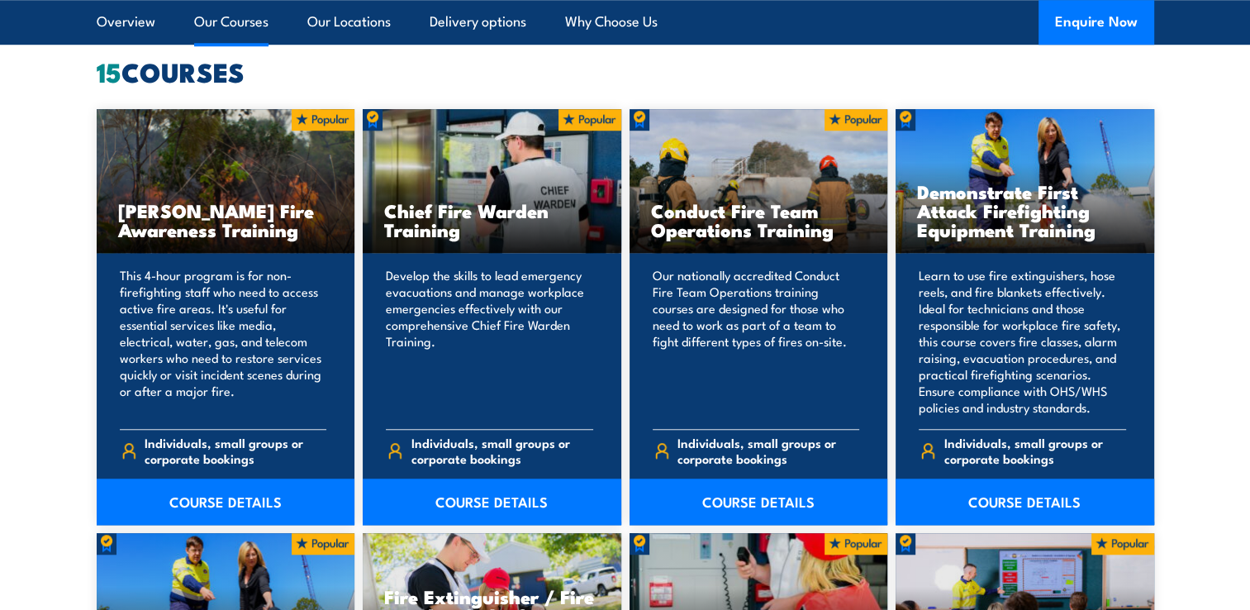
scroll to position [1253, 0]
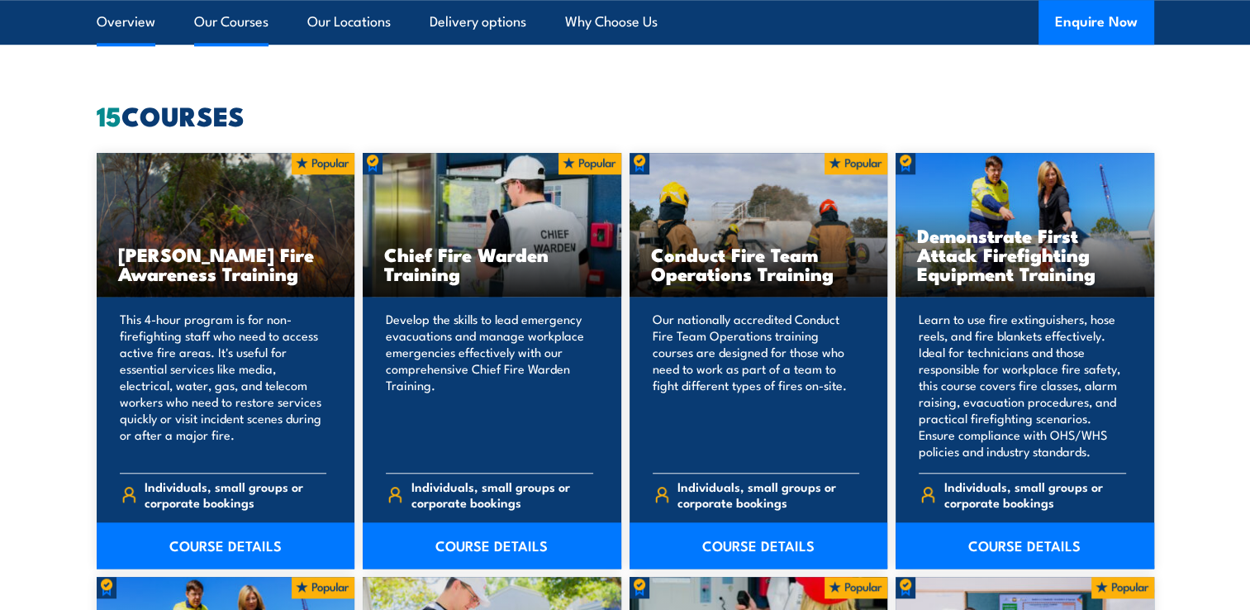
click at [144, 34] on link "Overview" at bounding box center [126, 22] width 59 height 44
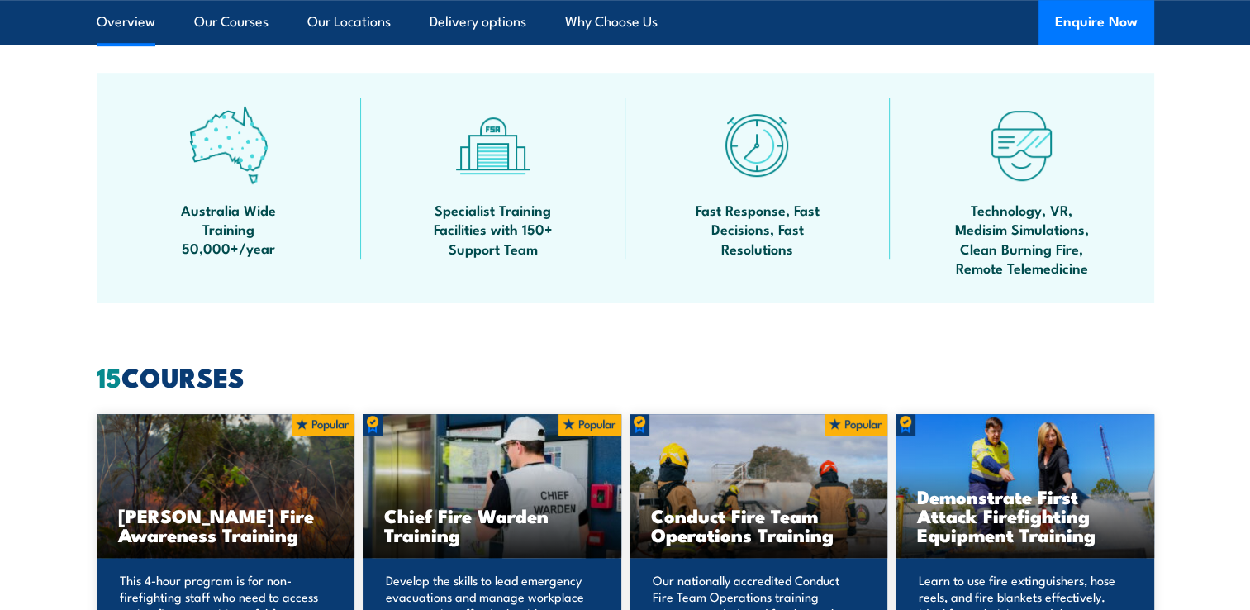
scroll to position [962, 0]
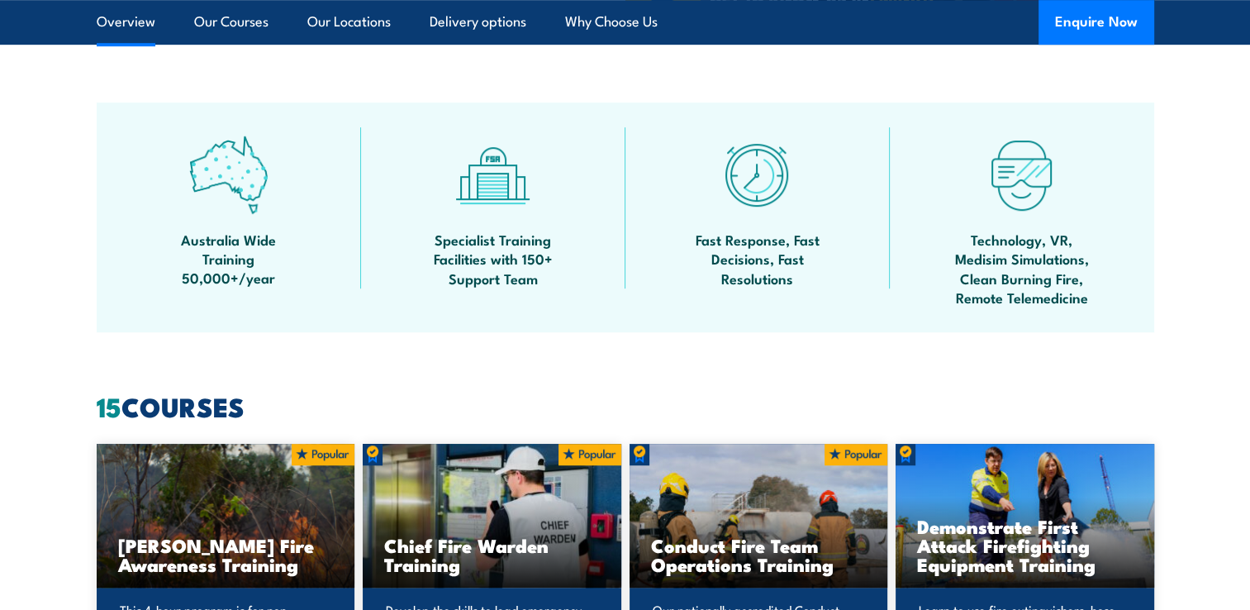
click at [144, 34] on link "Overview" at bounding box center [126, 22] width 59 height 44
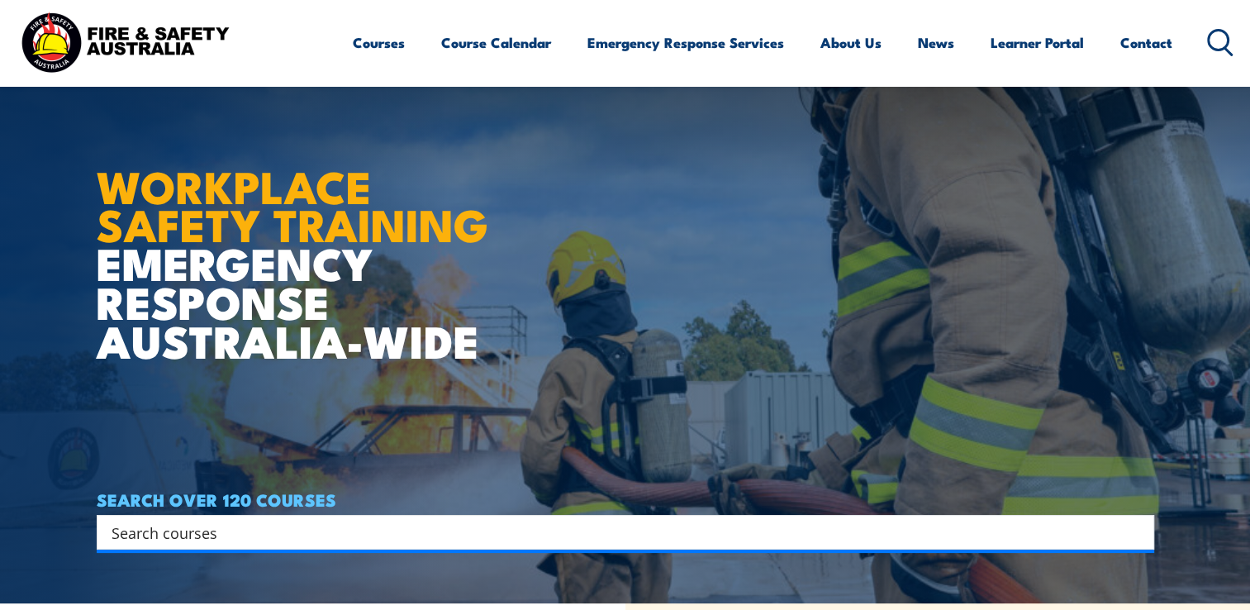
scroll to position [172, 0]
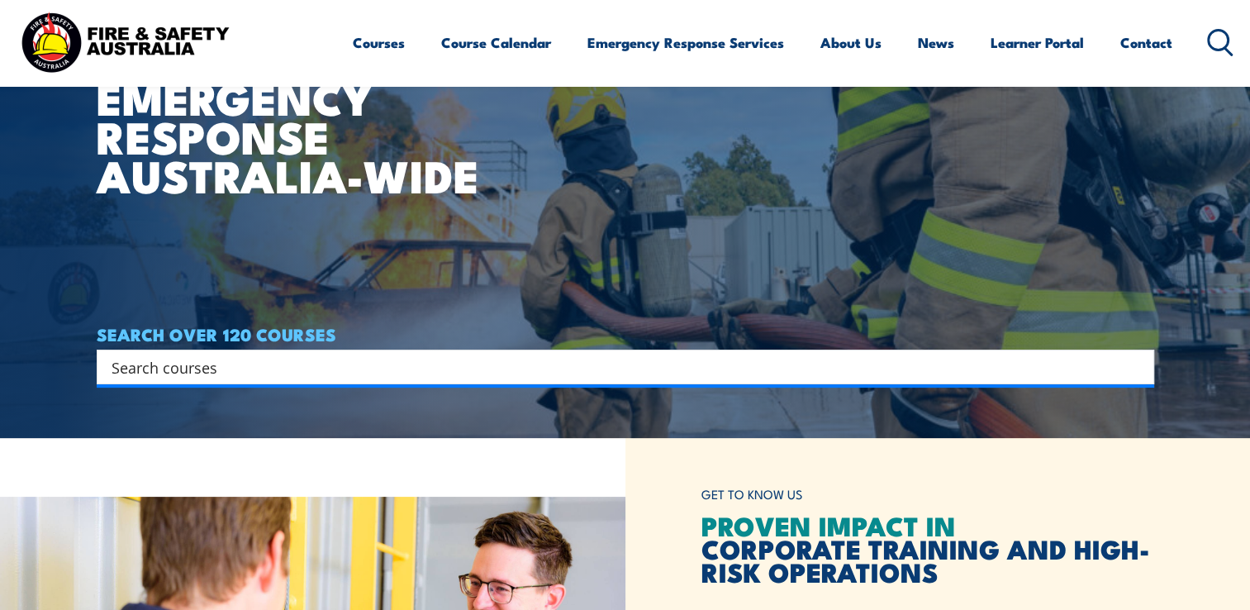
click at [347, 368] on input "Search input" at bounding box center [615, 366] width 1006 height 25
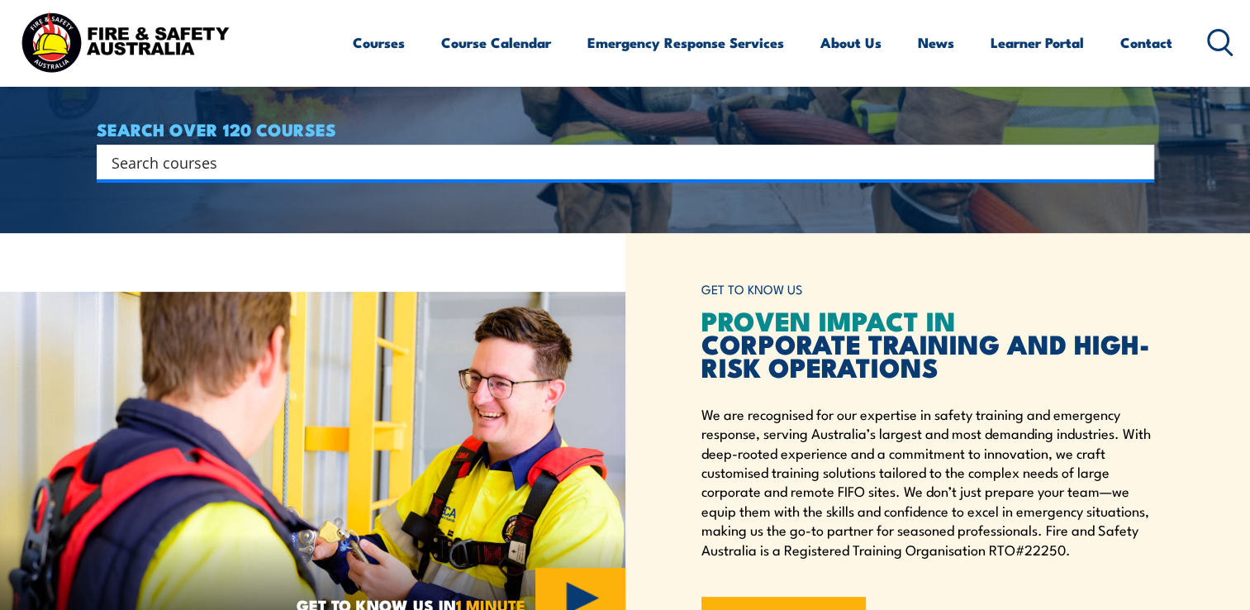
scroll to position [376, 0]
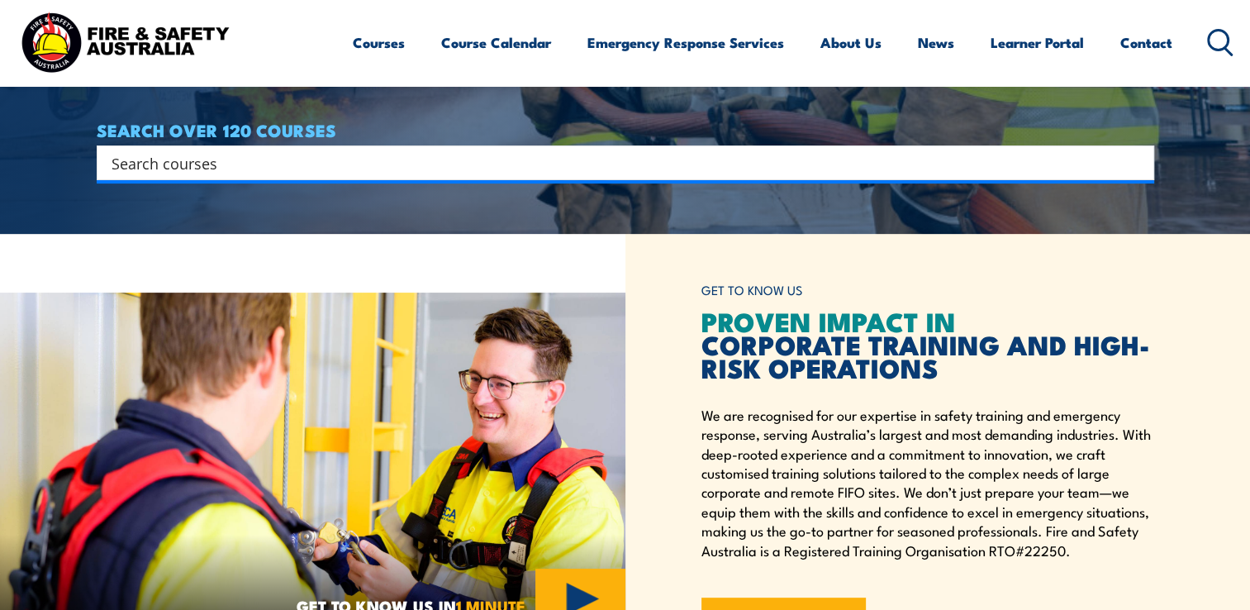
click at [435, 147] on div "Search" at bounding box center [626, 162] width 1058 height 35
click at [372, 170] on input "Search input" at bounding box center [615, 162] width 1006 height 25
type input "warden"
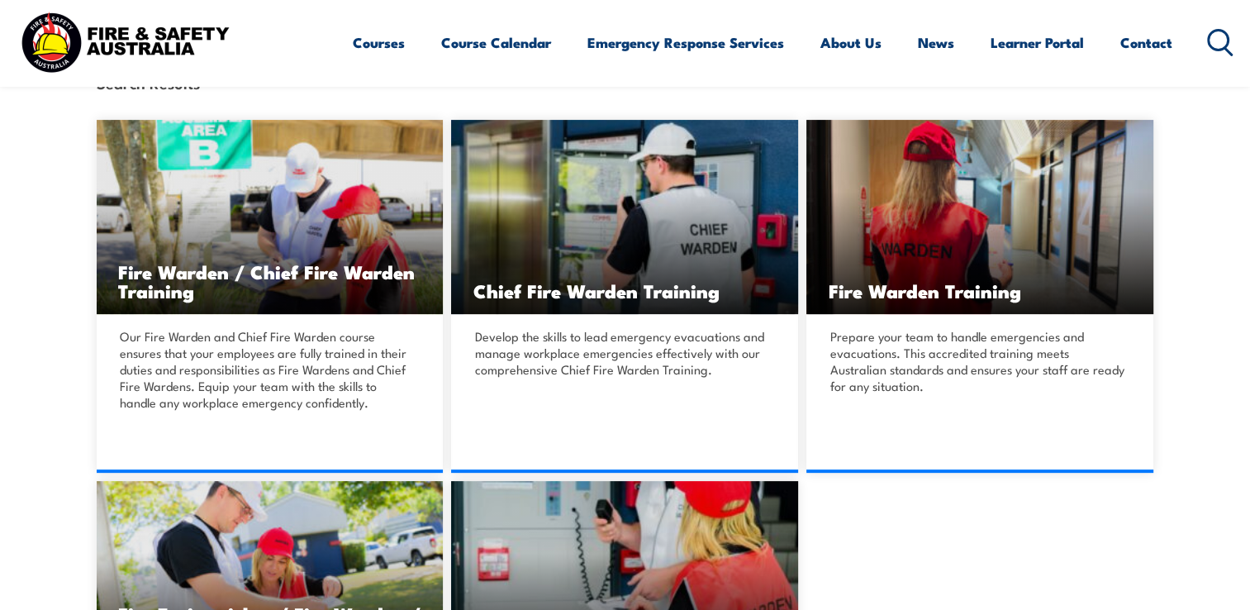
scroll to position [423, 0]
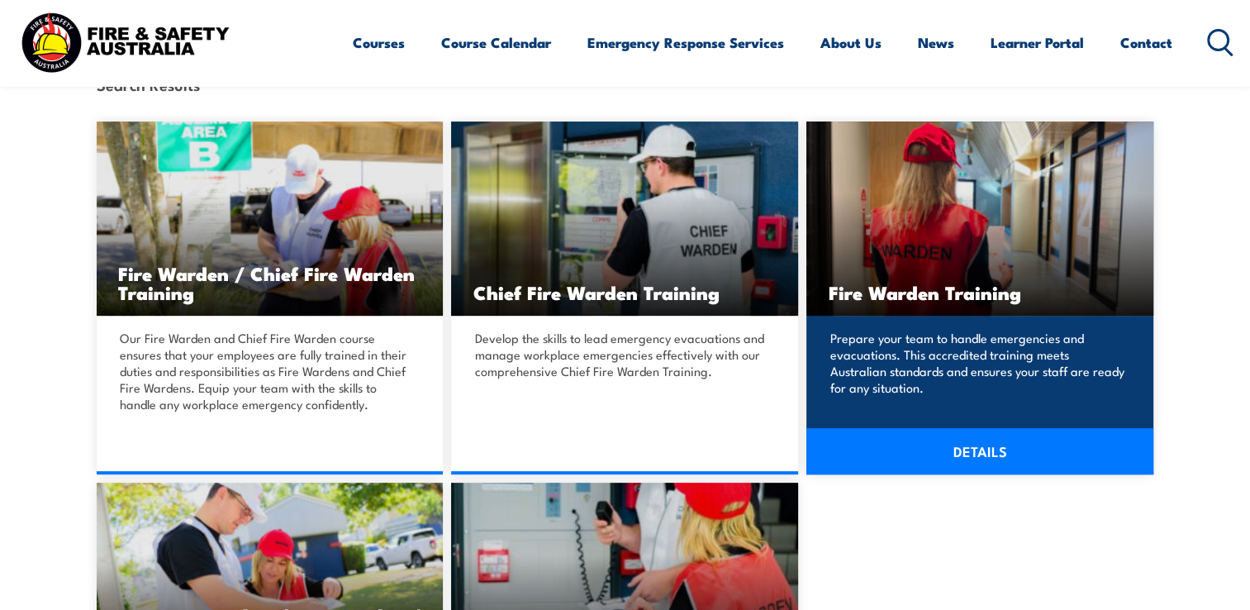
click at [946, 445] on link "DETAILS" at bounding box center [979, 451] width 347 height 46
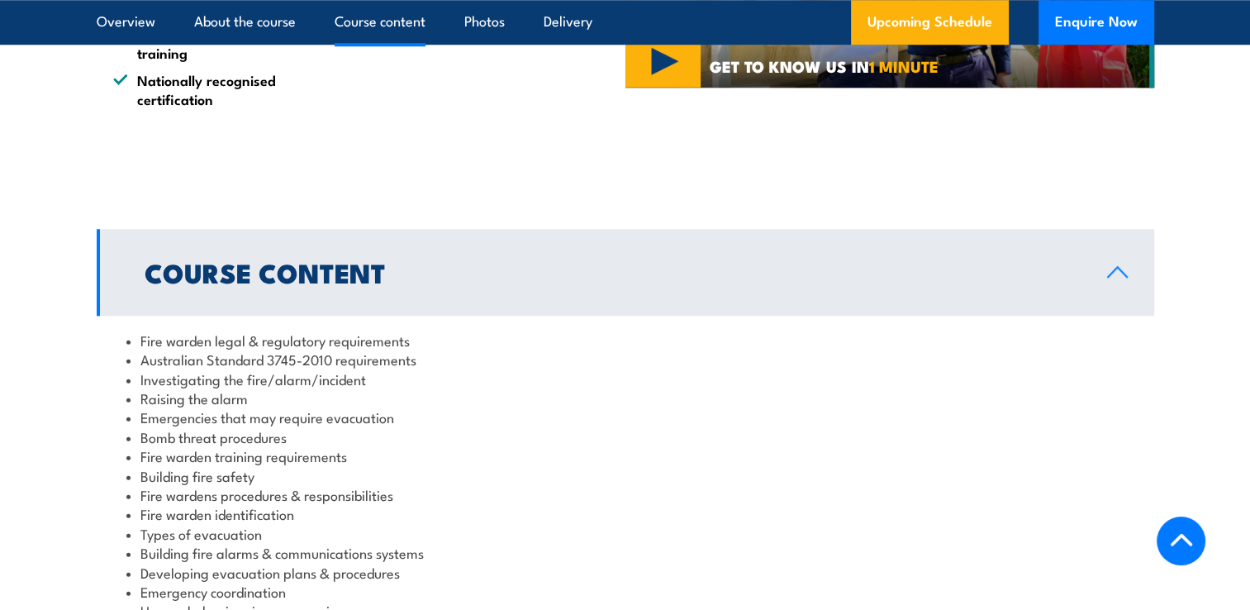
scroll to position [1642, 0]
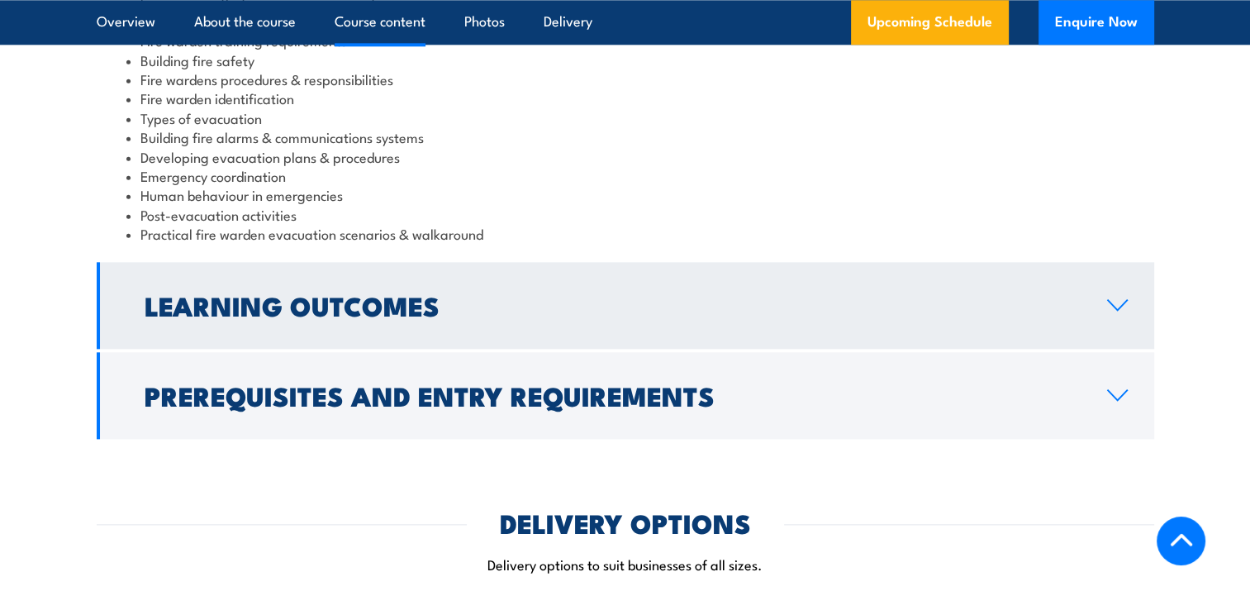
click at [627, 306] on h2 "Learning Outcomes" at bounding box center [613, 304] width 936 height 23
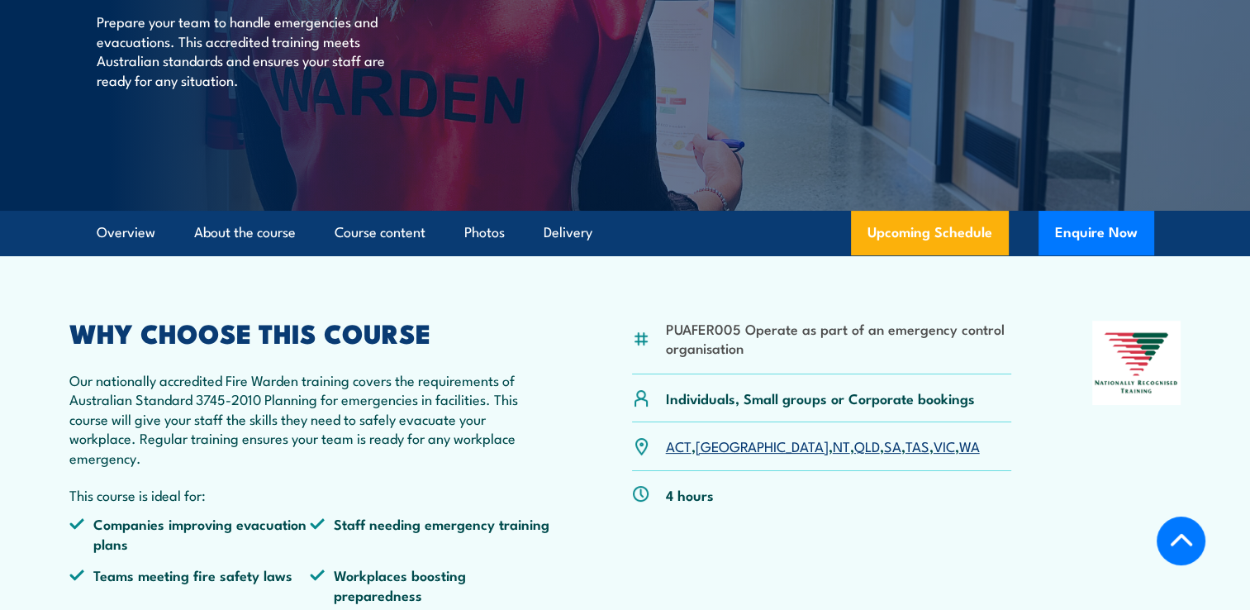
scroll to position [262, 0]
click at [231, 240] on link "About the course" at bounding box center [245, 234] width 102 height 44
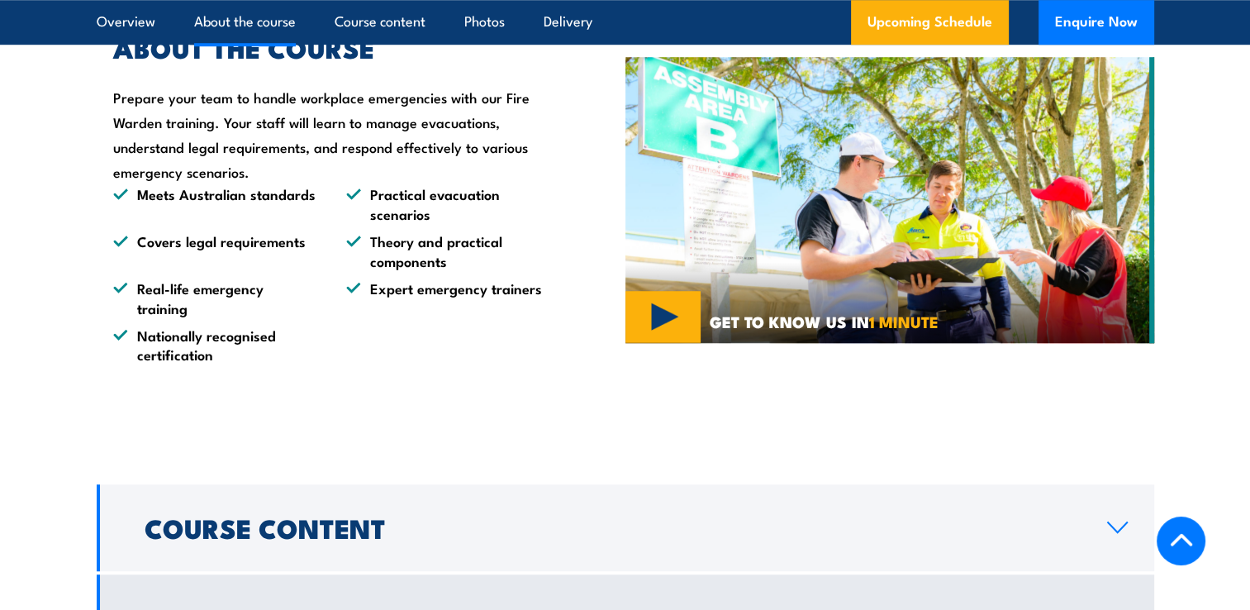
scroll to position [1178, 0]
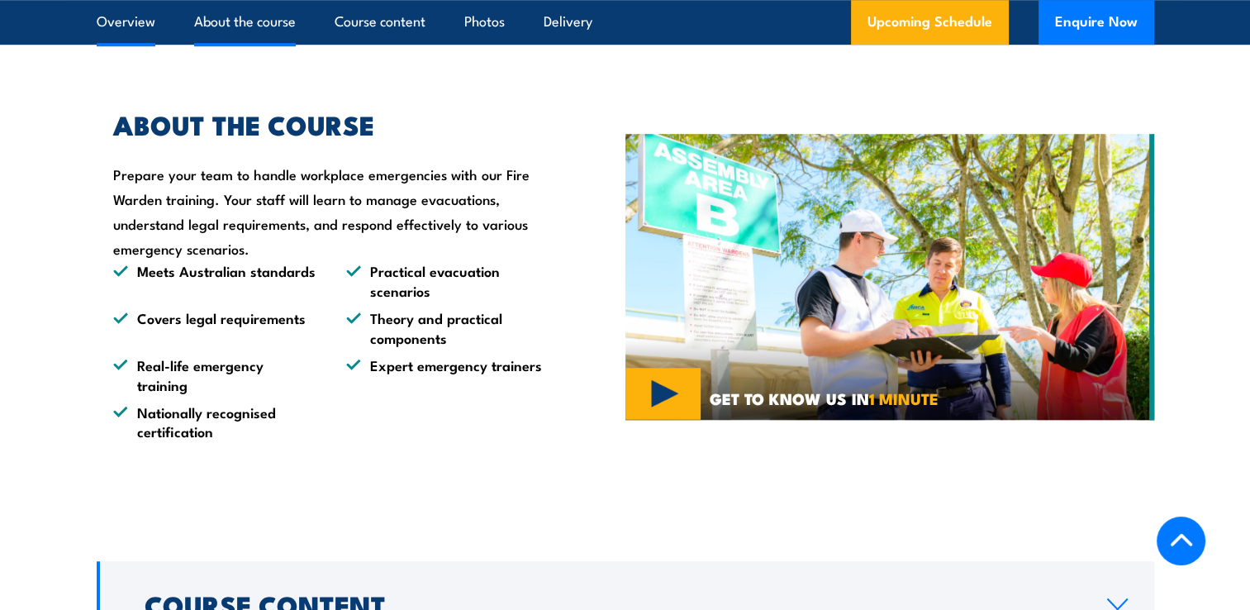
click at [150, 23] on link "Overview" at bounding box center [126, 22] width 59 height 44
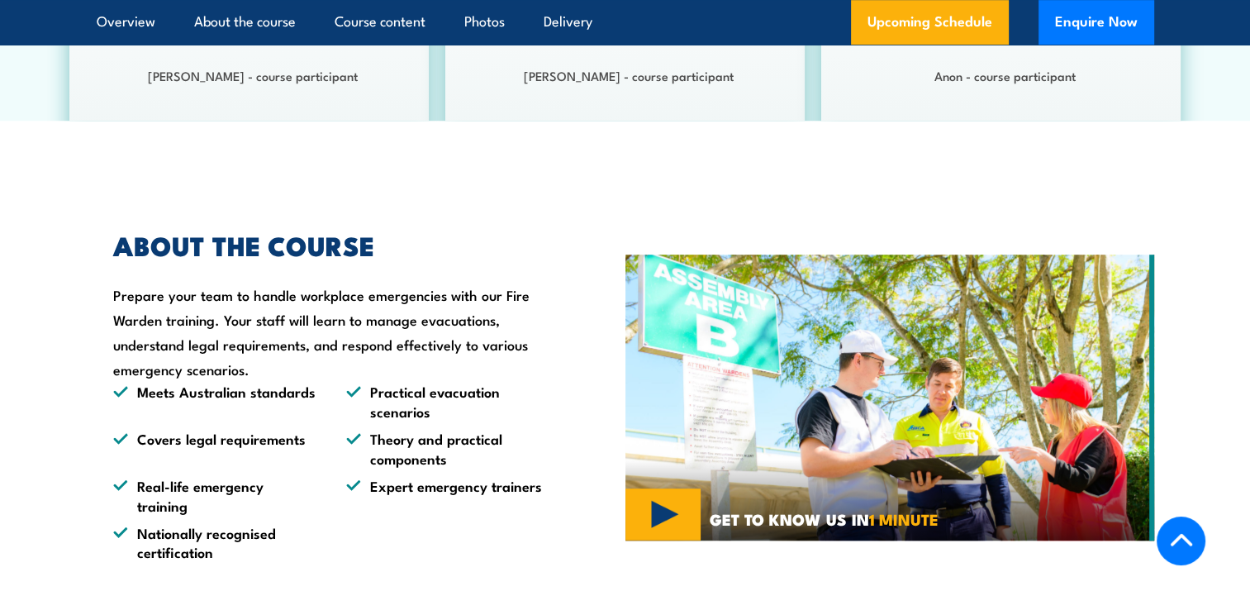
scroll to position [1116, 0]
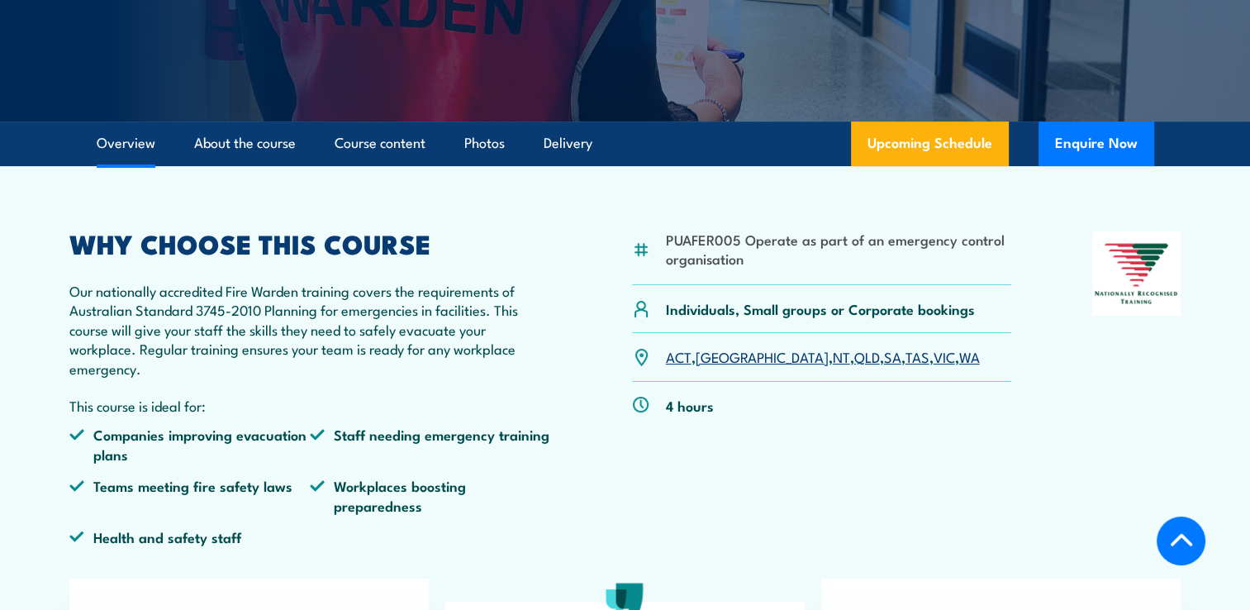
scroll to position [324, 0]
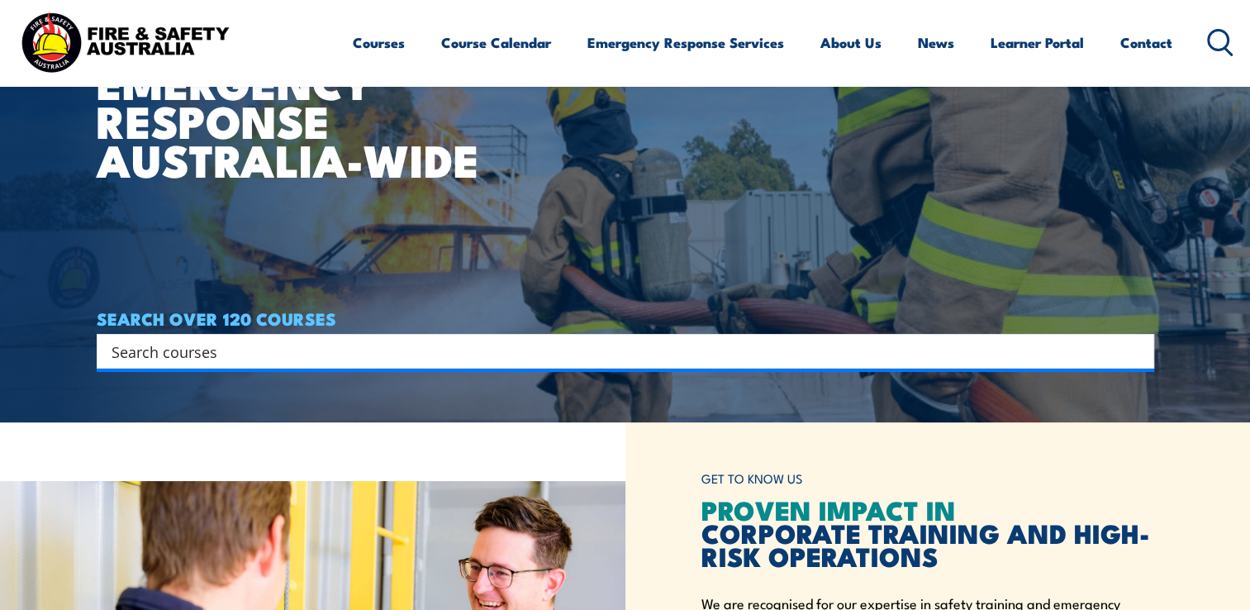
scroll to position [188, 0]
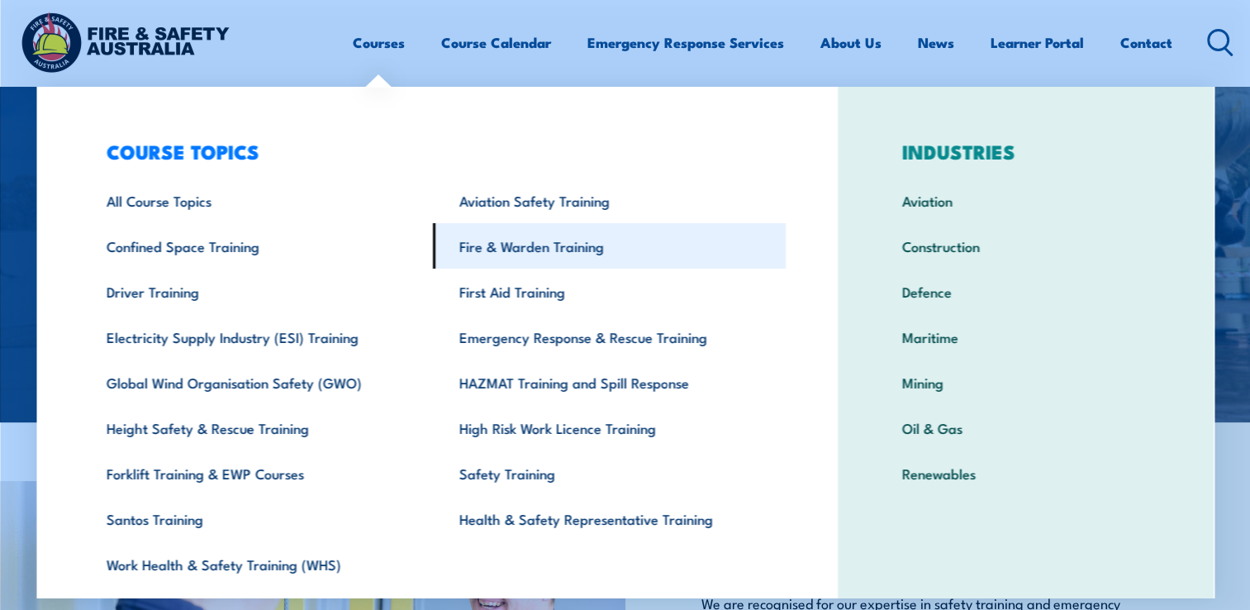
click at [606, 250] on link "Fire & Warden Training" at bounding box center [609, 245] width 353 height 45
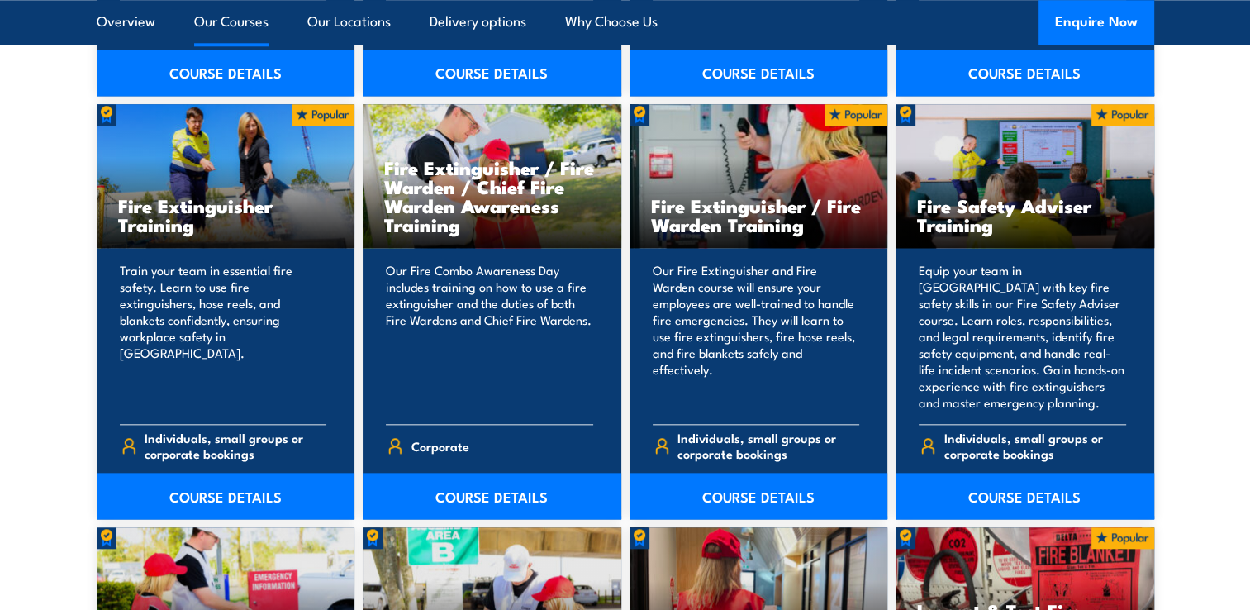
scroll to position [1725, 0]
click at [763, 491] on link "COURSE DETAILS" at bounding box center [759, 496] width 259 height 46
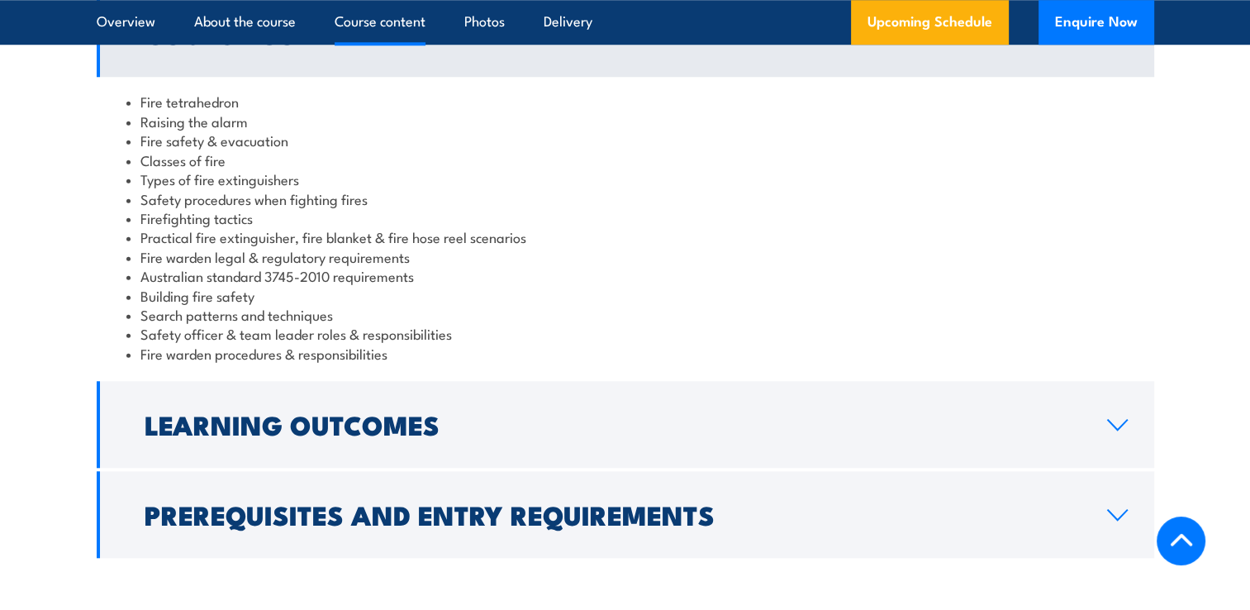
scroll to position [1591, 0]
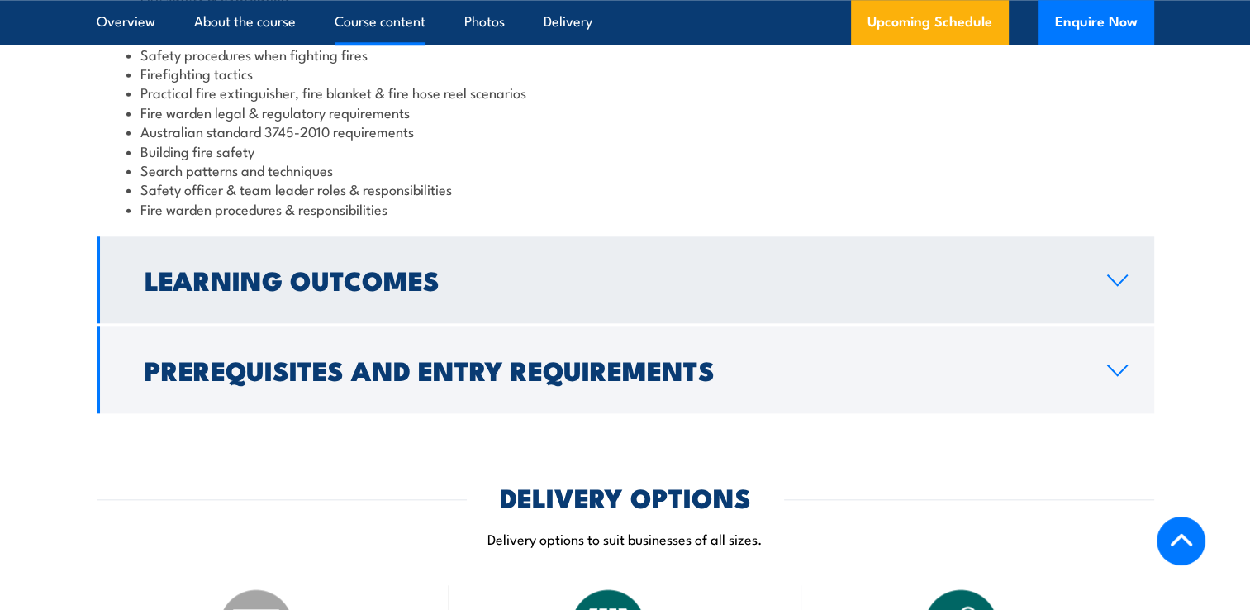
click at [1092, 263] on link "Learning Outcomes" at bounding box center [626, 279] width 1058 height 87
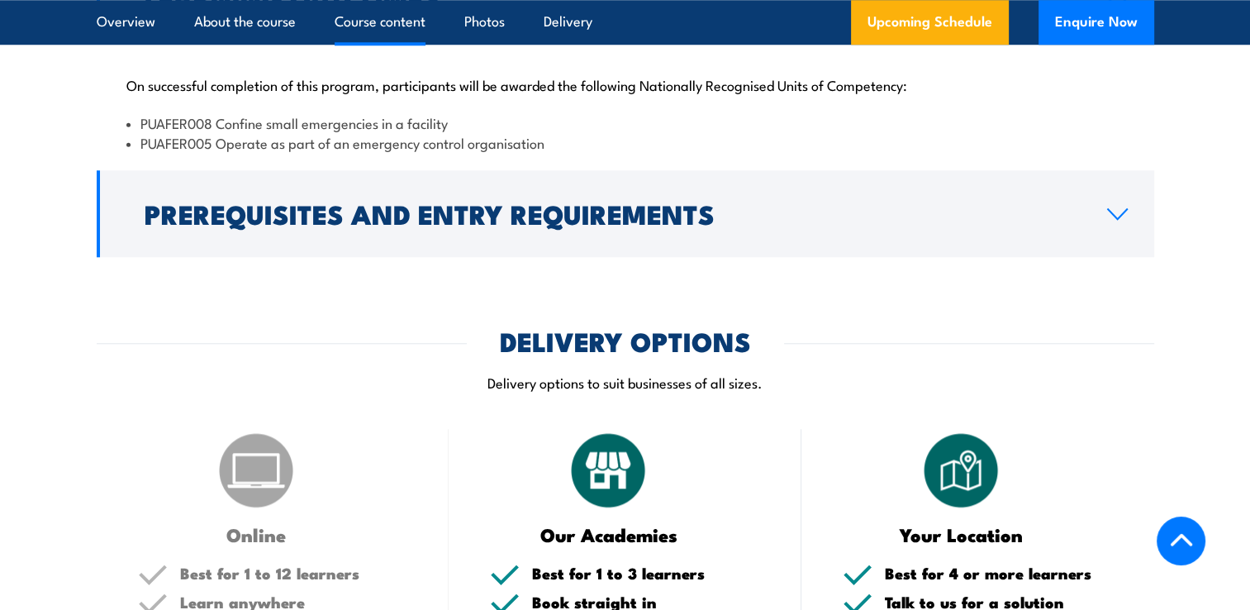
scroll to position [1574, 0]
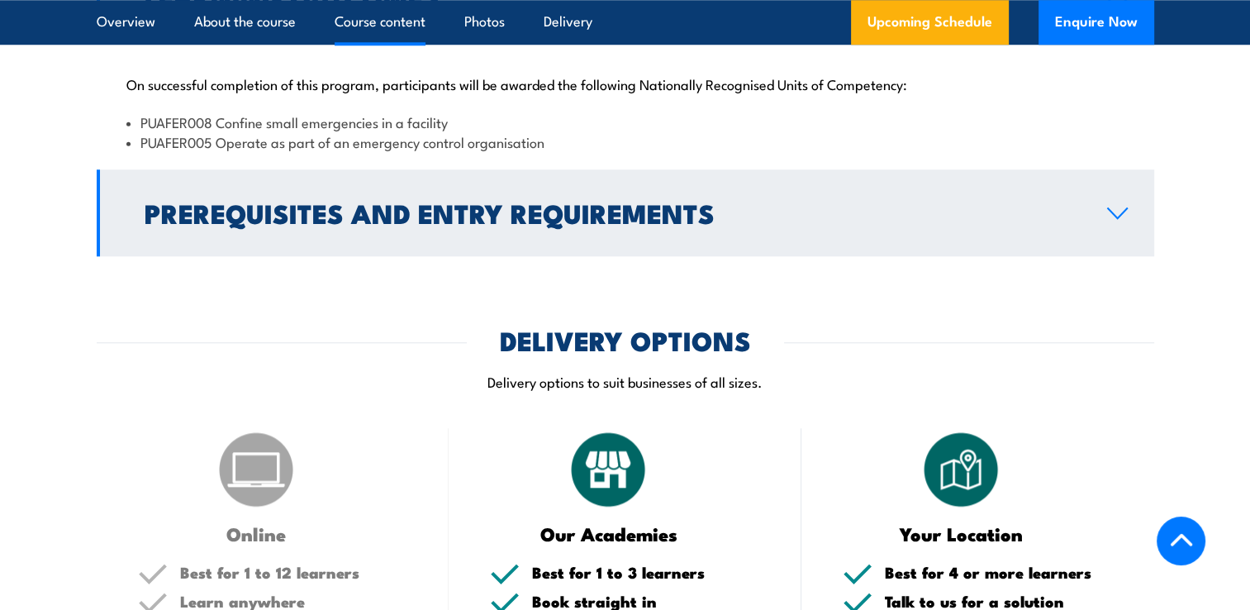
click at [1109, 216] on icon at bounding box center [1117, 213] width 22 height 13
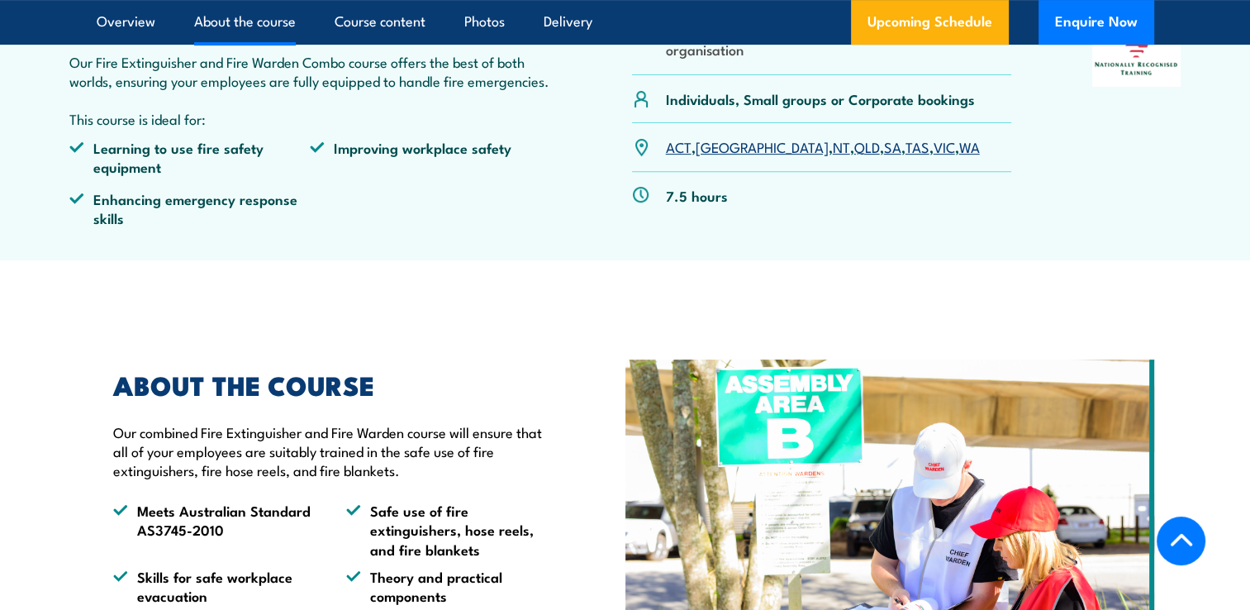
scroll to position [519, 0]
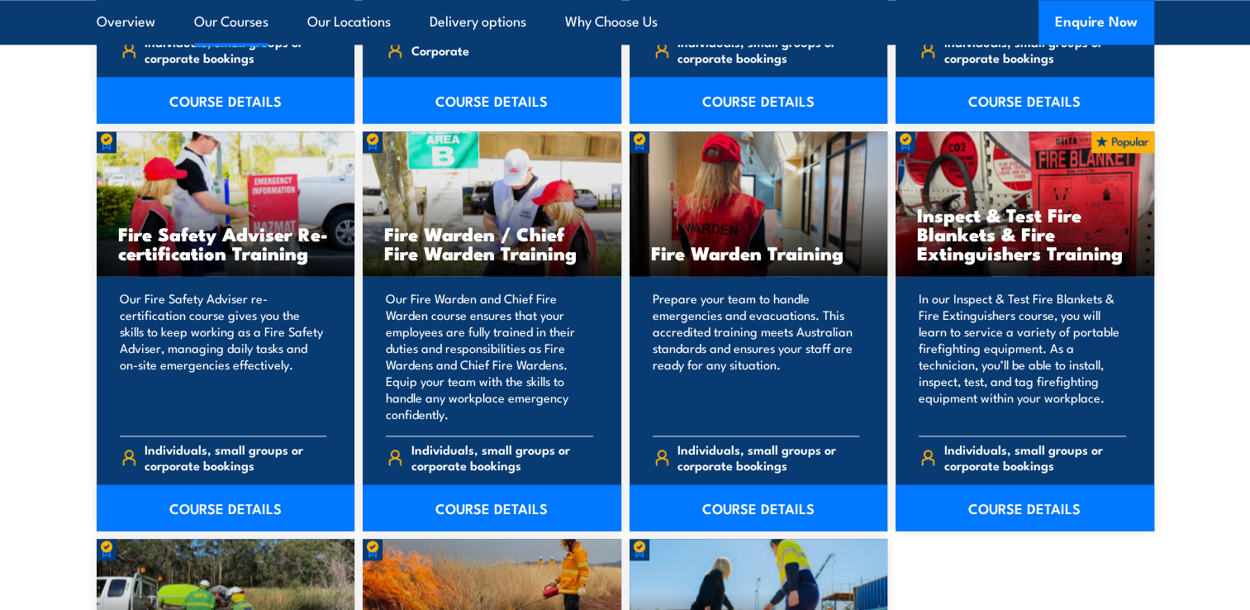
scroll to position [2112, 0]
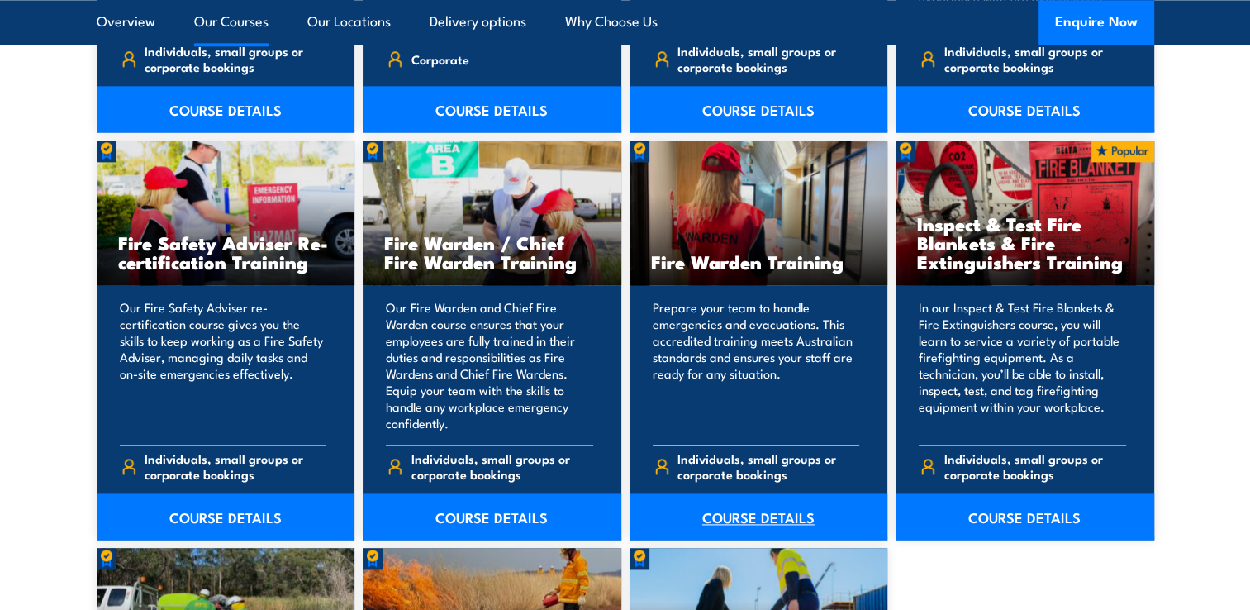
click at [740, 528] on link "COURSE DETAILS" at bounding box center [759, 516] width 259 height 46
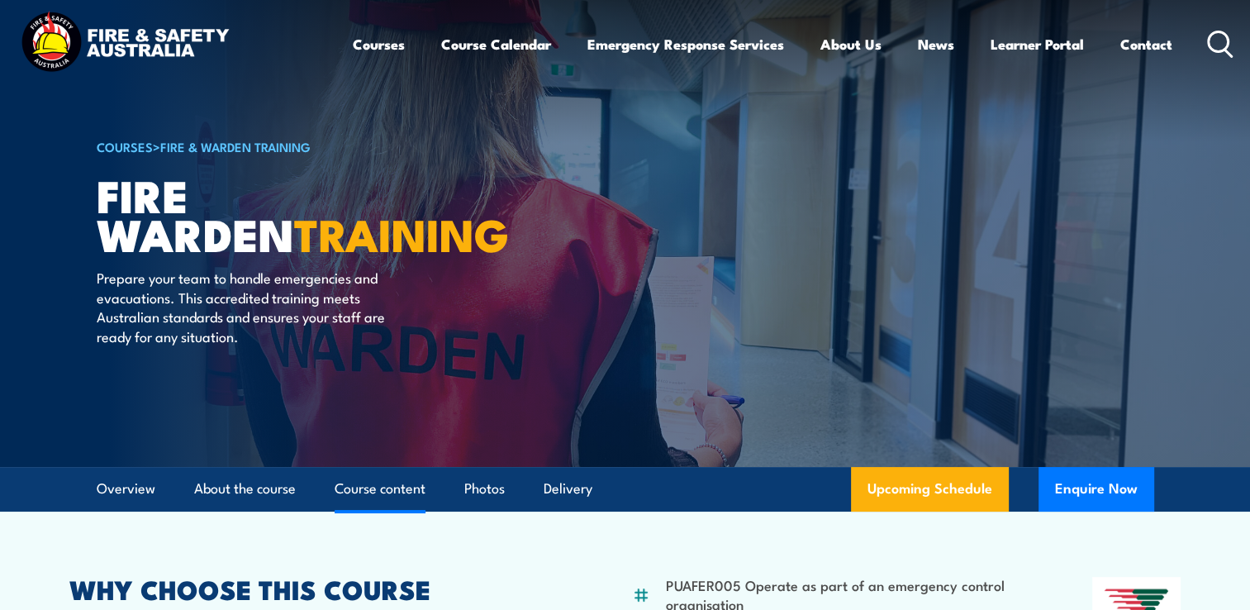
click at [393, 494] on link "Course content" at bounding box center [380, 489] width 91 height 44
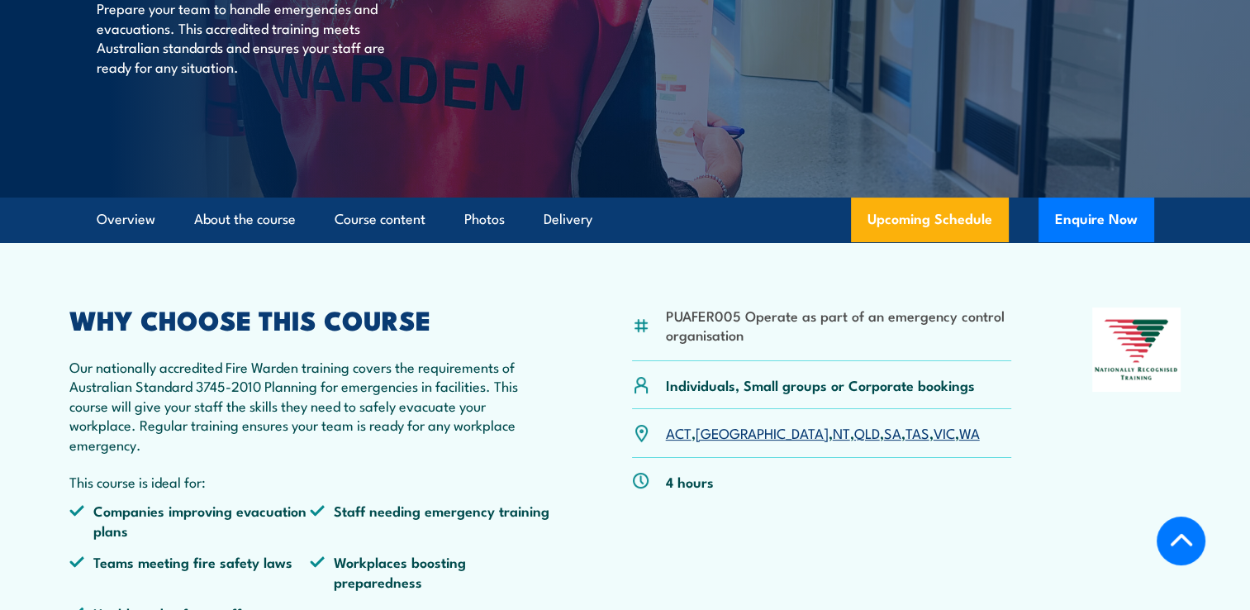
scroll to position [277, 0]
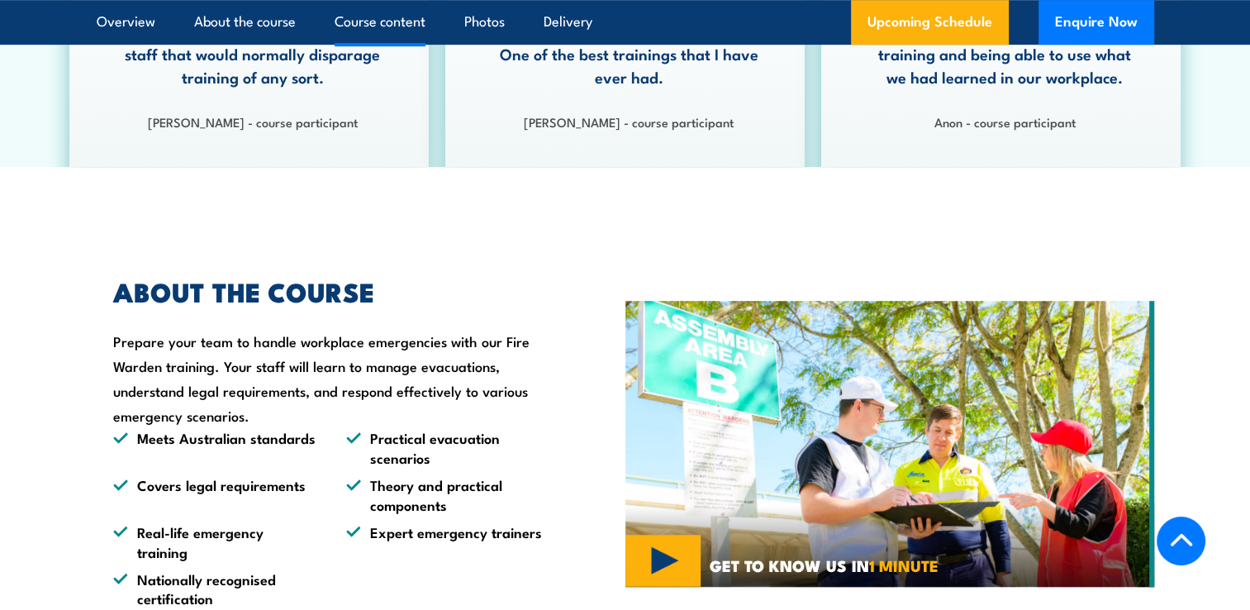
click at [388, 13] on link "Course content" at bounding box center [380, 22] width 91 height 44
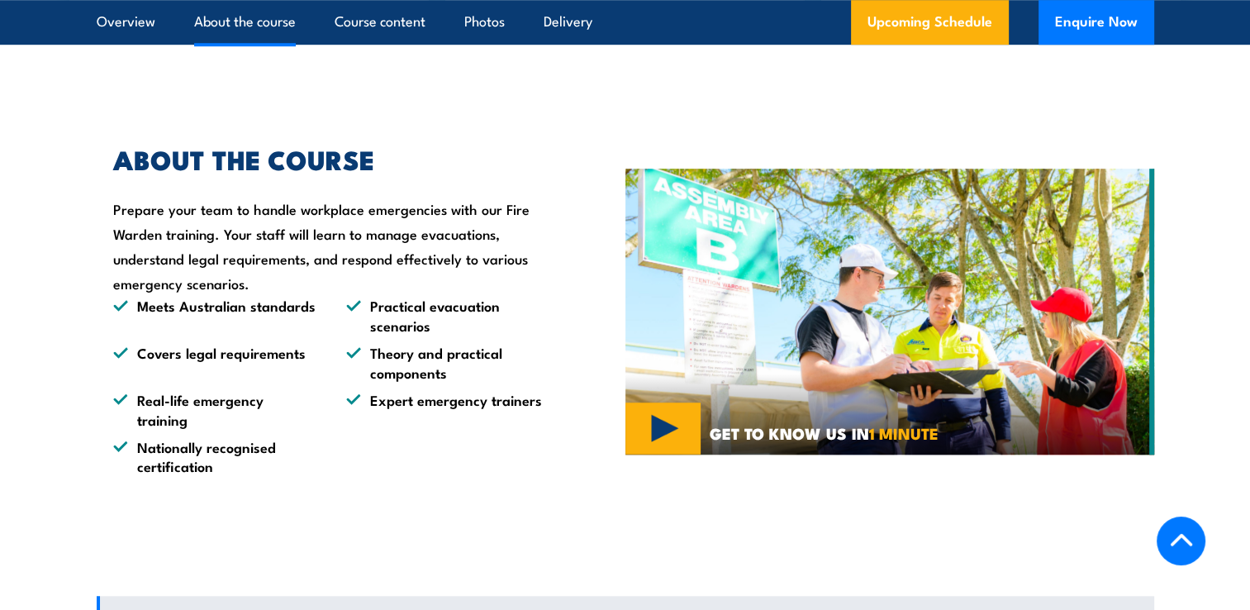
scroll to position [1073, 0]
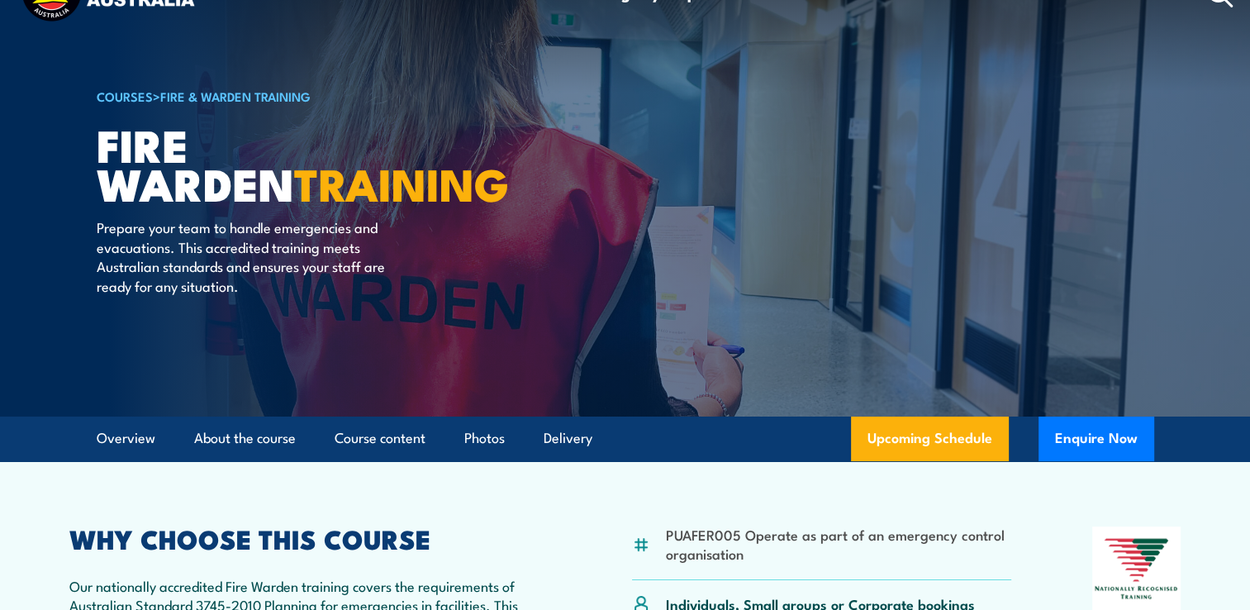
scroll to position [7, 0]
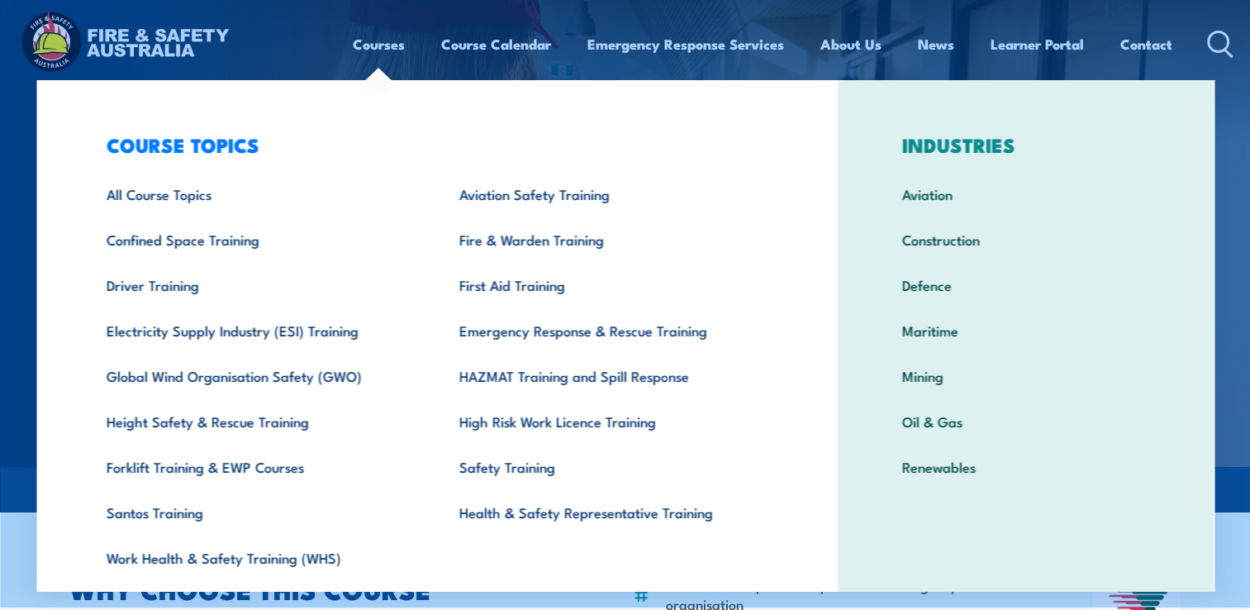
click at [366, 49] on link "Courses" at bounding box center [379, 44] width 52 height 44
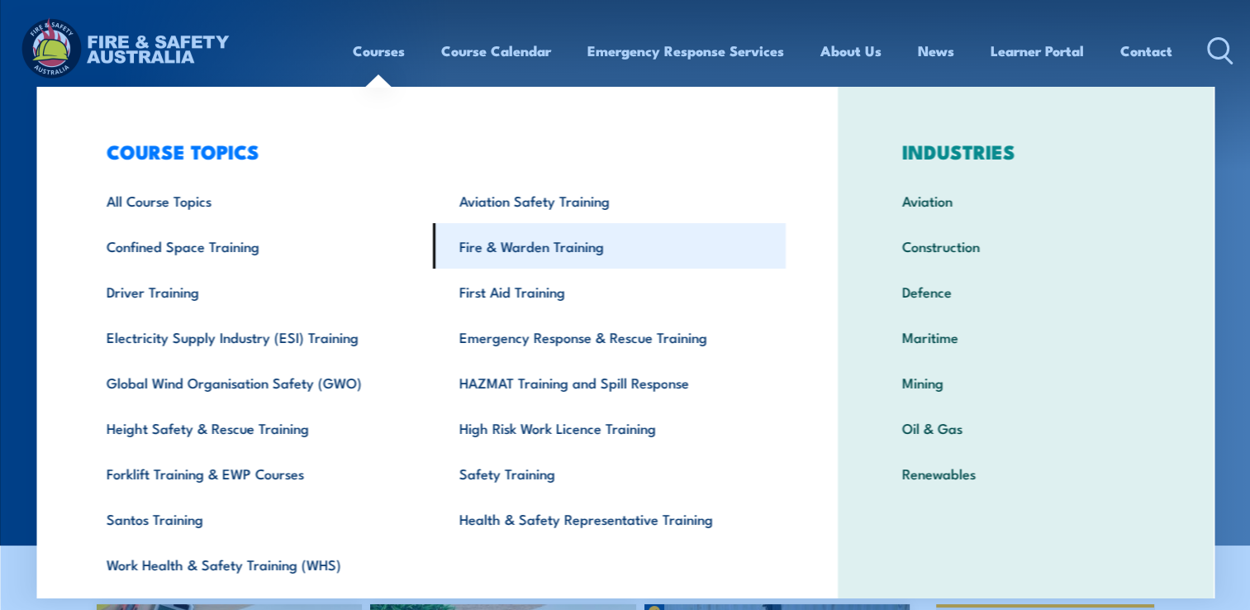
click at [604, 231] on link "Fire & Warden Training" at bounding box center [609, 245] width 353 height 45
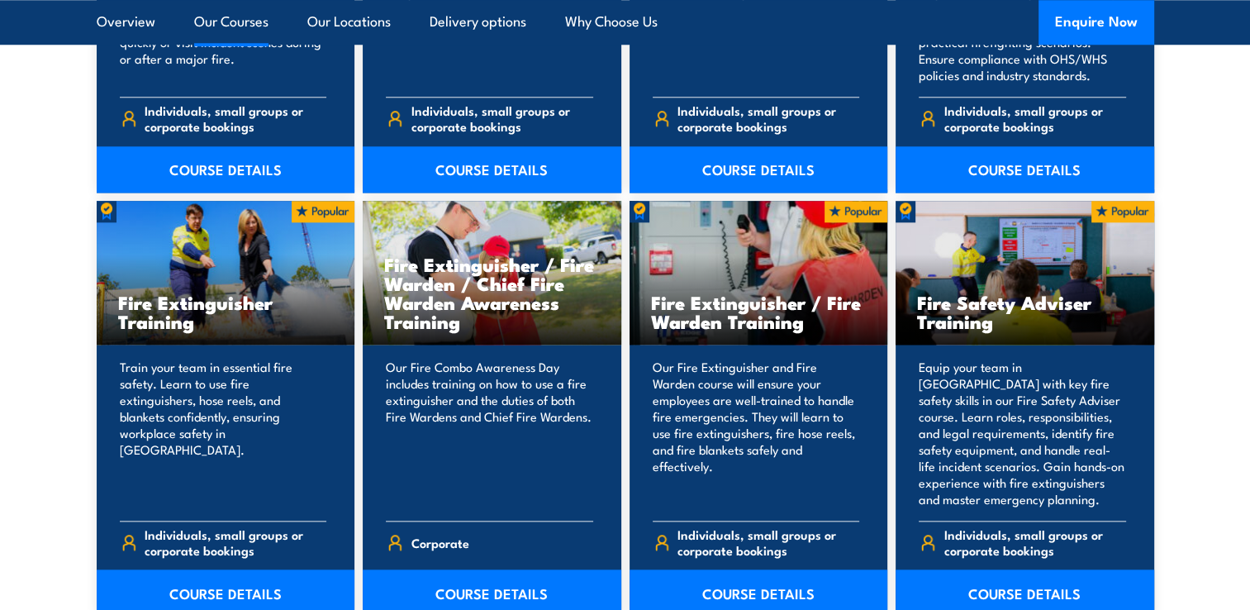
scroll to position [1752, 0]
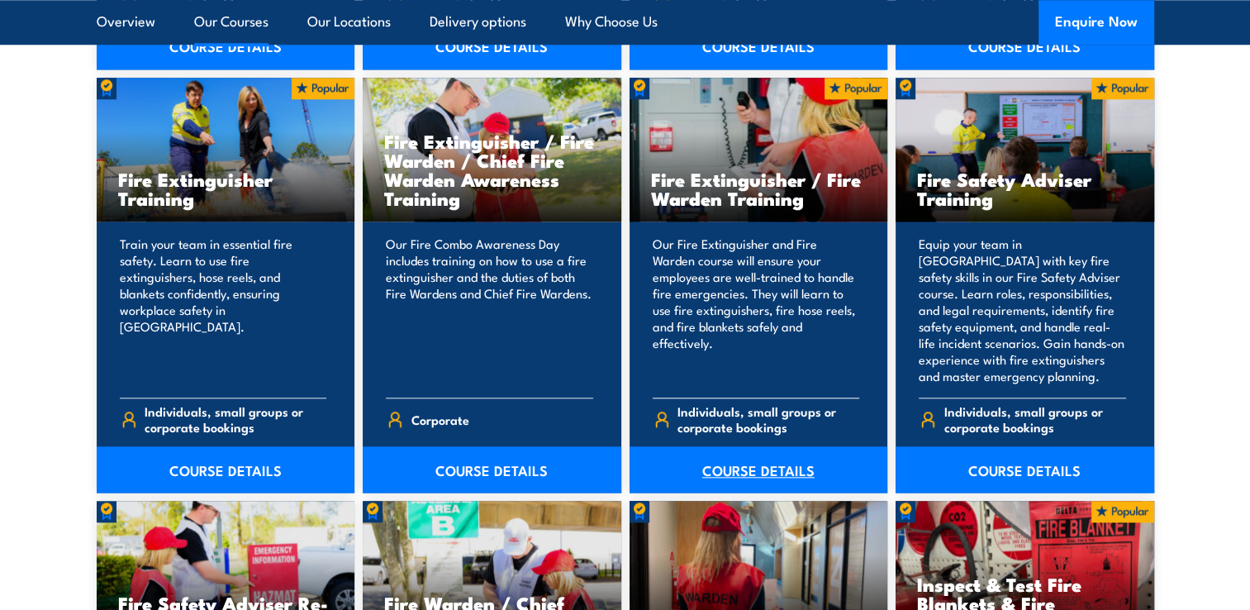
click at [728, 466] on link "COURSE DETAILS" at bounding box center [759, 469] width 259 height 46
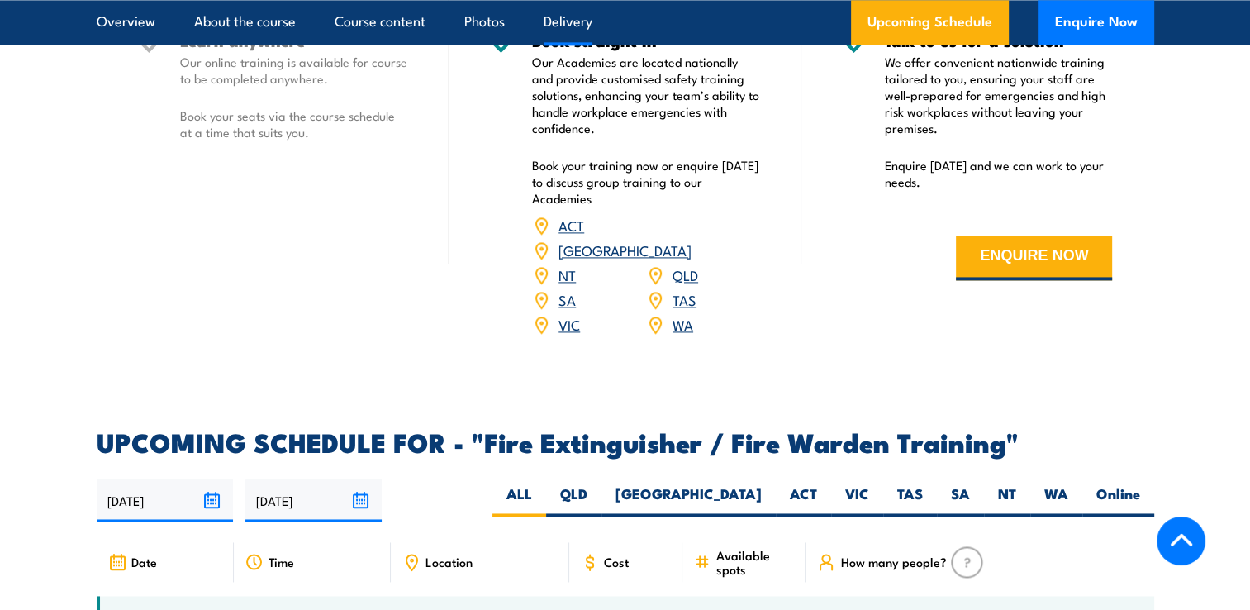
scroll to position [2309, 0]
click at [446, 554] on span "Location" at bounding box center [449, 561] width 47 height 14
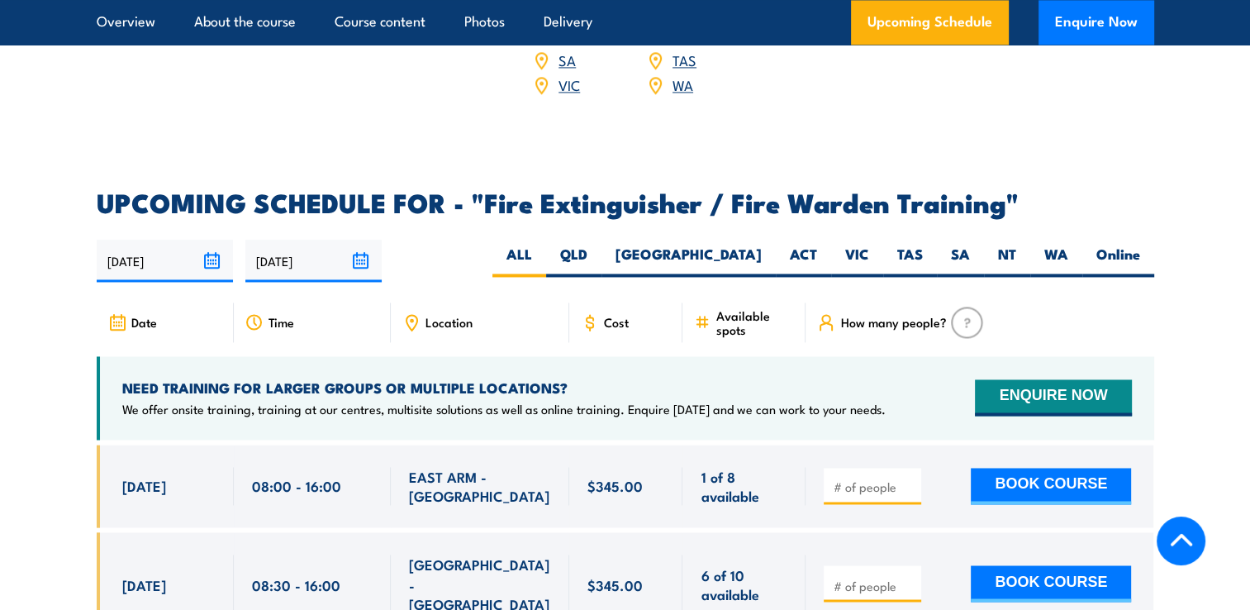
scroll to position [2551, 0]
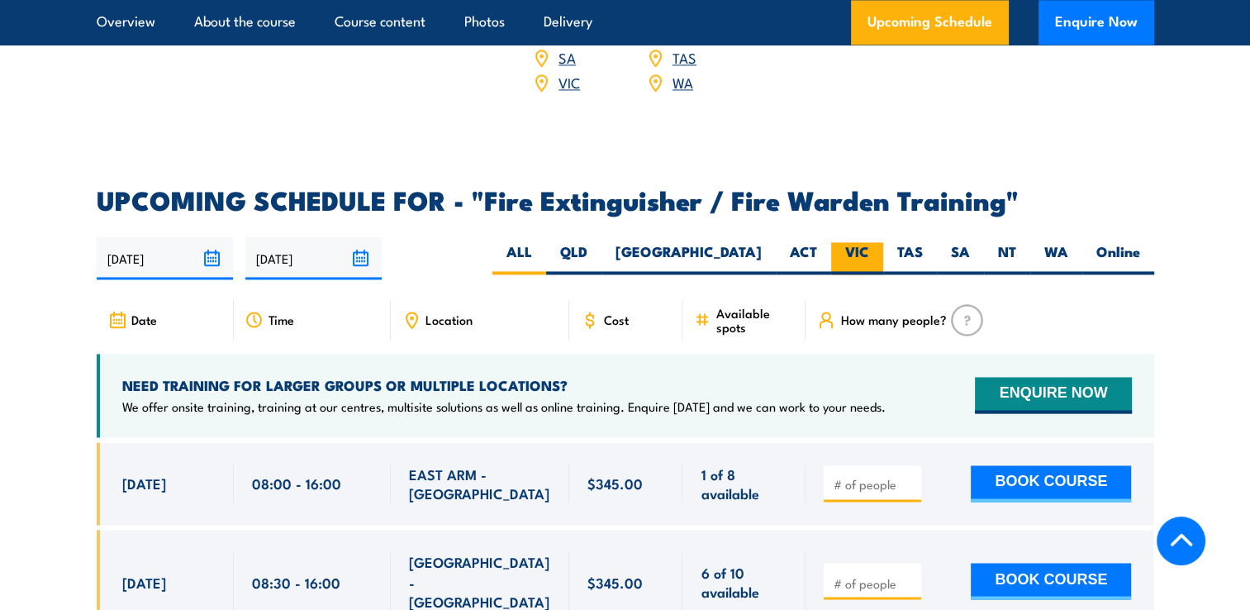
click at [859, 242] on label "VIC" at bounding box center [857, 258] width 52 height 32
click at [869, 242] on input "VIC" at bounding box center [874, 247] width 11 height 11
radio input "true"
click at [859, 242] on label "VIC" at bounding box center [857, 258] width 52 height 32
click at [869, 242] on input "VIC" at bounding box center [874, 247] width 11 height 11
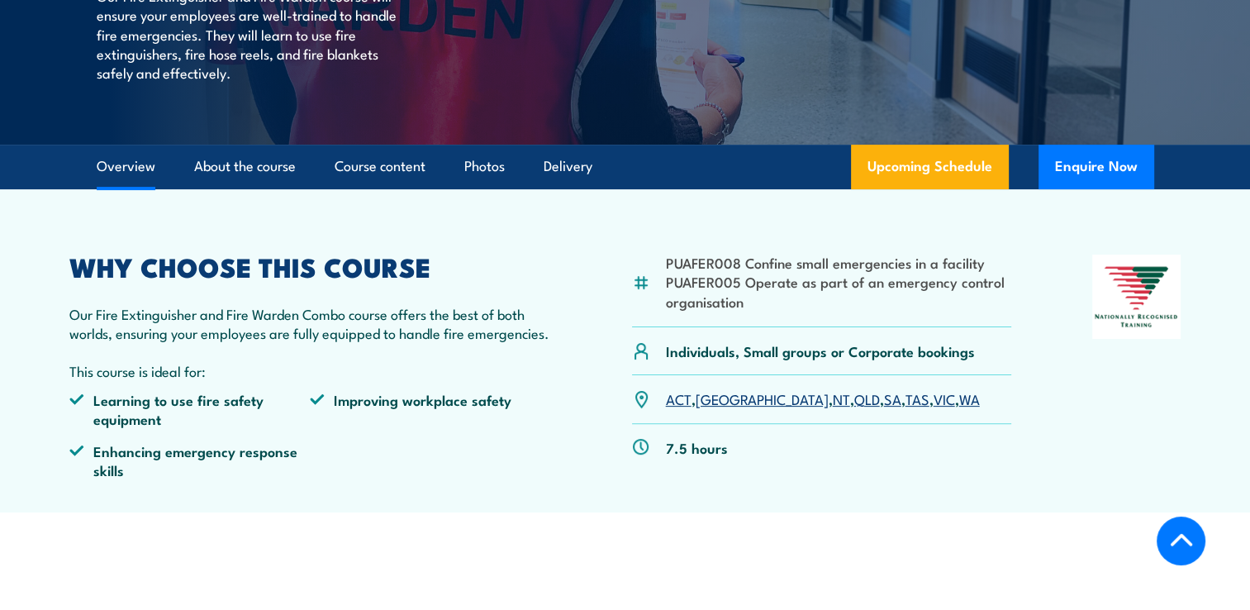
scroll to position [371, 0]
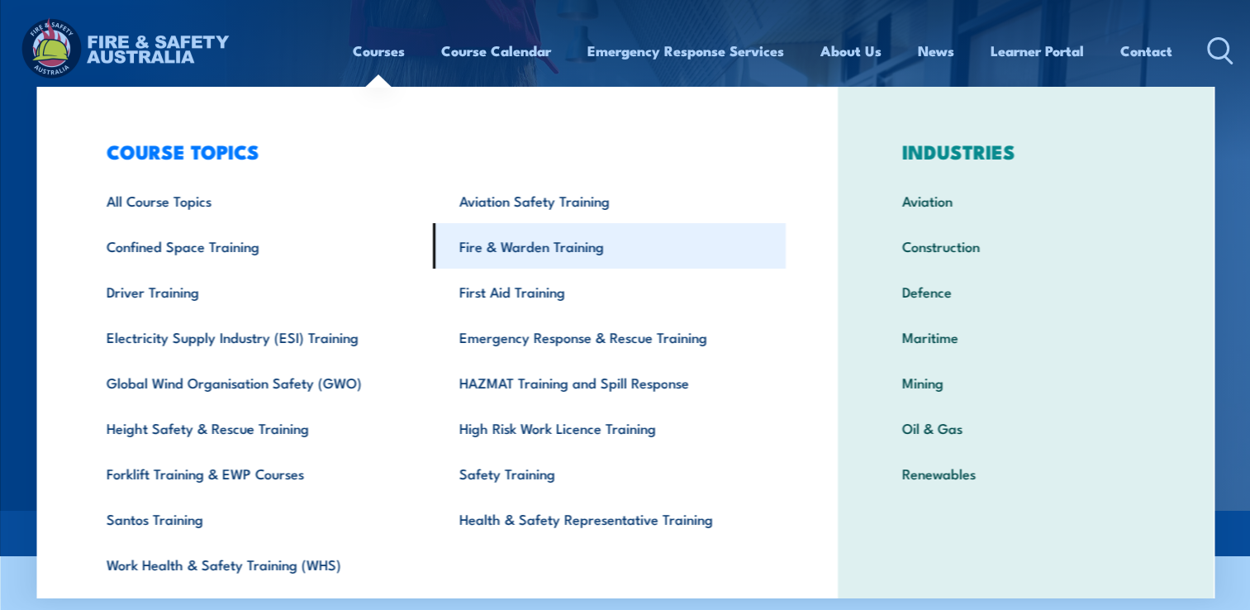
click at [516, 247] on link "Fire & Warden Training" at bounding box center [609, 245] width 353 height 45
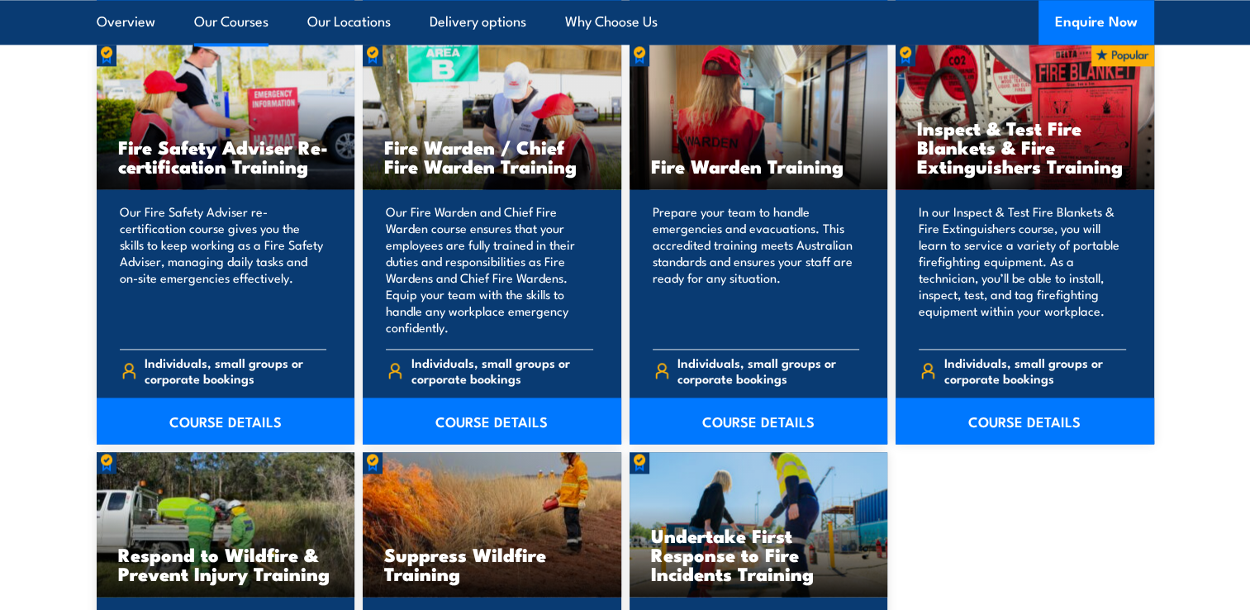
scroll to position [2208, 0]
click at [693, 425] on link "COURSE DETAILS" at bounding box center [759, 420] width 259 height 46
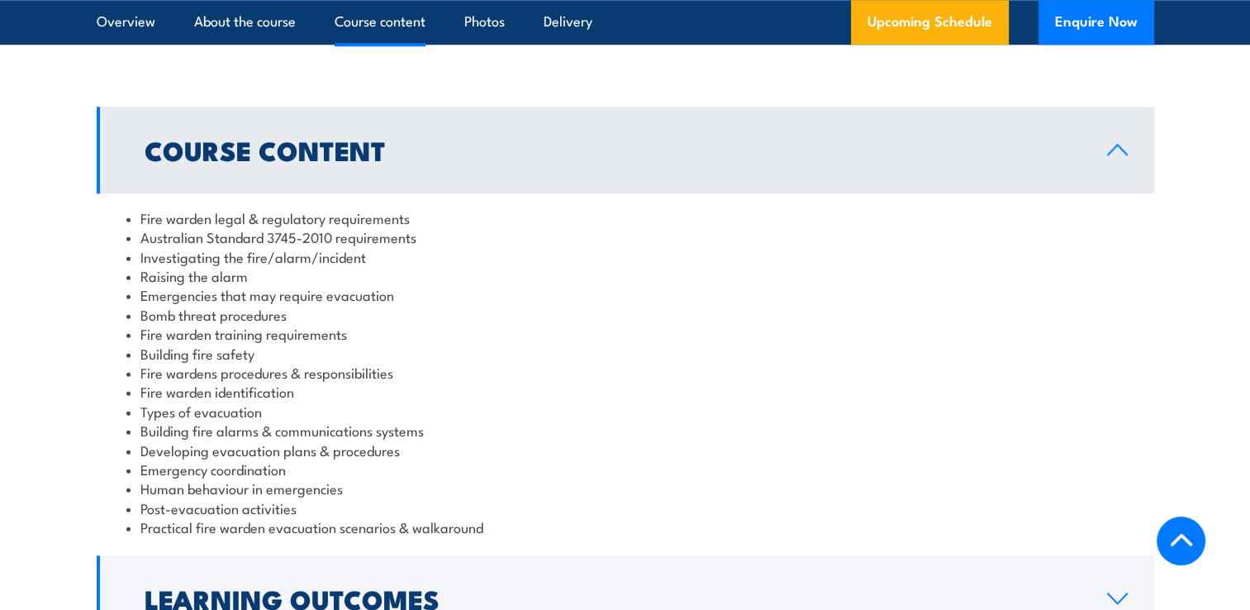
scroll to position [1633, 0]
